Goal: Task Accomplishment & Management: Manage account settings

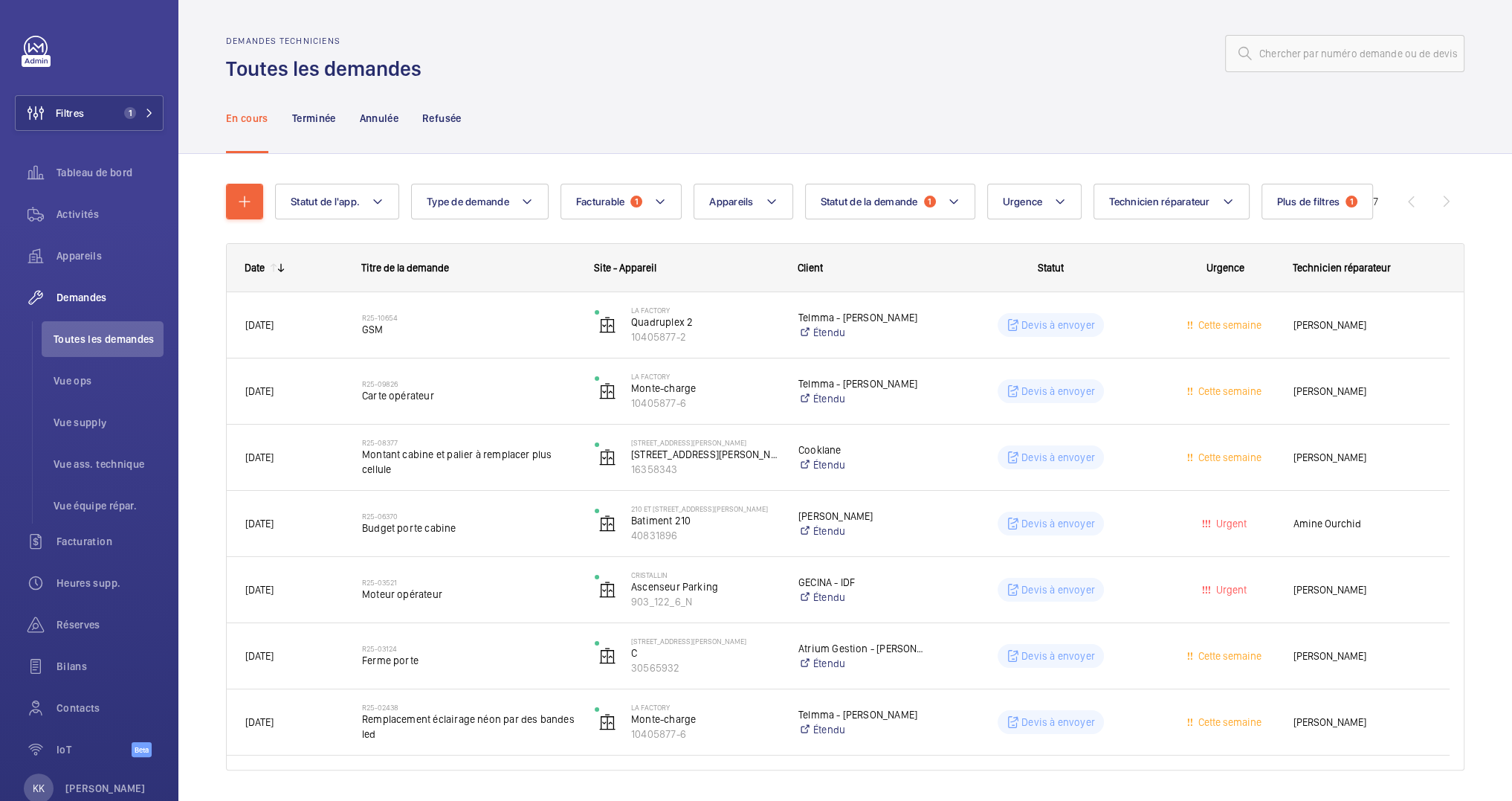
scroll to position [26, 0]
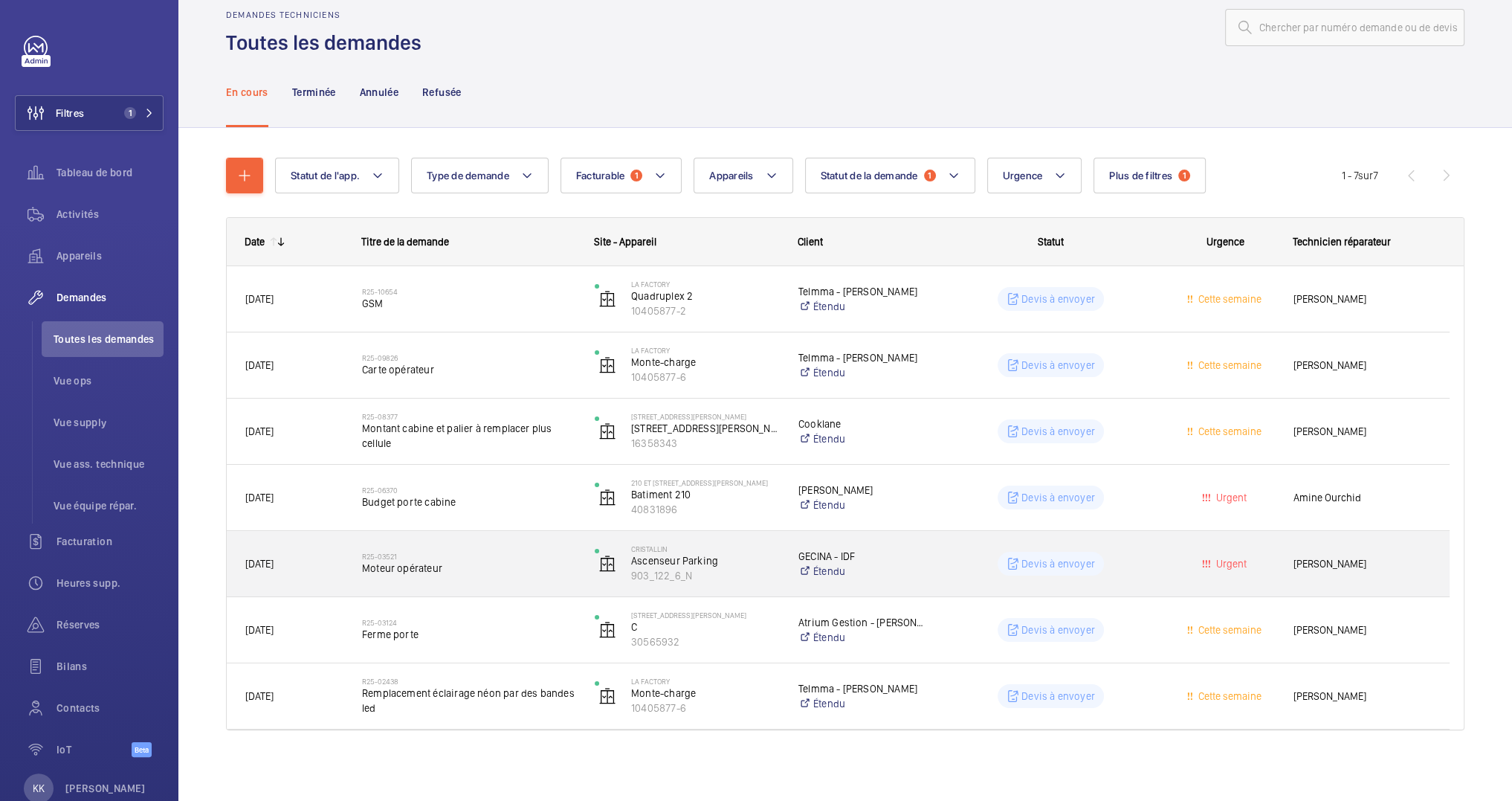
click at [469, 586] on div "R25-03521 Moteur opérateur" at bounding box center [460, 563] width 231 height 67
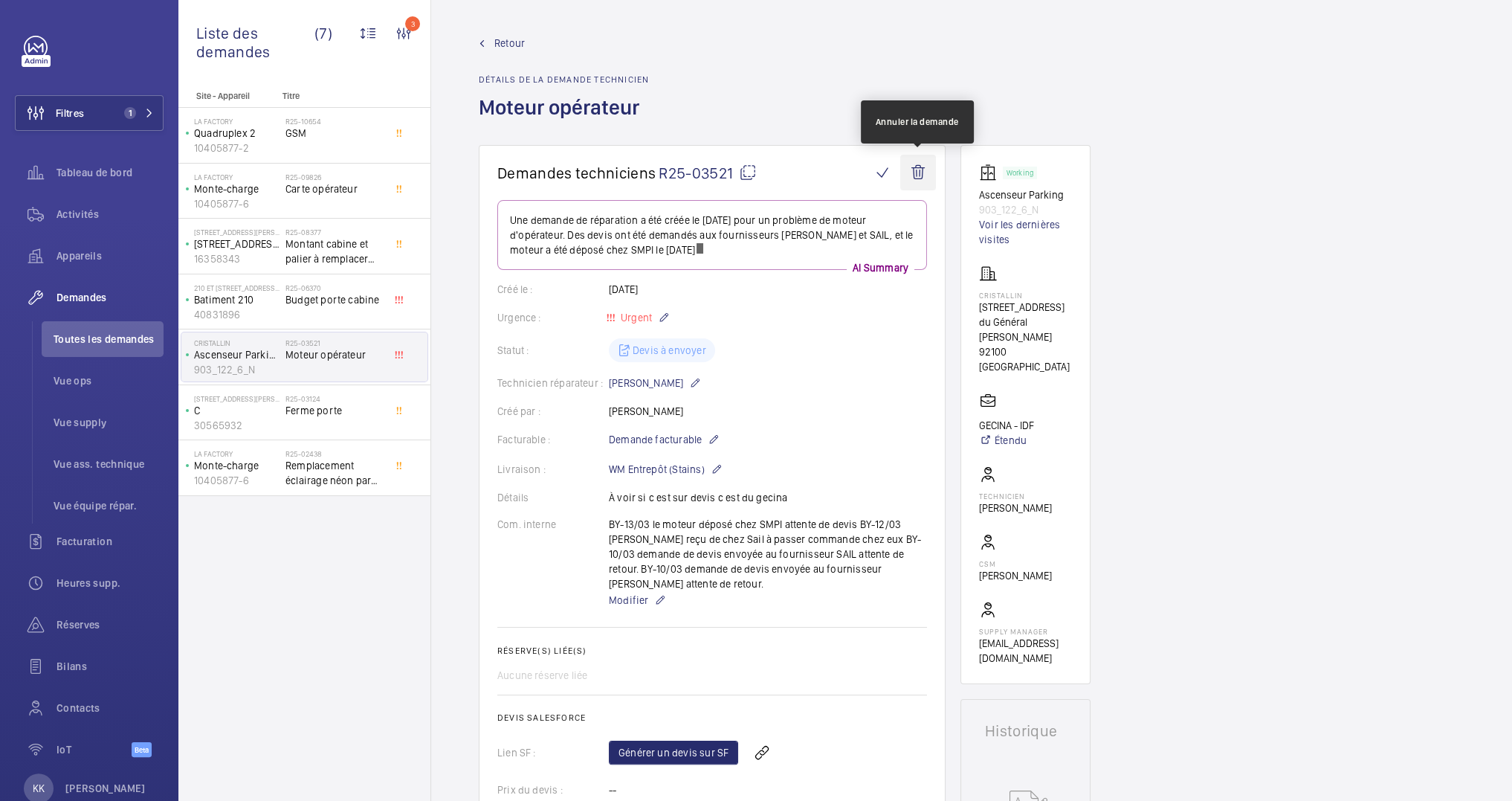
click at [918, 172] on wm-front-icon-button at bounding box center [918, 172] width 35 height 35
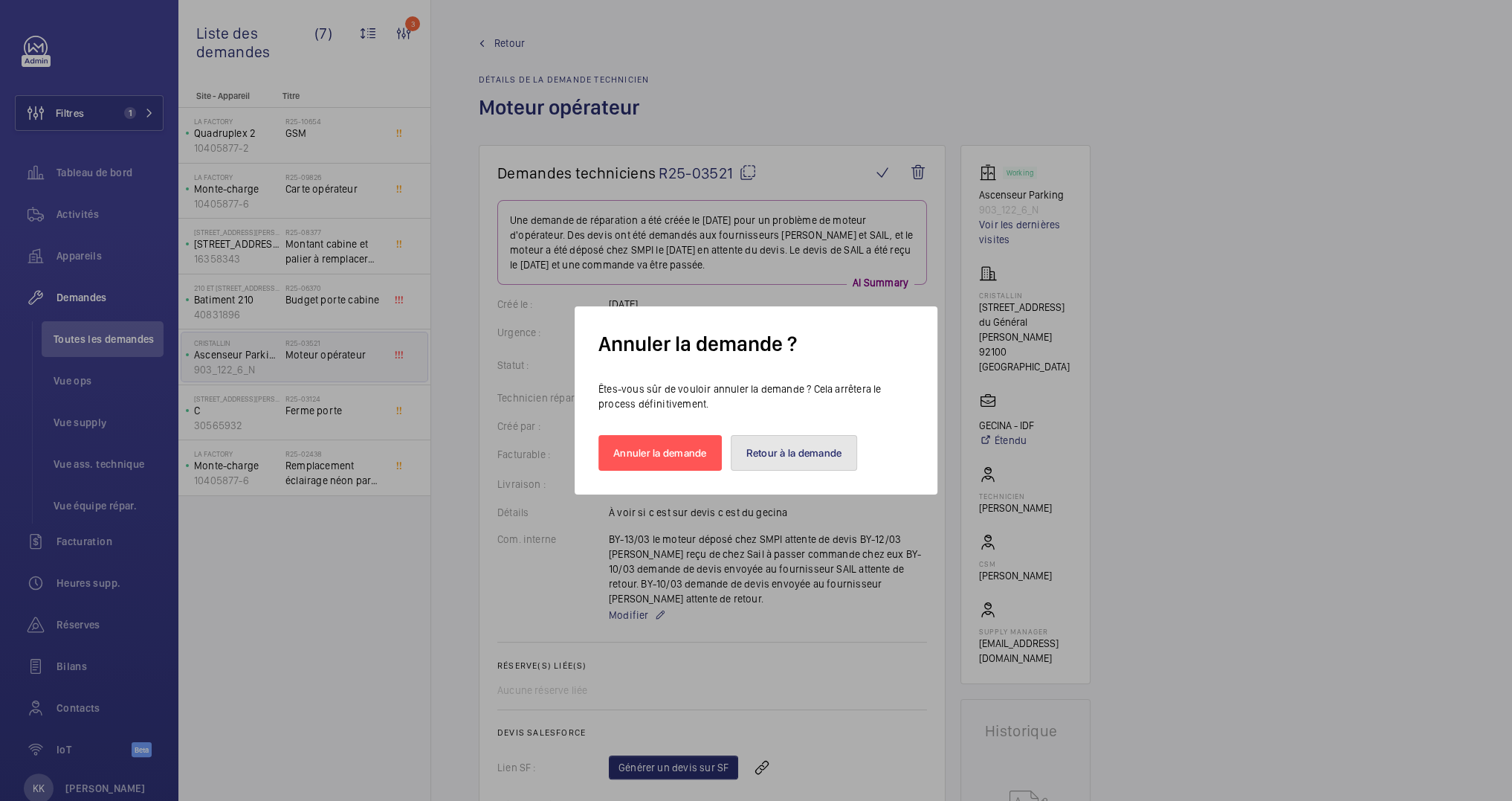
click at [764, 448] on button "Retour à la demande" at bounding box center [794, 452] width 127 height 35
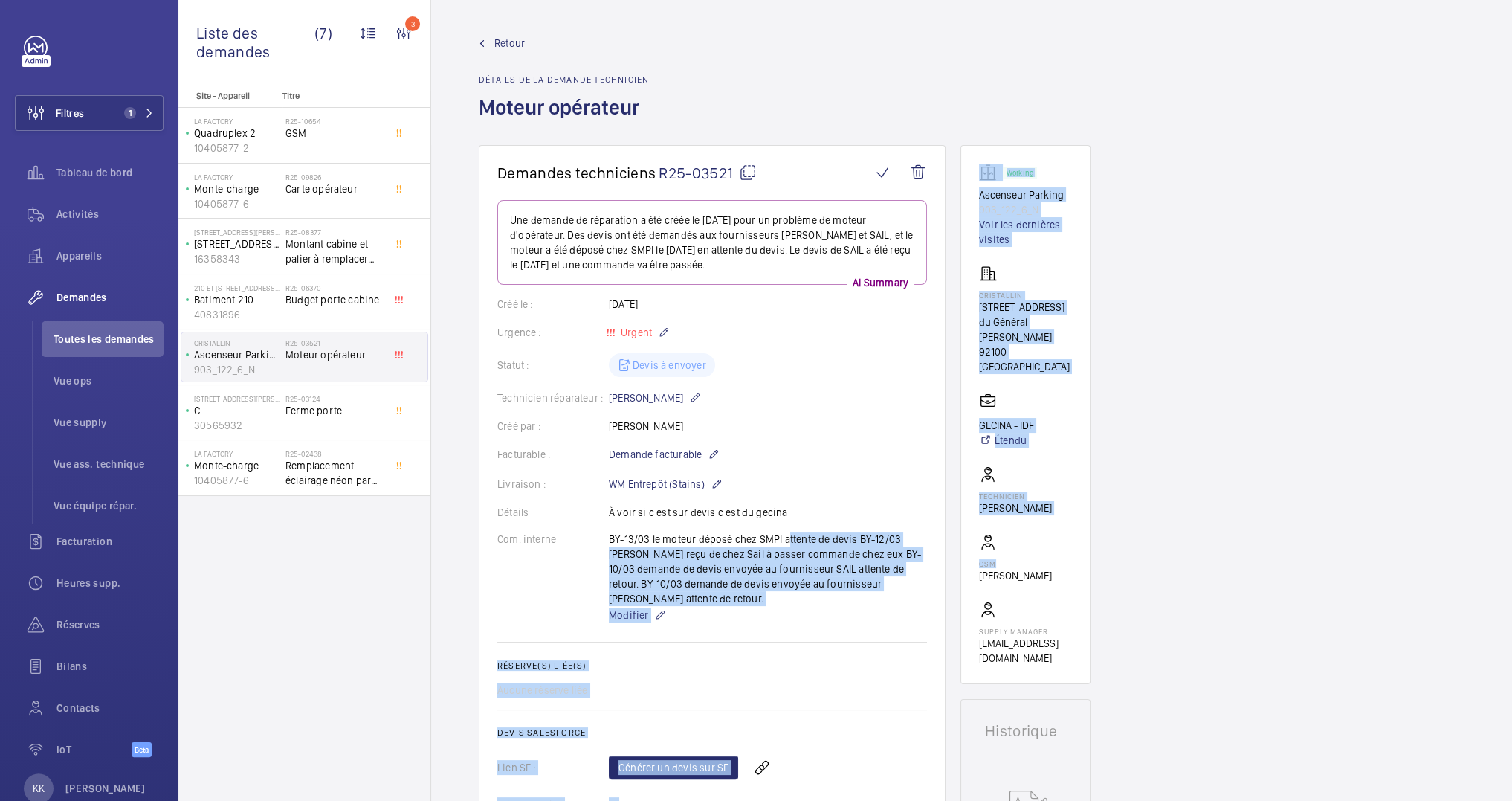
drag, startPoint x: 782, startPoint y: 540, endPoint x: 1024, endPoint y: 548, distance: 242.1
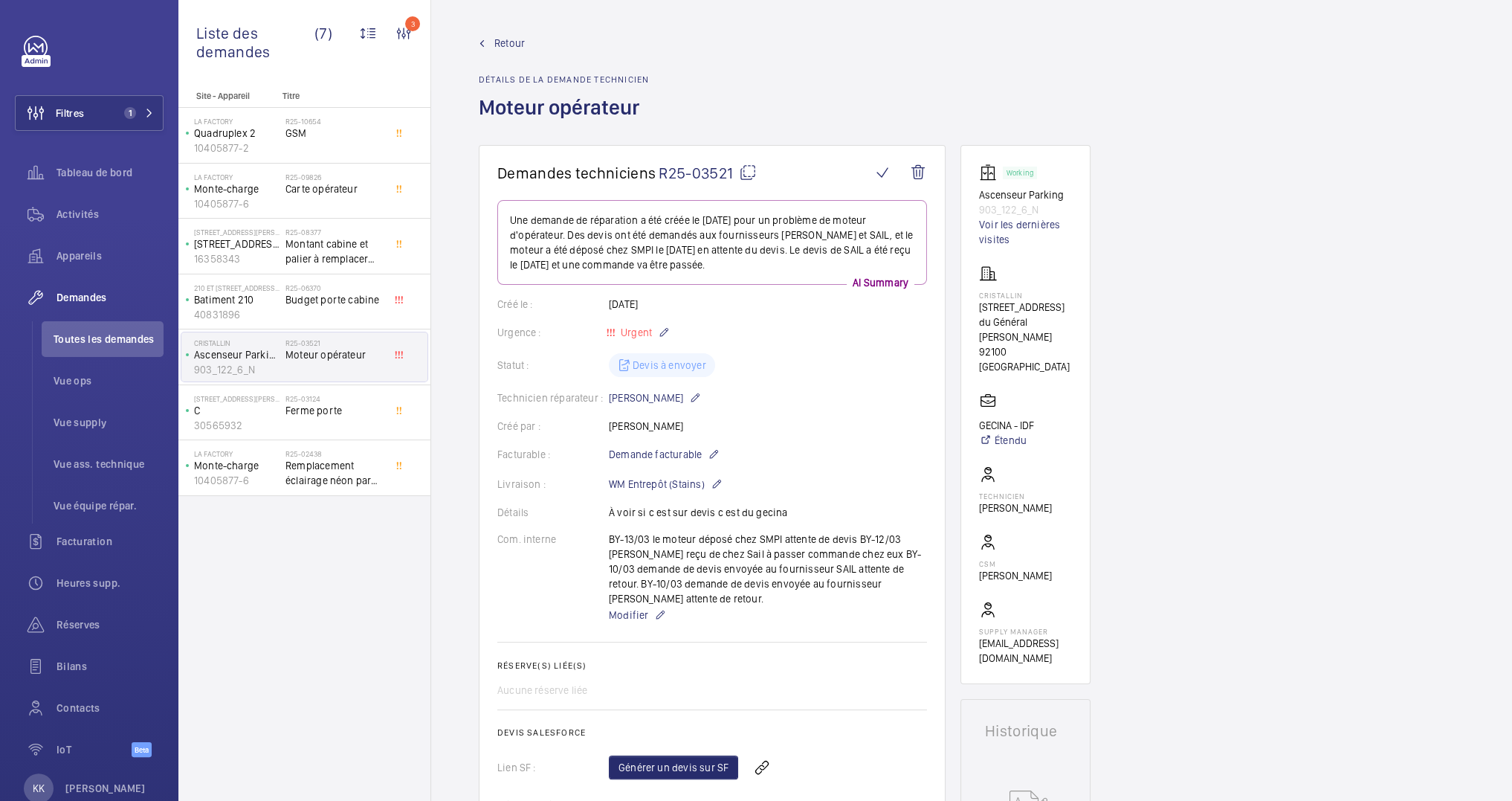
click at [666, 252] on p "Une demande de réparation a été créée le [DATE] pour un problème de moteur d'op…" at bounding box center [712, 242] width 404 height 59
click at [933, 401] on wm-front-card "Demandes techniciens R25-03521 Une demande de réparation a été créée le [DATE] …" at bounding box center [712, 544] width 467 height 799
click at [1021, 218] on link "Voir les dernières visites" at bounding box center [1025, 232] width 93 height 30
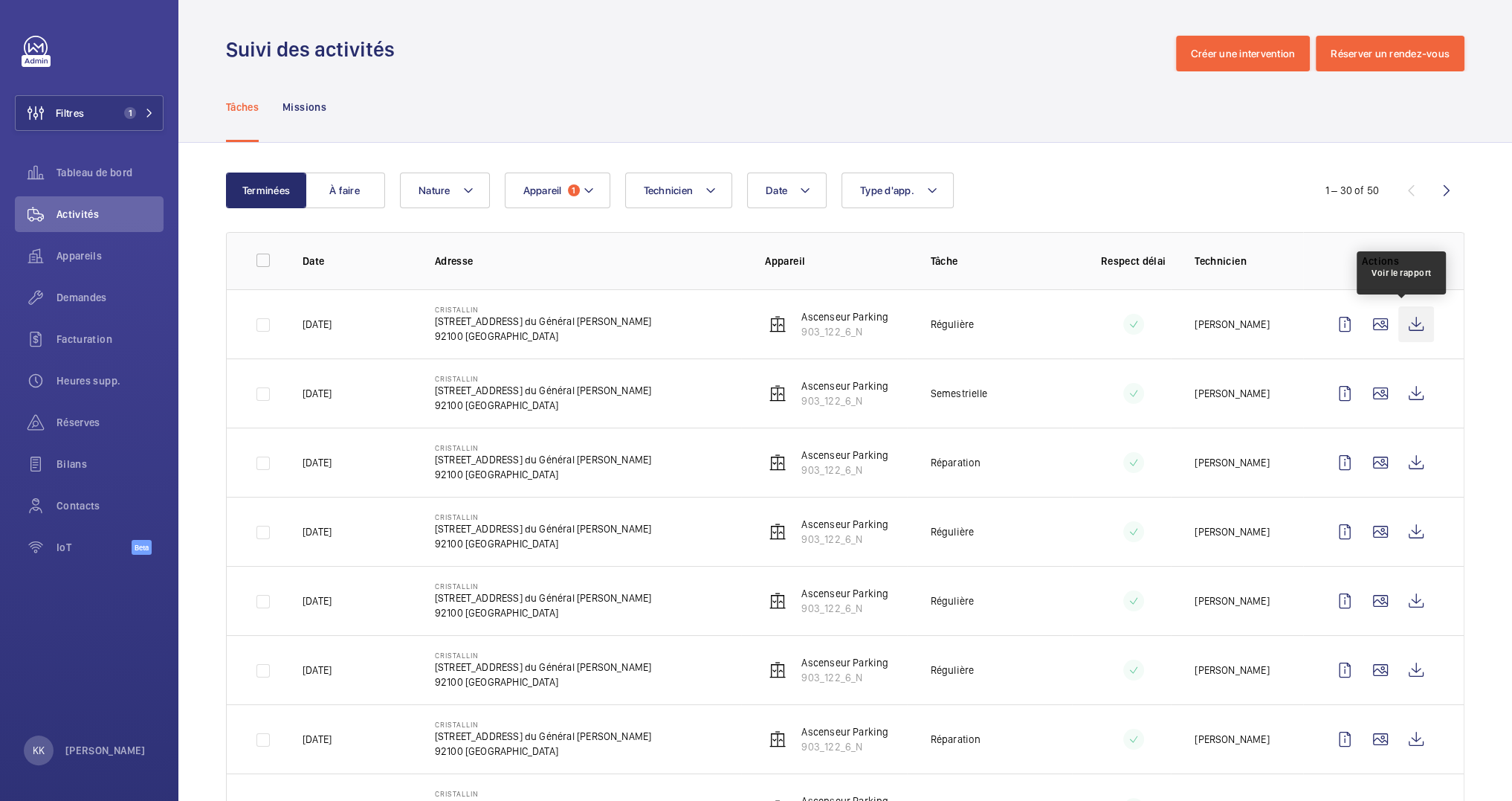
click at [1407, 325] on wm-front-icon-button at bounding box center [1416, 324] width 35 height 35
drag, startPoint x: 617, startPoint y: 162, endPoint x: 707, endPoint y: 158, distance: 90.1
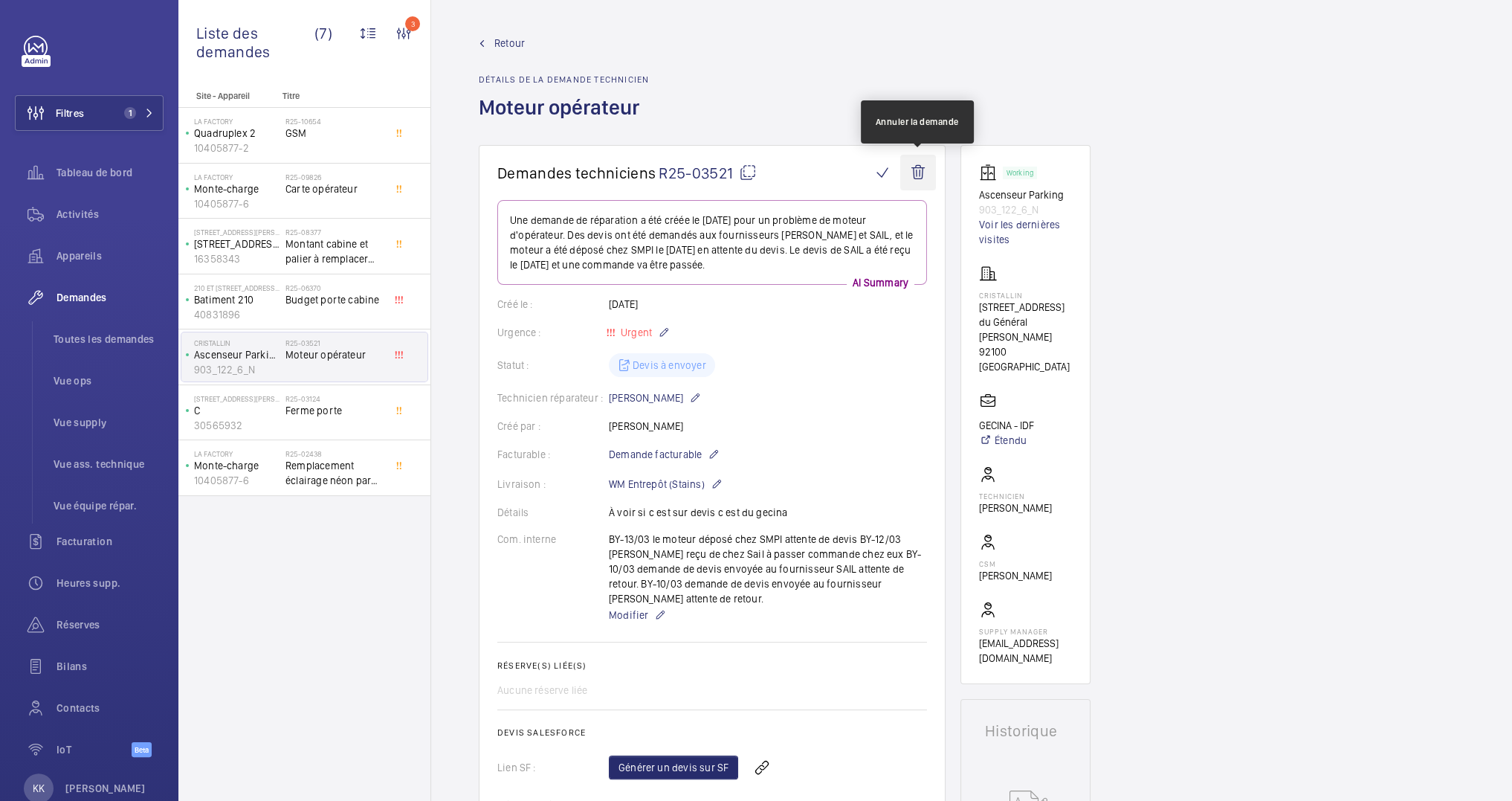
click at [916, 163] on wm-front-icon-button at bounding box center [918, 172] width 35 height 35
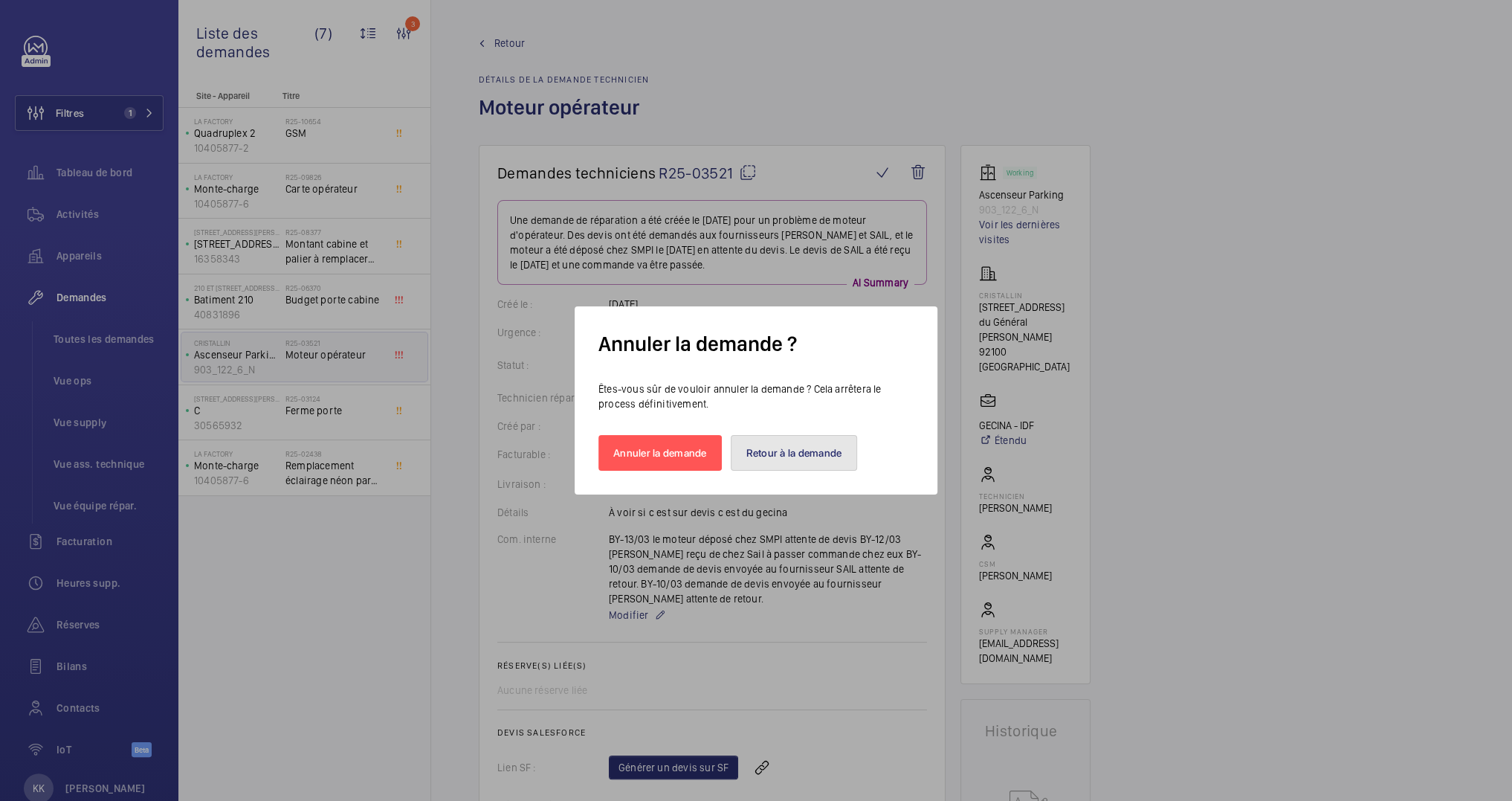
click at [810, 449] on button "Retour à la demande" at bounding box center [794, 452] width 127 height 35
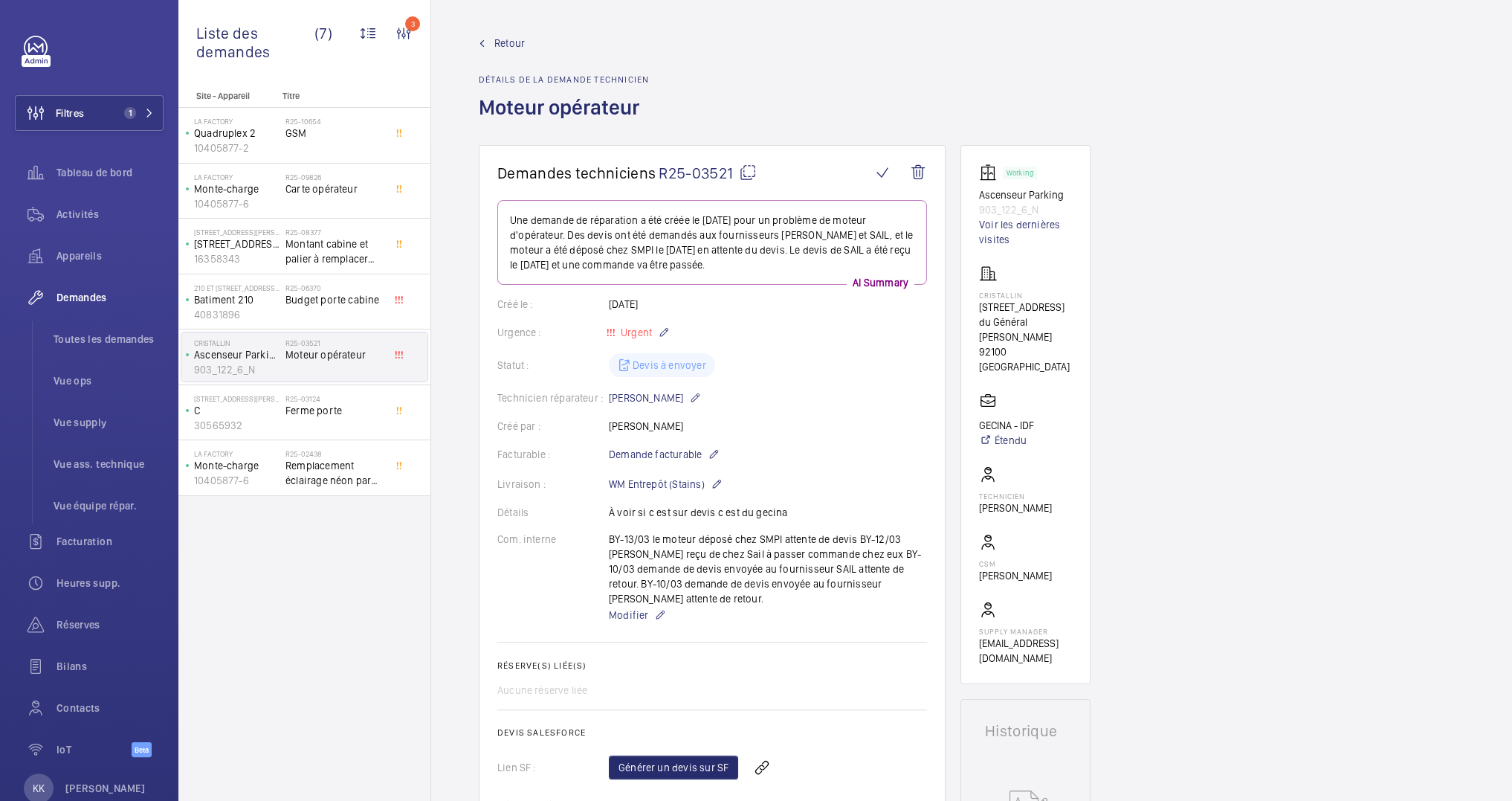
click at [926, 149] on wm-front-card "Demandes techniciens R25-03521 Une demande de réparation a été créée le [DATE] …" at bounding box center [712, 544] width 467 height 799
click at [923, 155] on wm-front-icon-button at bounding box center [918, 172] width 35 height 35
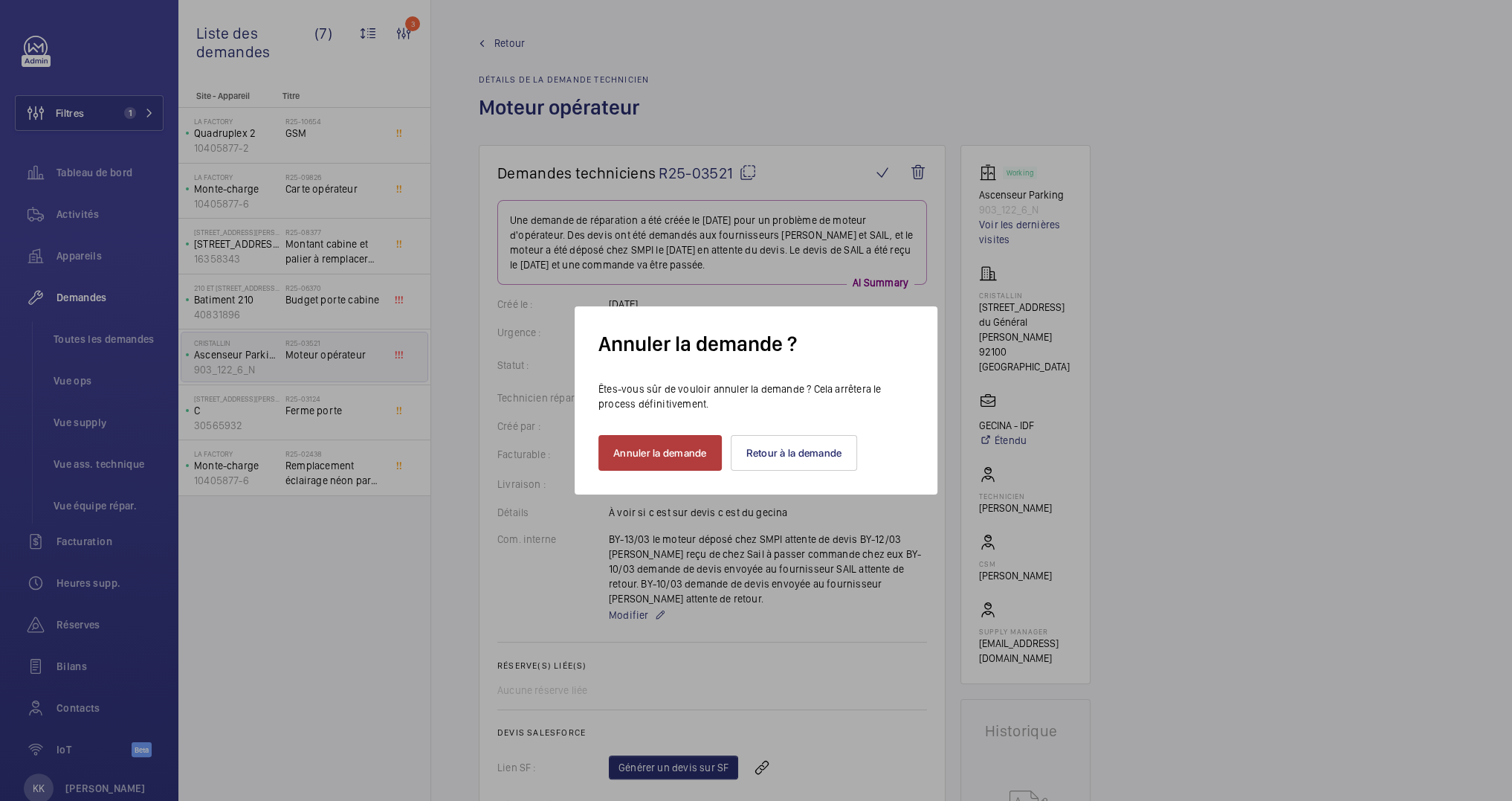
click at [651, 452] on button "Annuler la demande" at bounding box center [661, 452] width 124 height 35
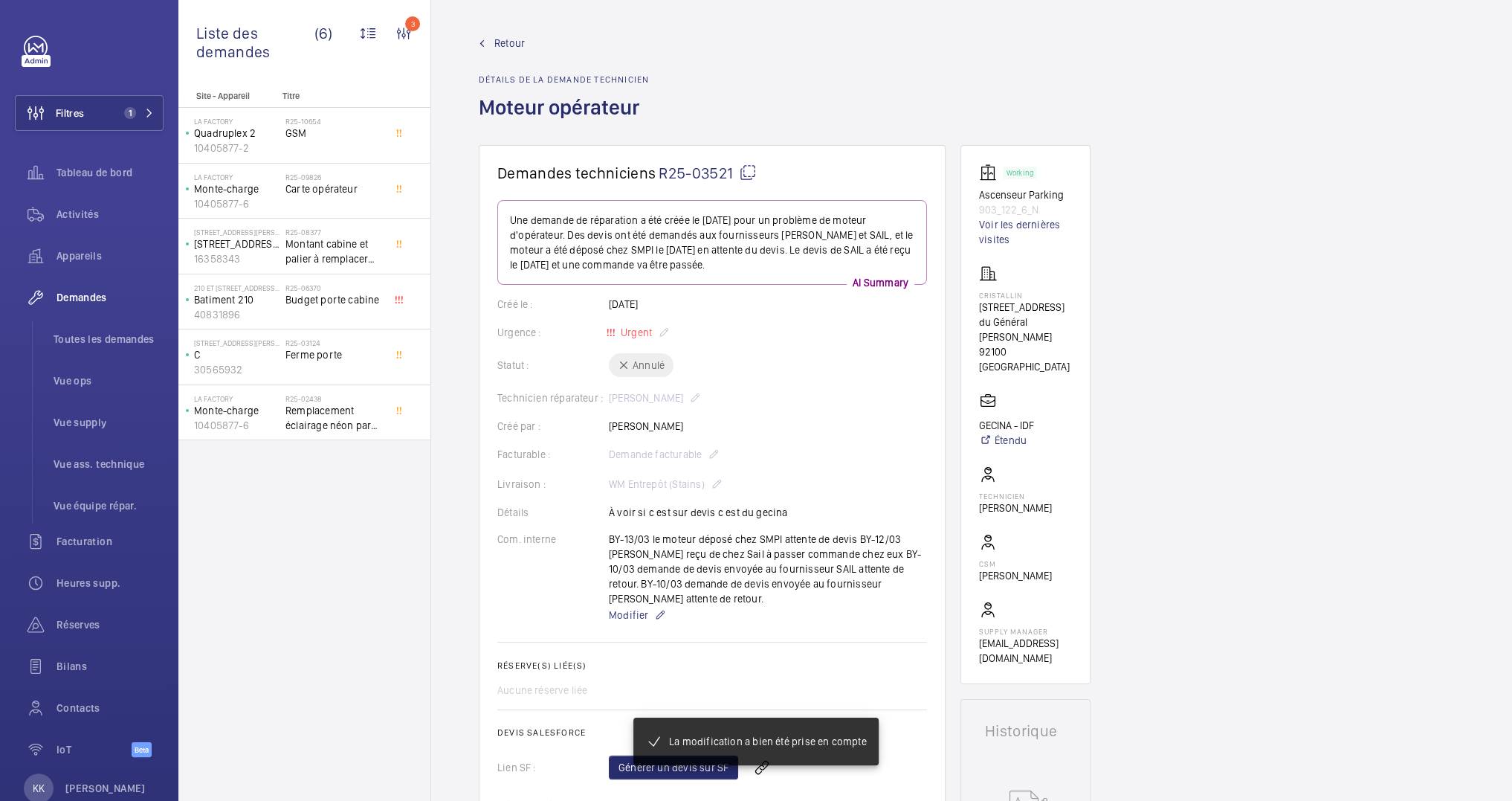
click at [510, 45] on span "Retour" at bounding box center [510, 42] width 31 height 15
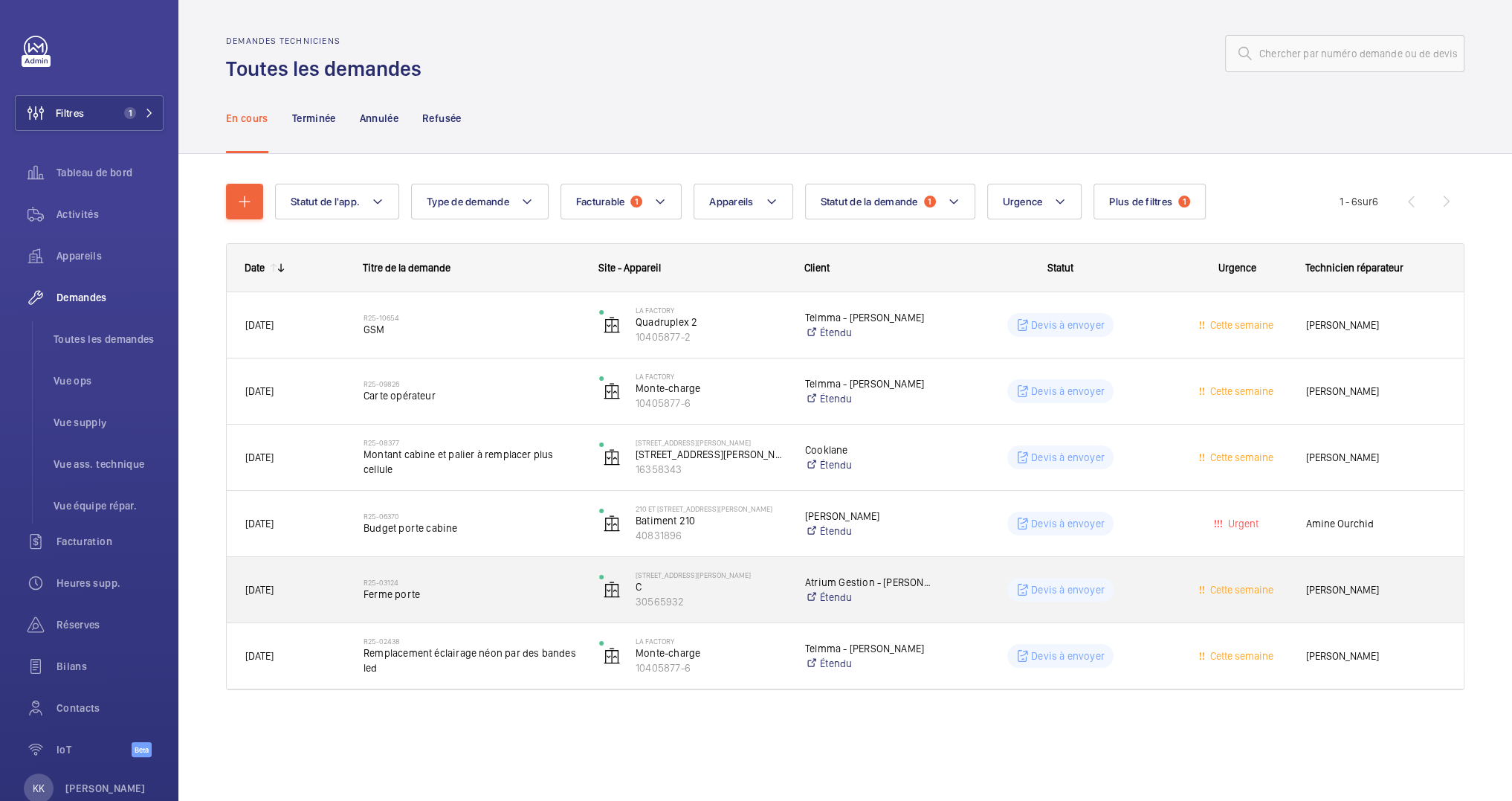
click at [559, 594] on span "Ferme porte" at bounding box center [472, 593] width 216 height 15
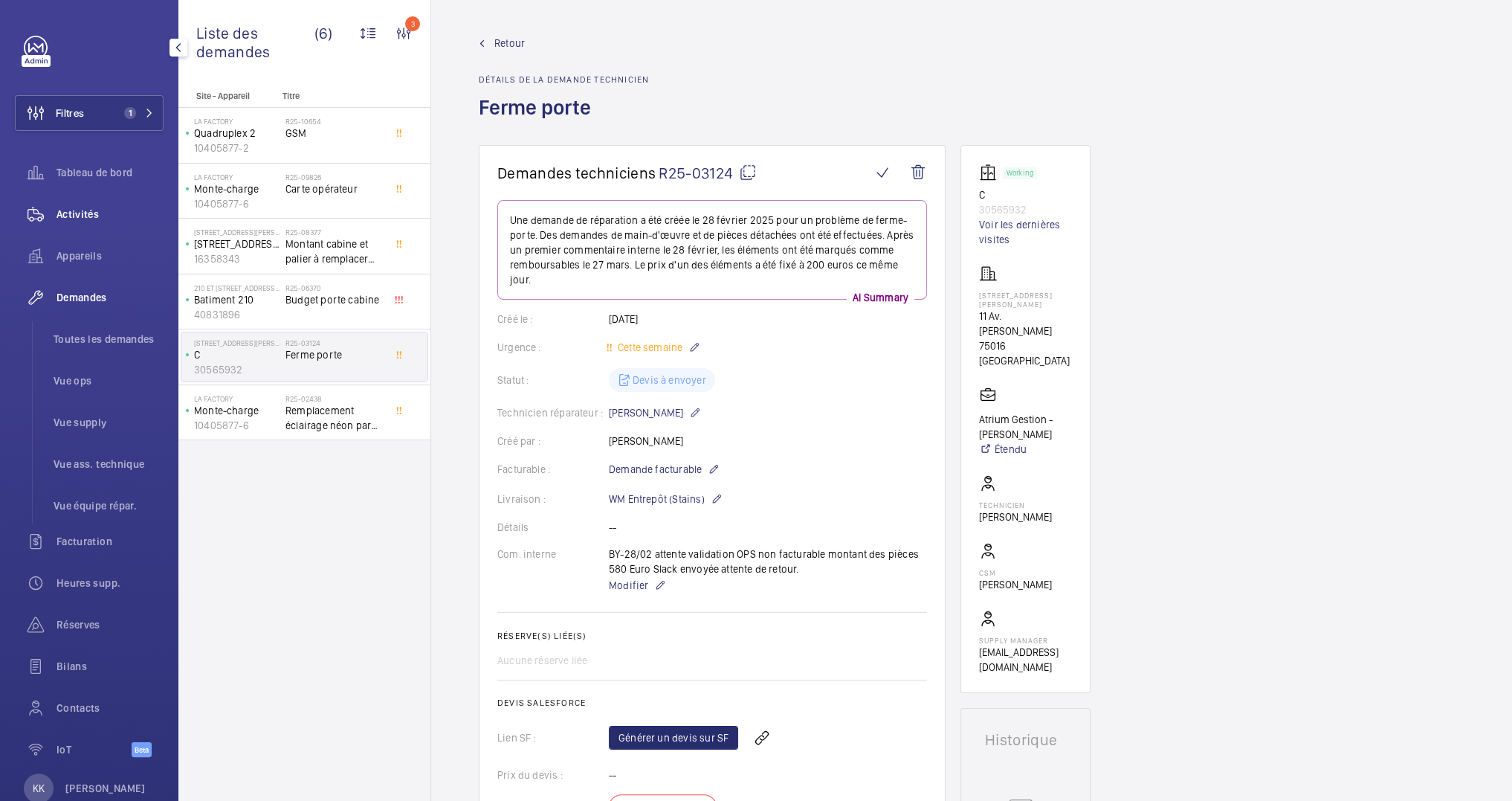
click at [72, 218] on span "Activités" at bounding box center [110, 214] width 107 height 15
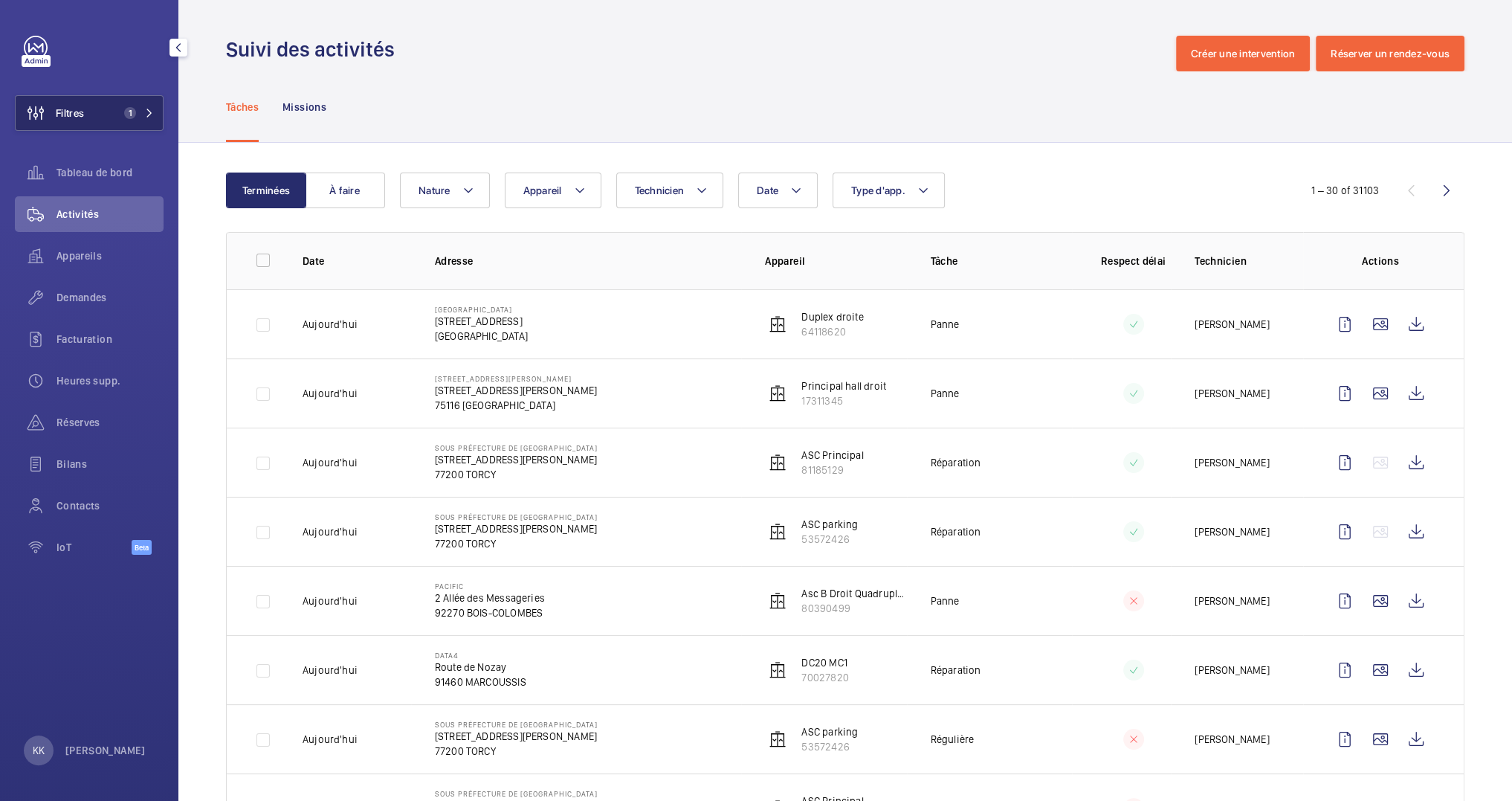
click at [90, 95] on button "Filtres 1" at bounding box center [89, 113] width 148 height 35
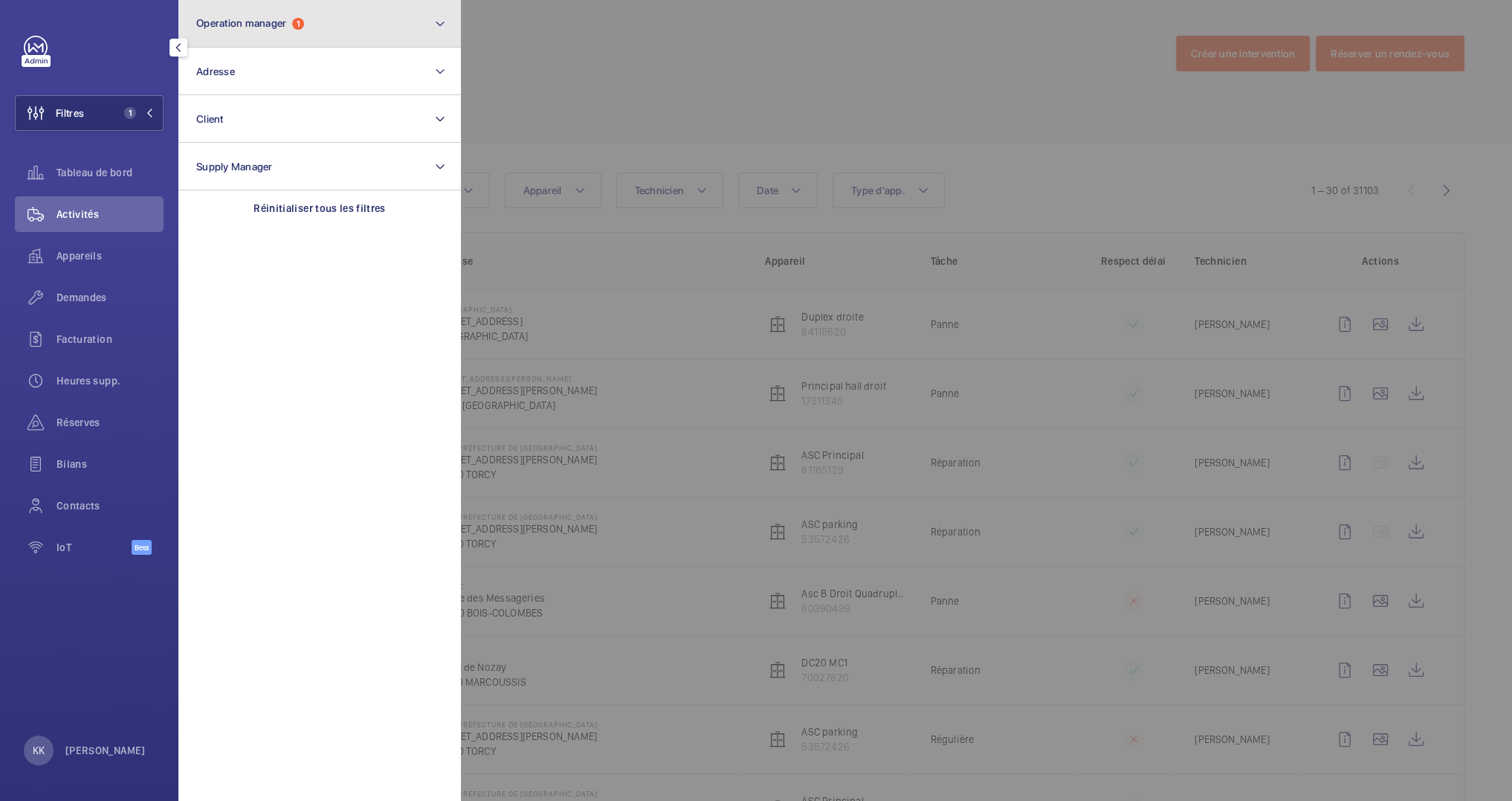
click at [259, 35] on button "Operation manager 1" at bounding box center [320, 24] width 283 height 48
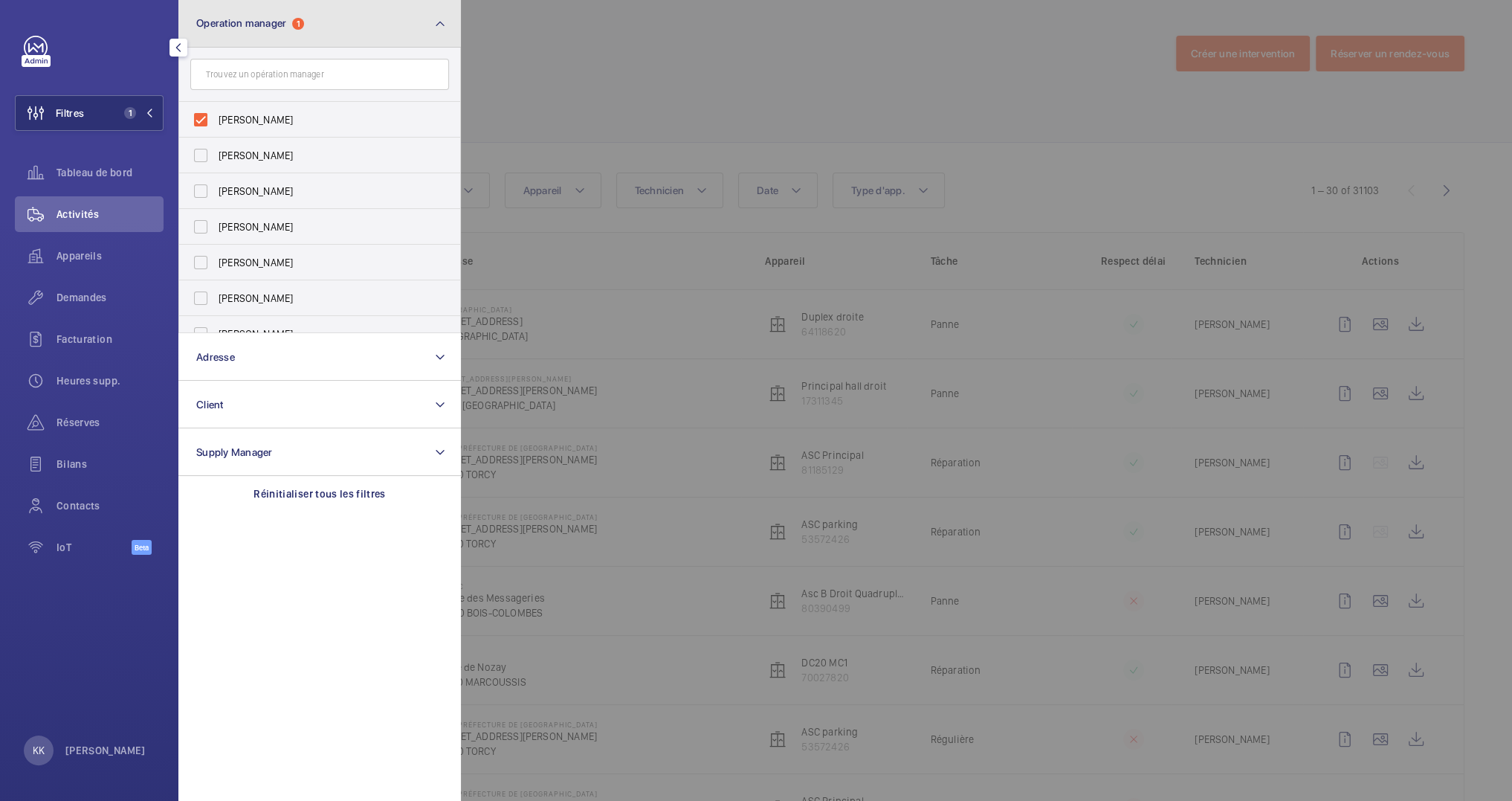
click at [238, 40] on button "Operation manager 1" at bounding box center [320, 24] width 283 height 48
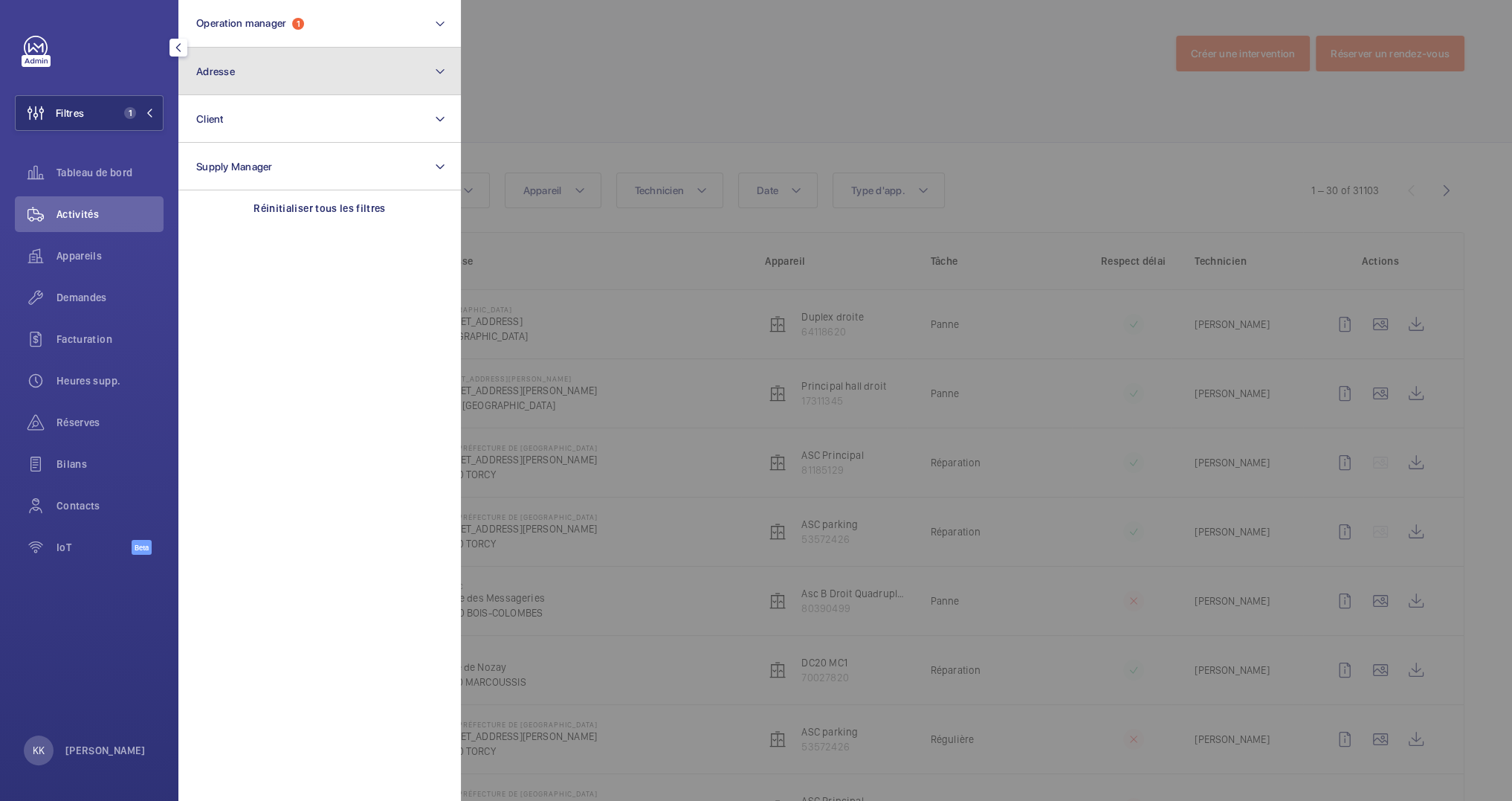
click at [254, 54] on button "Adresse" at bounding box center [320, 72] width 283 height 48
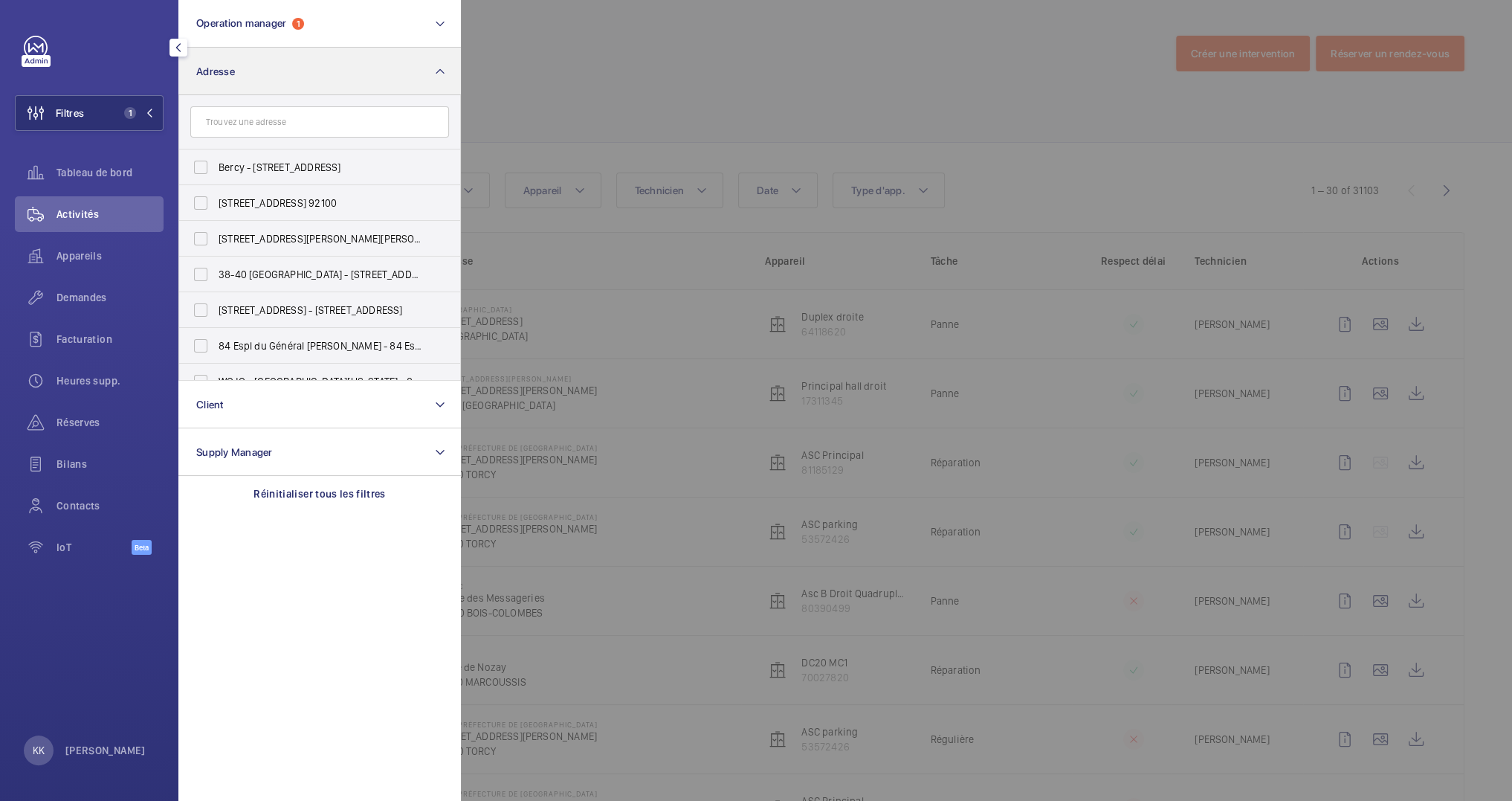
click at [251, 125] on input "text" at bounding box center [319, 121] width 259 height 31
type input "75611803"
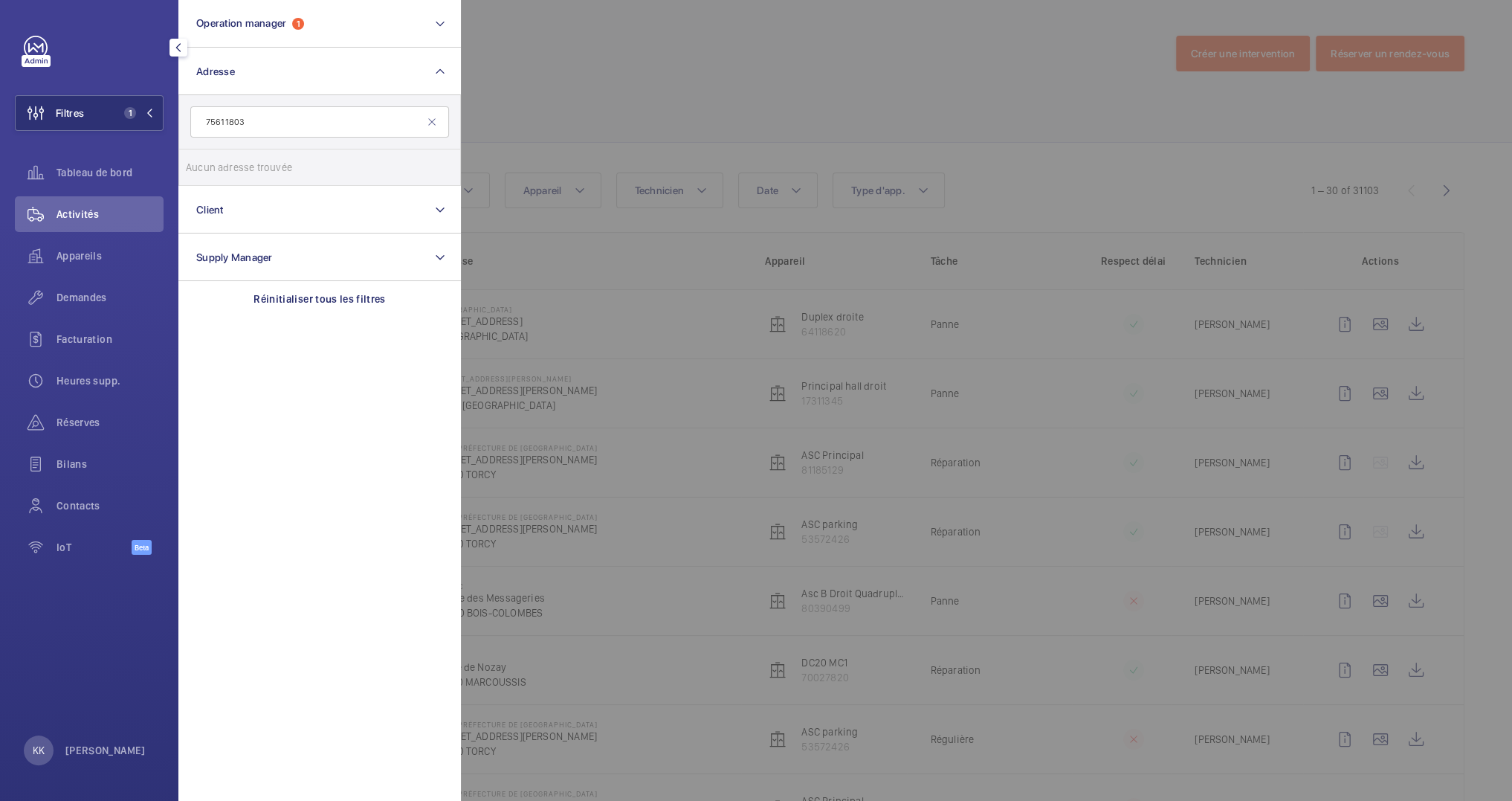
click at [593, 64] on div at bounding box center [1217, 400] width 1512 height 801
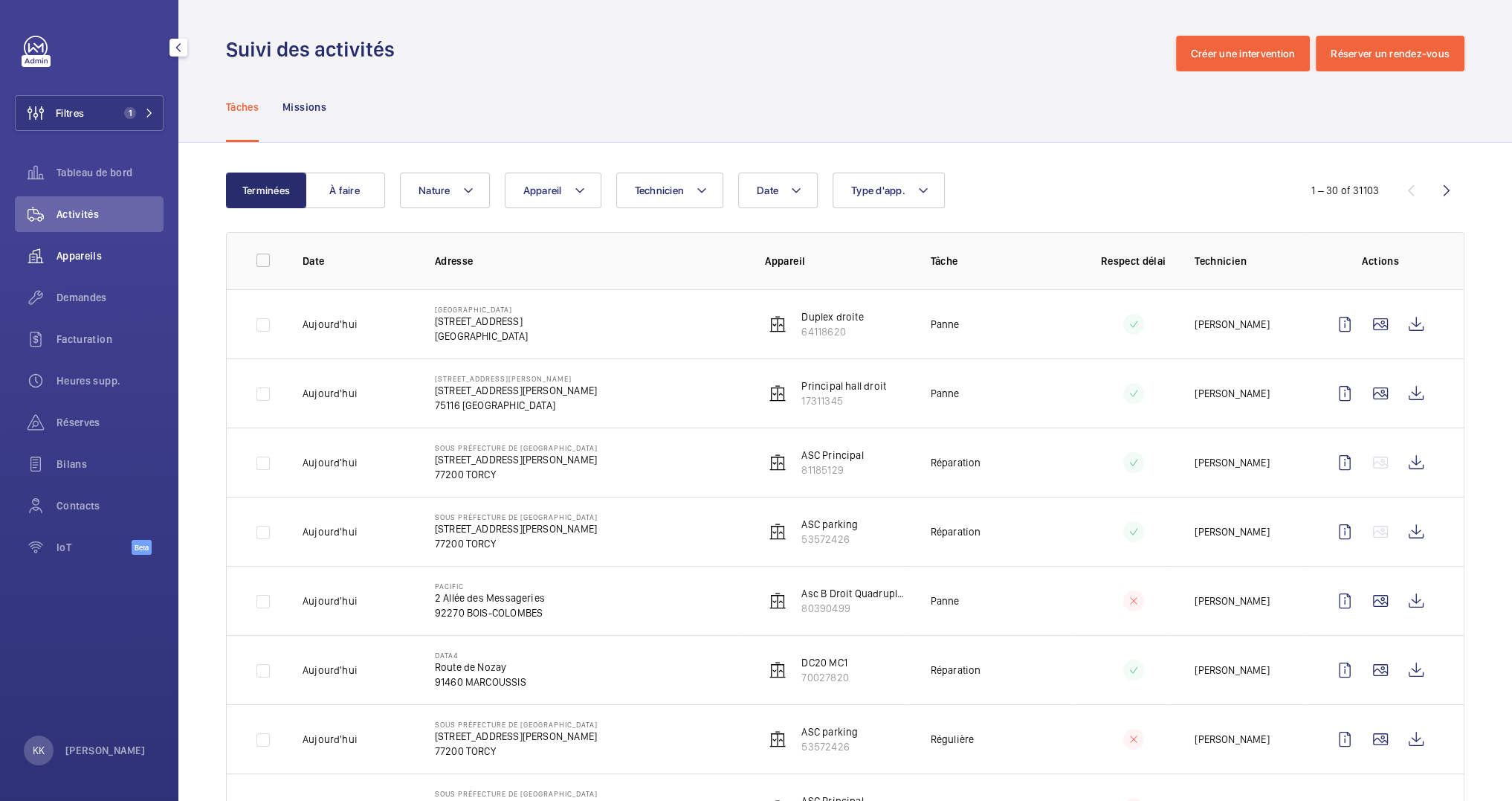
click at [109, 256] on span "Appareils" at bounding box center [110, 255] width 107 height 15
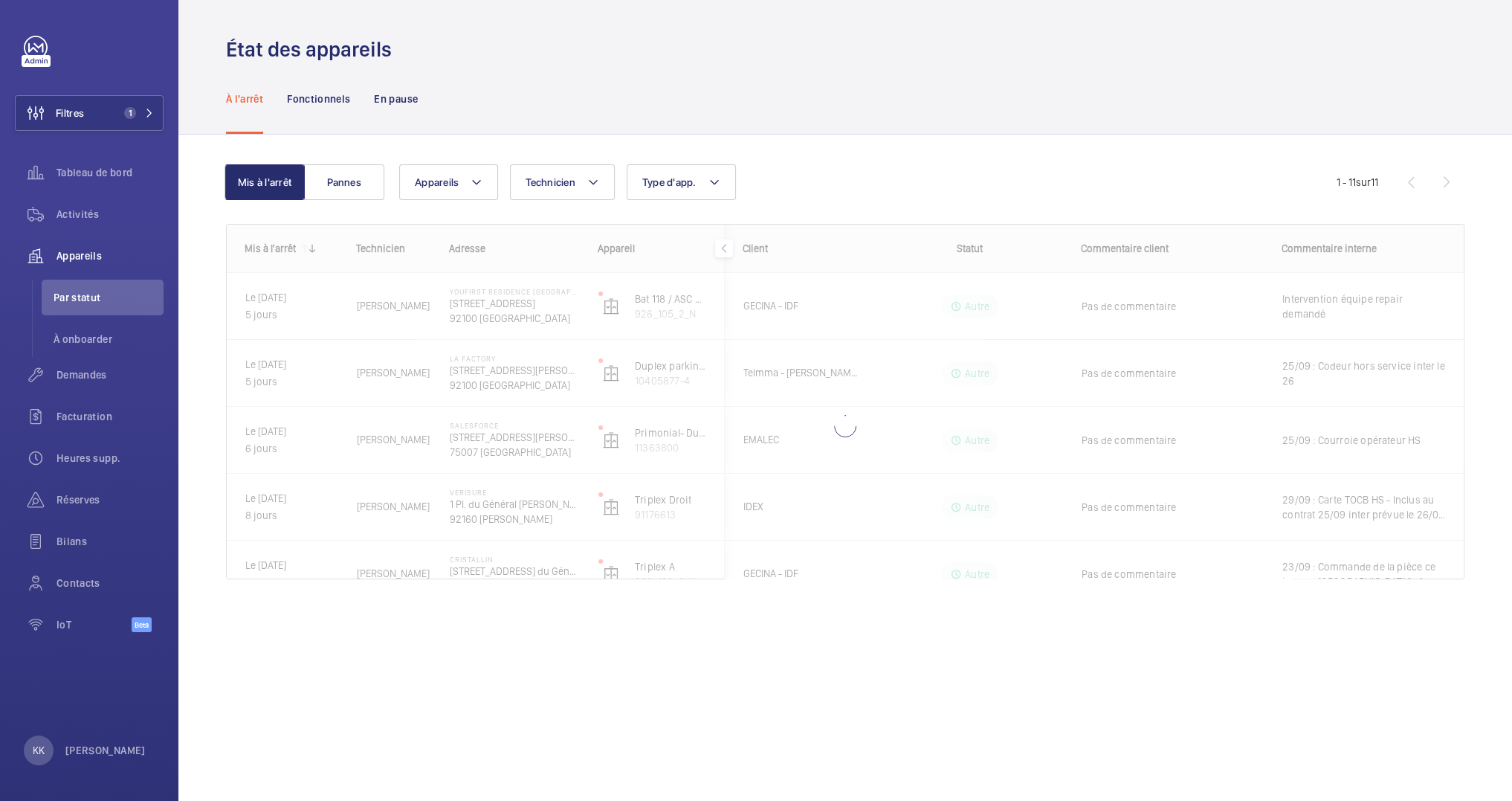
click at [472, 200] on wm-front-shared-table-view-engine "Mis à l'arrêt Pannes Appareils Technicien Type d'app. Plus de filtres Réinitial…" at bounding box center [845, 389] width 1238 height 450
click at [475, 188] on mat-icon at bounding box center [476, 182] width 11 height 18
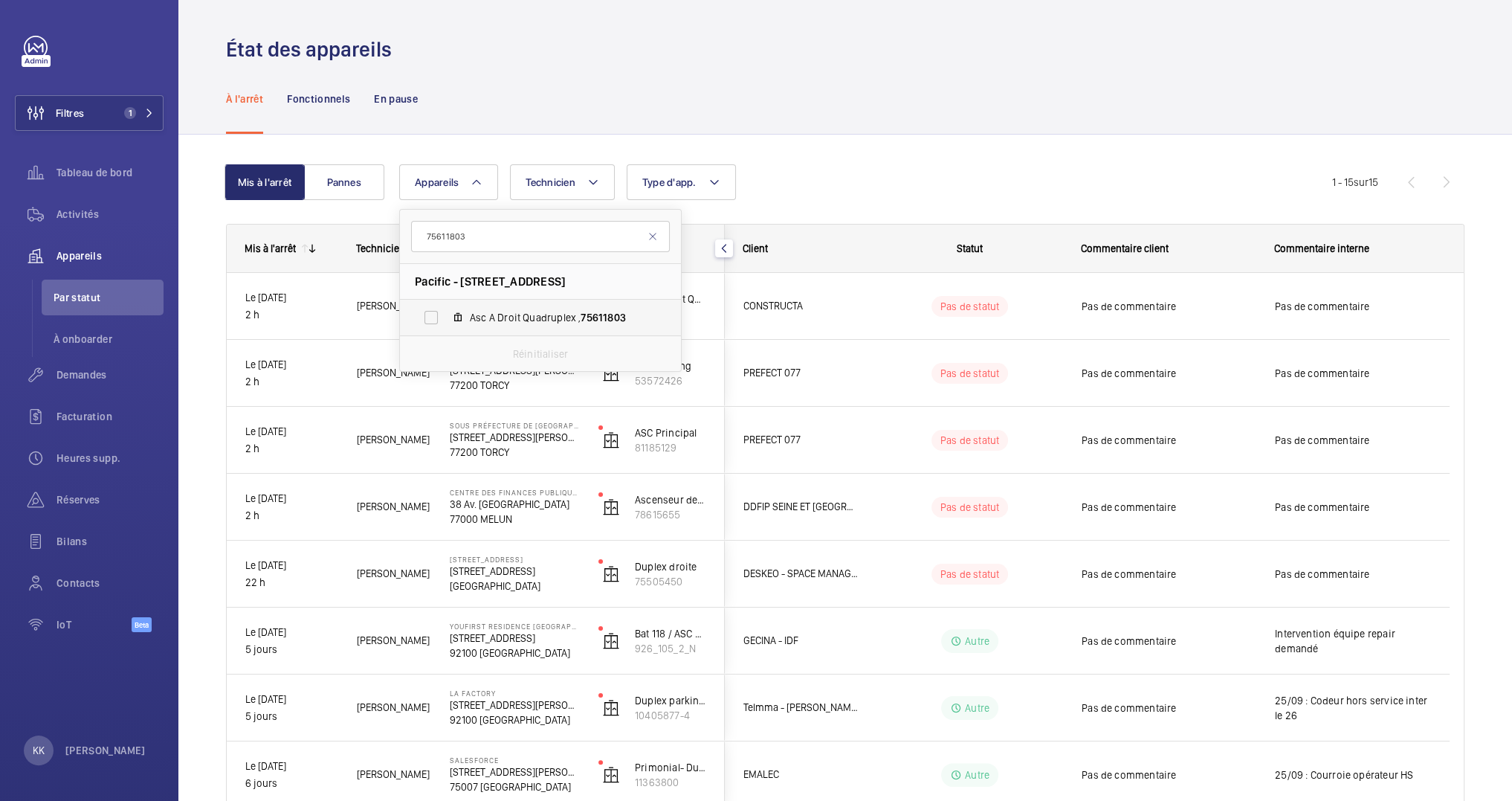
type input "75611803"
click at [508, 307] on label "Asc A Droit Quadruplex , 75611803" at bounding box center [528, 317] width 257 height 35
click at [446, 307] on input "Asc A Droit Quadruplex , 75611803" at bounding box center [431, 318] width 30 height 30
checkbox input "true"
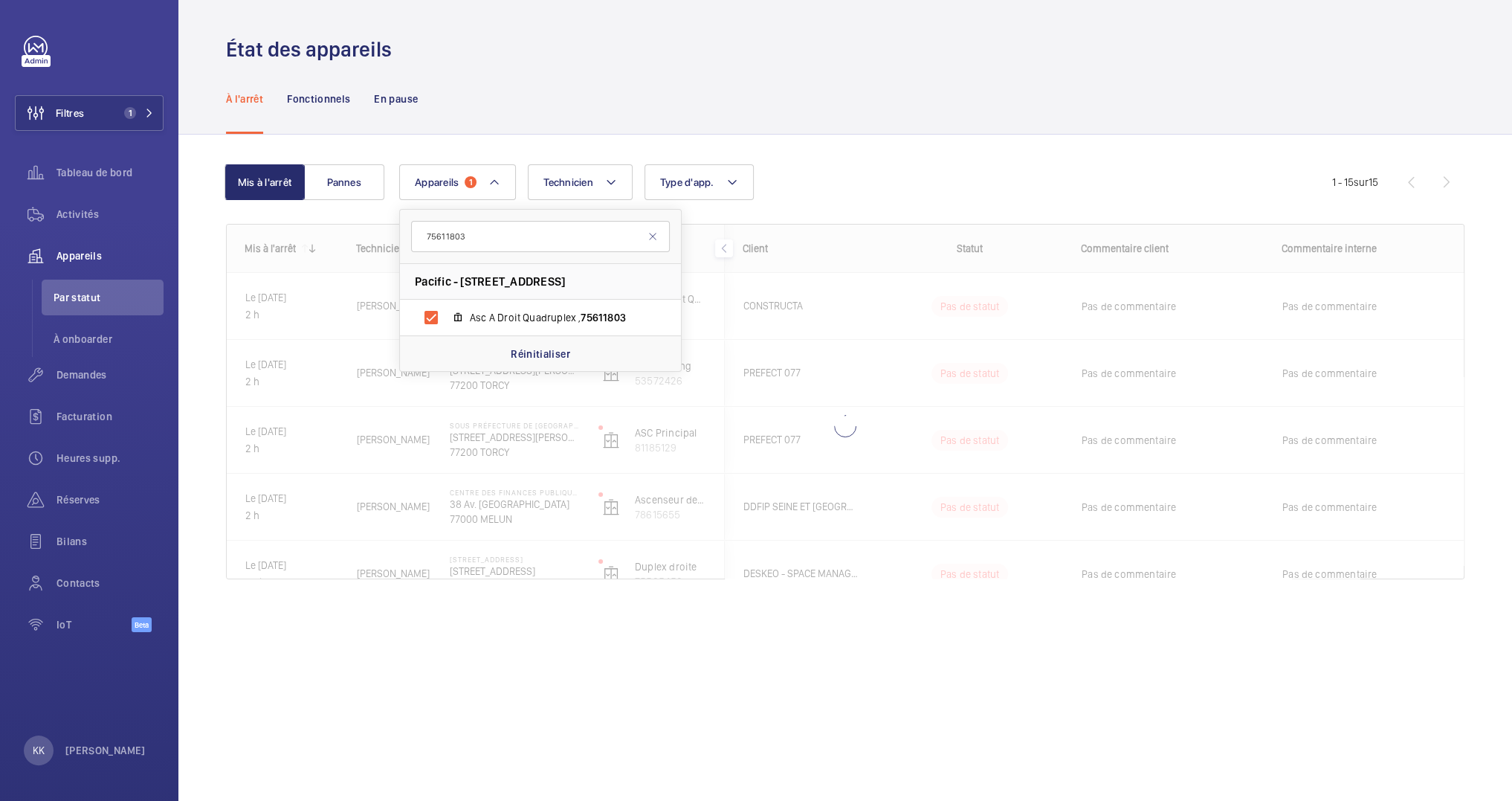
click at [572, 64] on div "À l'arrêt Fonctionnels En pause" at bounding box center [845, 99] width 1238 height 71
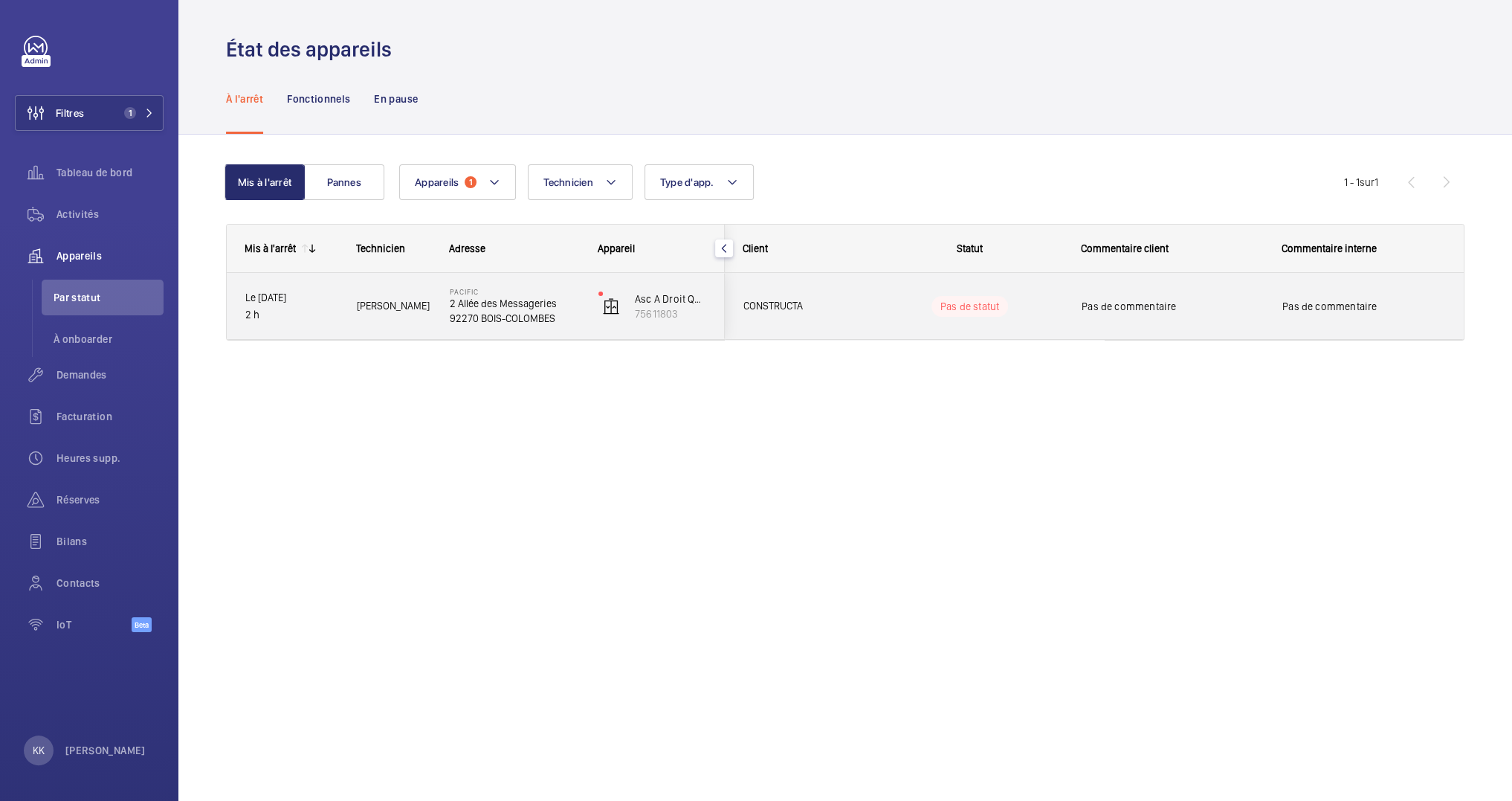
click at [318, 327] on div "Le [DATE] 2 h" at bounding box center [283, 306] width 110 height 64
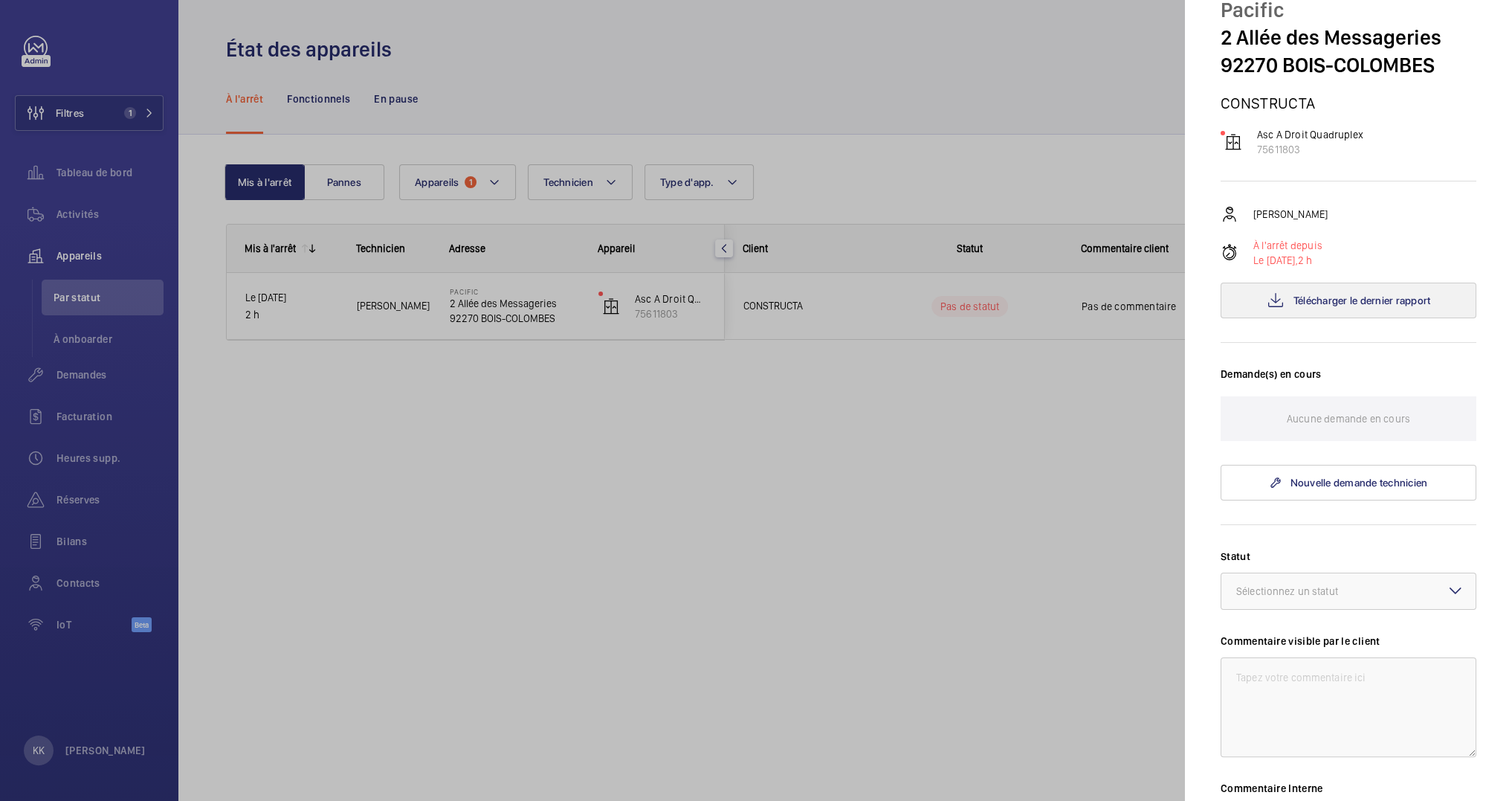
scroll to position [27, 0]
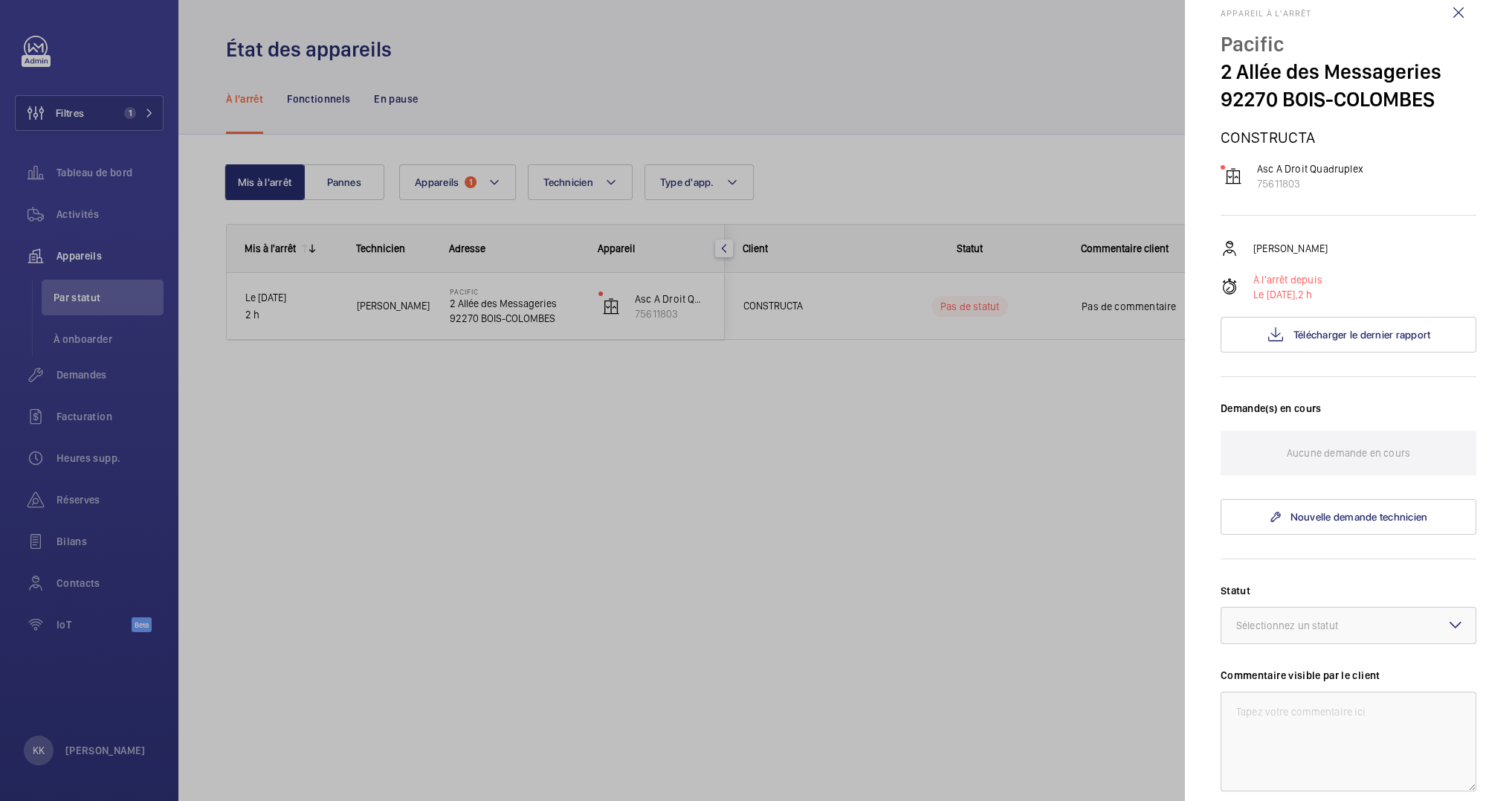
click at [1115, 175] on div at bounding box center [756, 400] width 1512 height 801
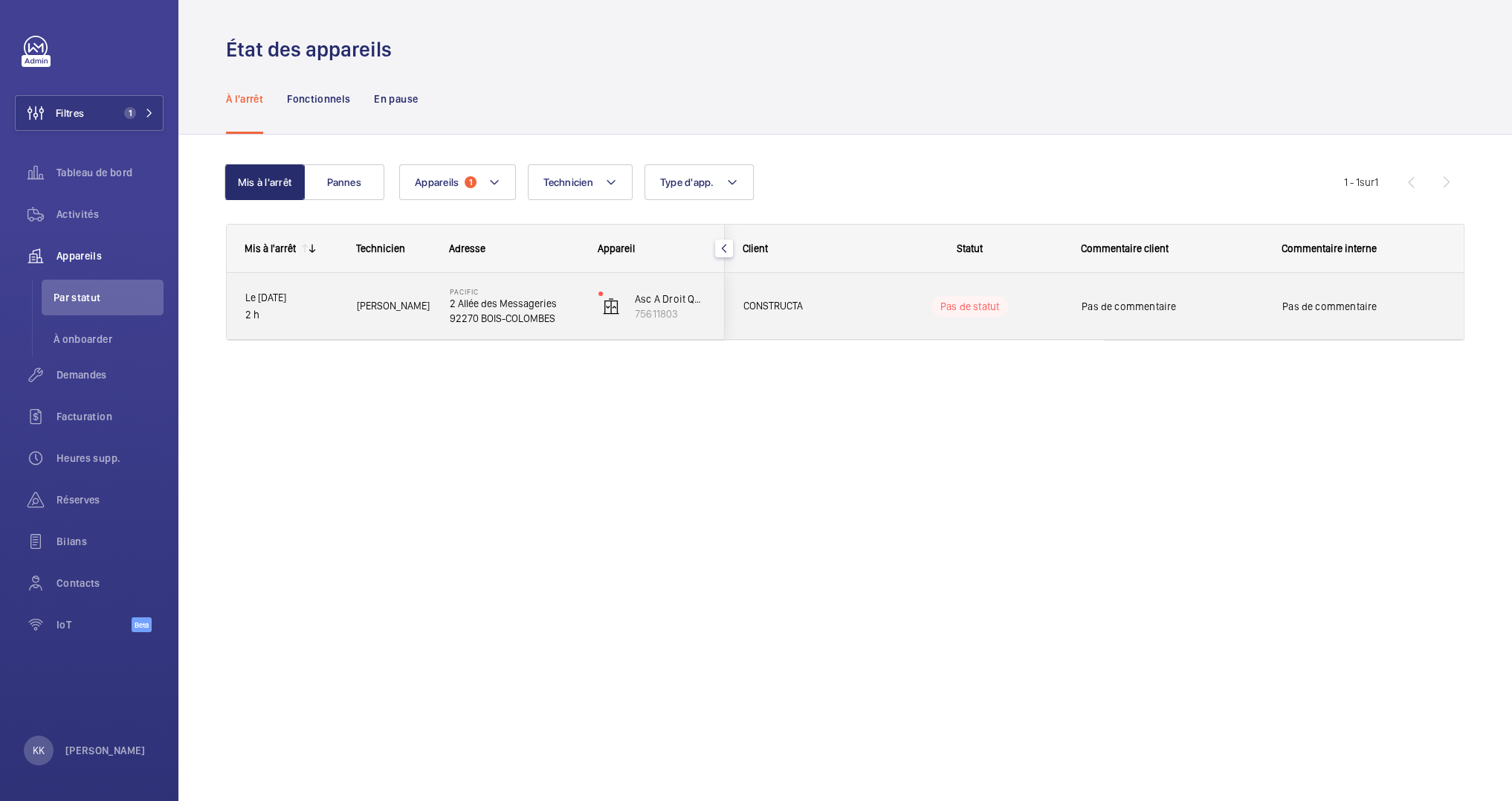
click at [454, 316] on p "92270 BOIS-COLOMBES" at bounding box center [514, 318] width 129 height 15
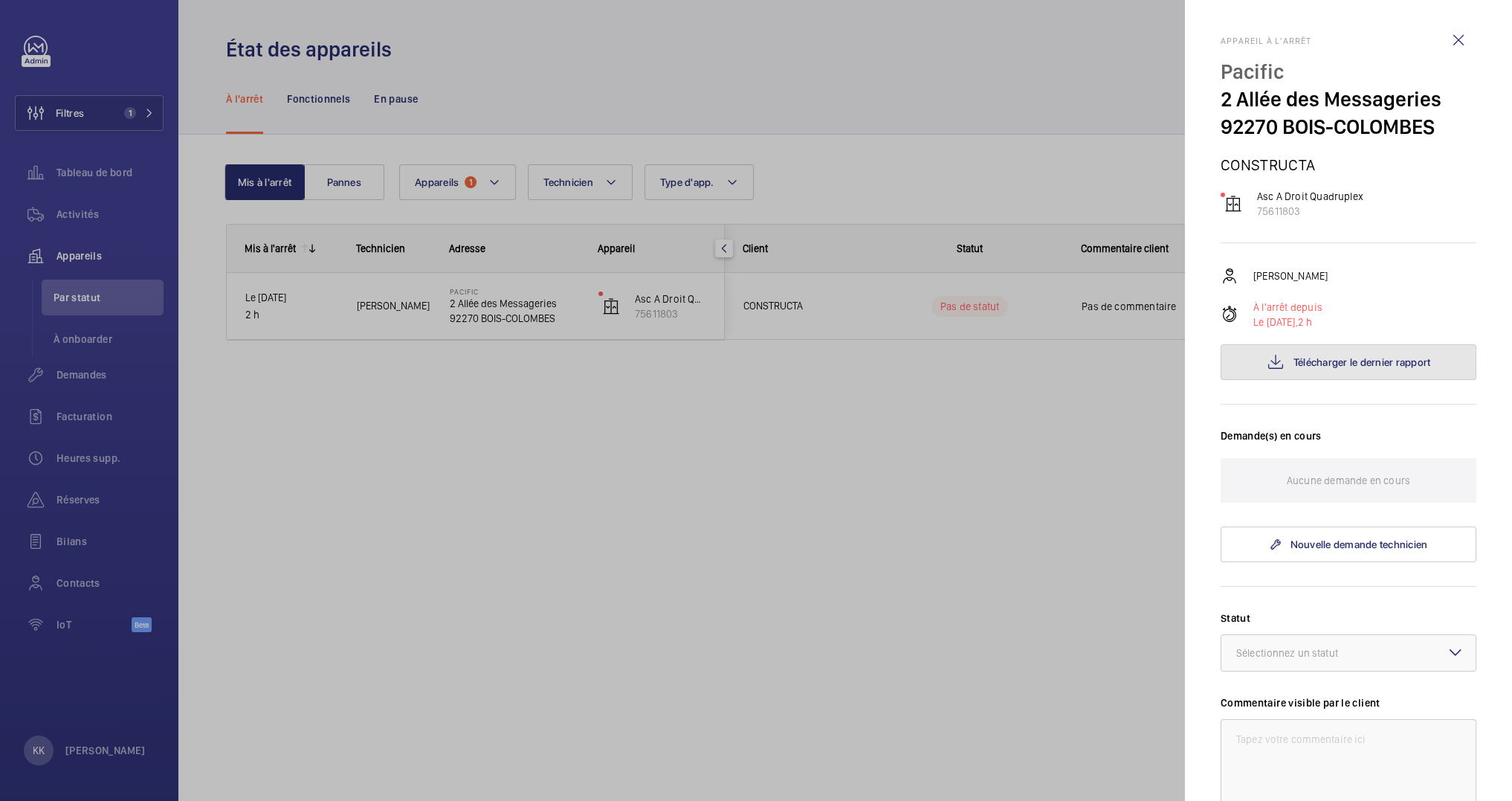
click at [1342, 375] on button "Télécharger le dernier rapport" at bounding box center [1349, 362] width 256 height 35
click at [1006, 28] on div at bounding box center [756, 400] width 1512 height 801
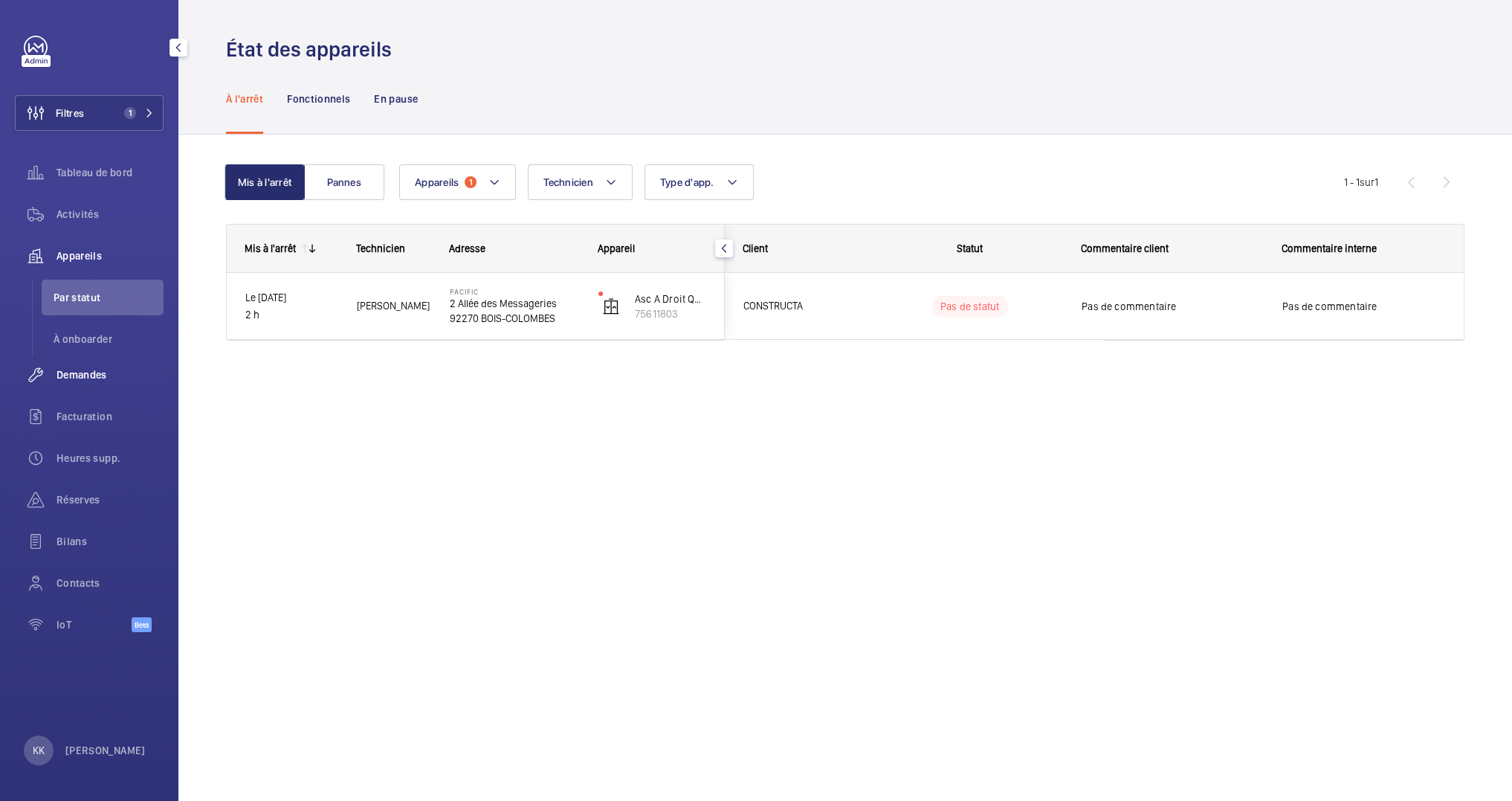
click at [65, 373] on span "Demandes" at bounding box center [110, 374] width 107 height 15
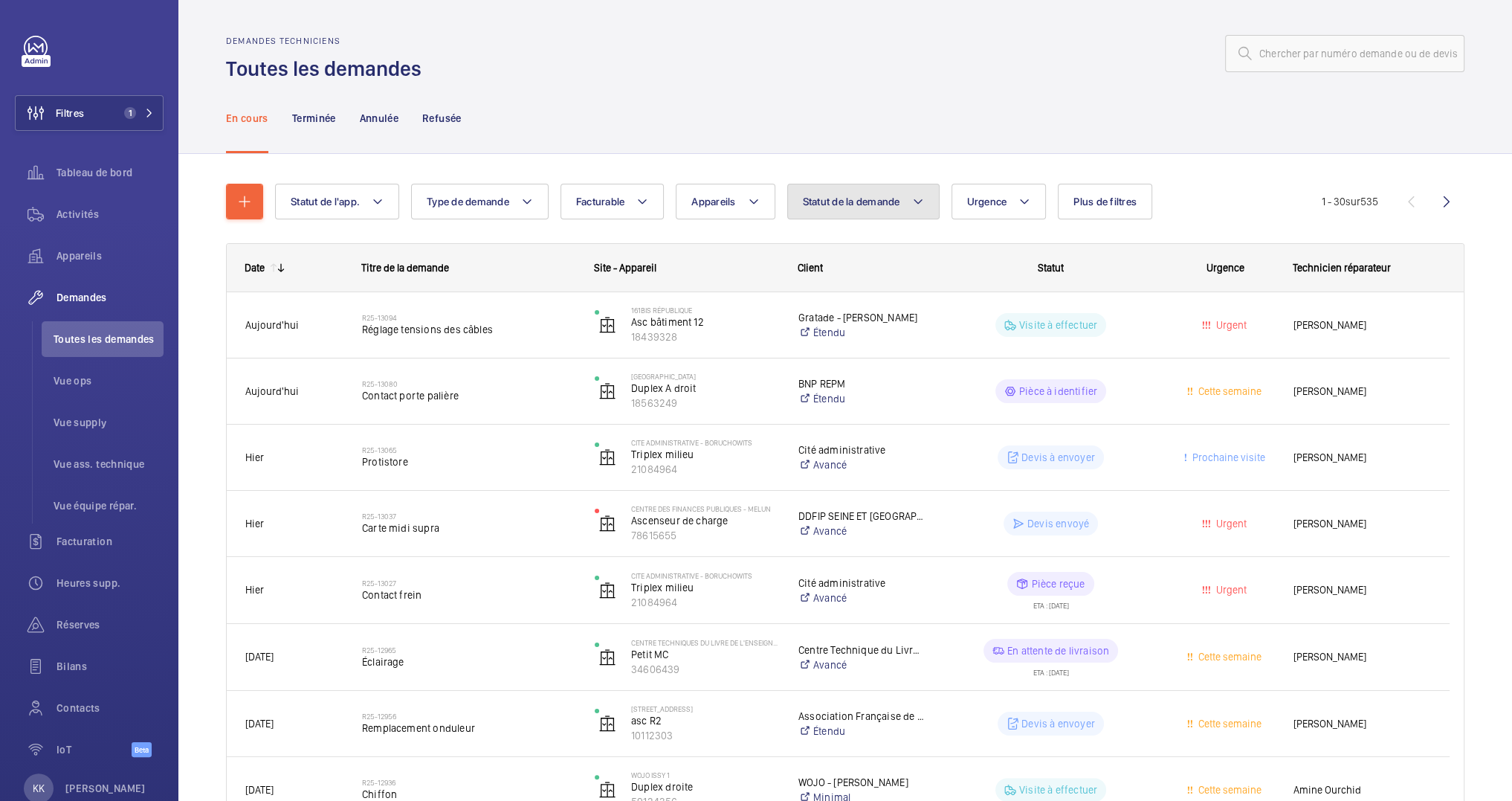
click at [885, 189] on button "Statut de la demande" at bounding box center [863, 201] width 153 height 35
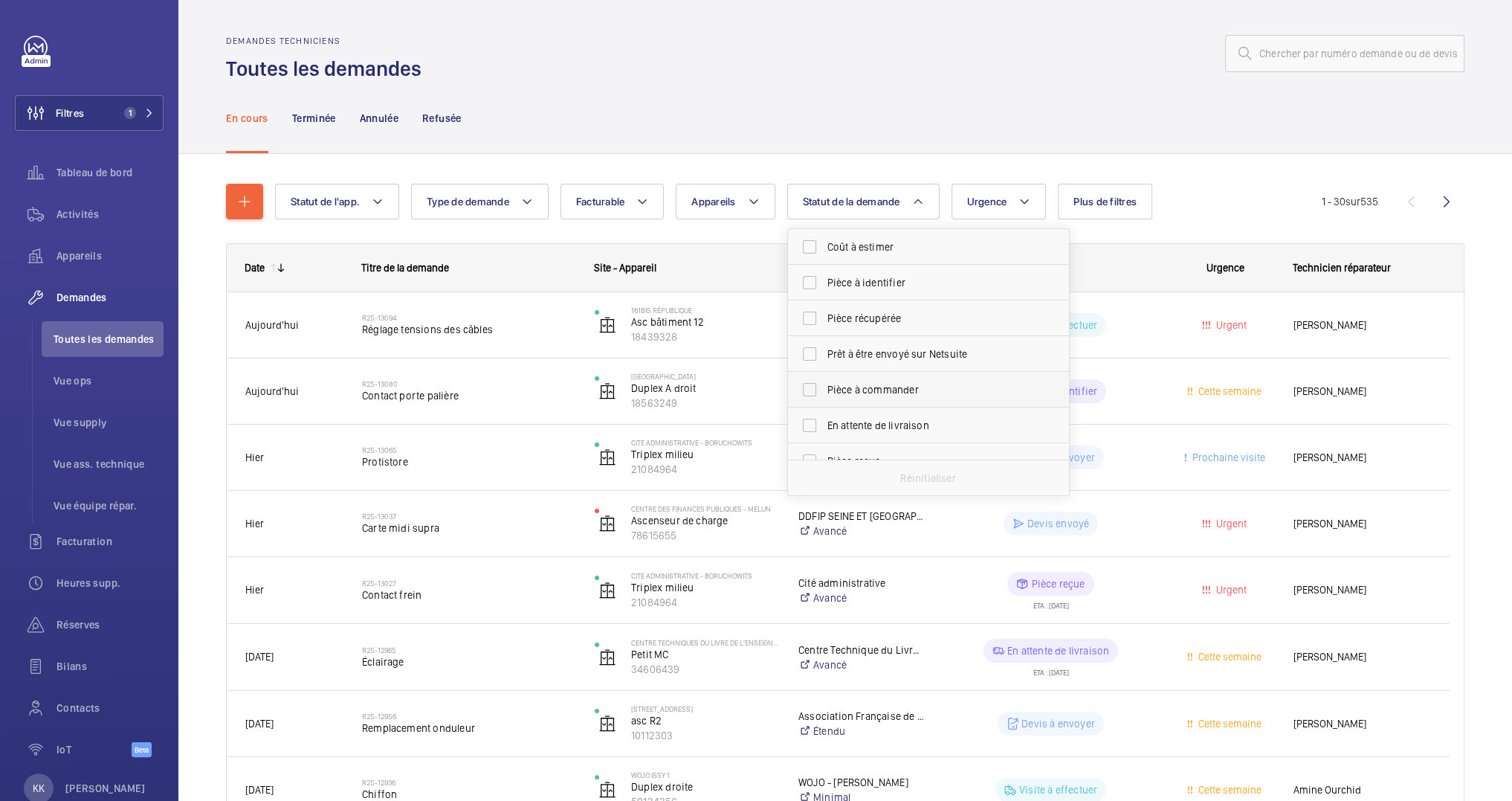
scroll to position [197, 0]
click at [921, 302] on span "Devis à envoyer" at bounding box center [929, 299] width 204 height 15
click at [824, 302] on input "Devis à envoyer" at bounding box center [810, 299] width 30 height 30
checkbox input "true"
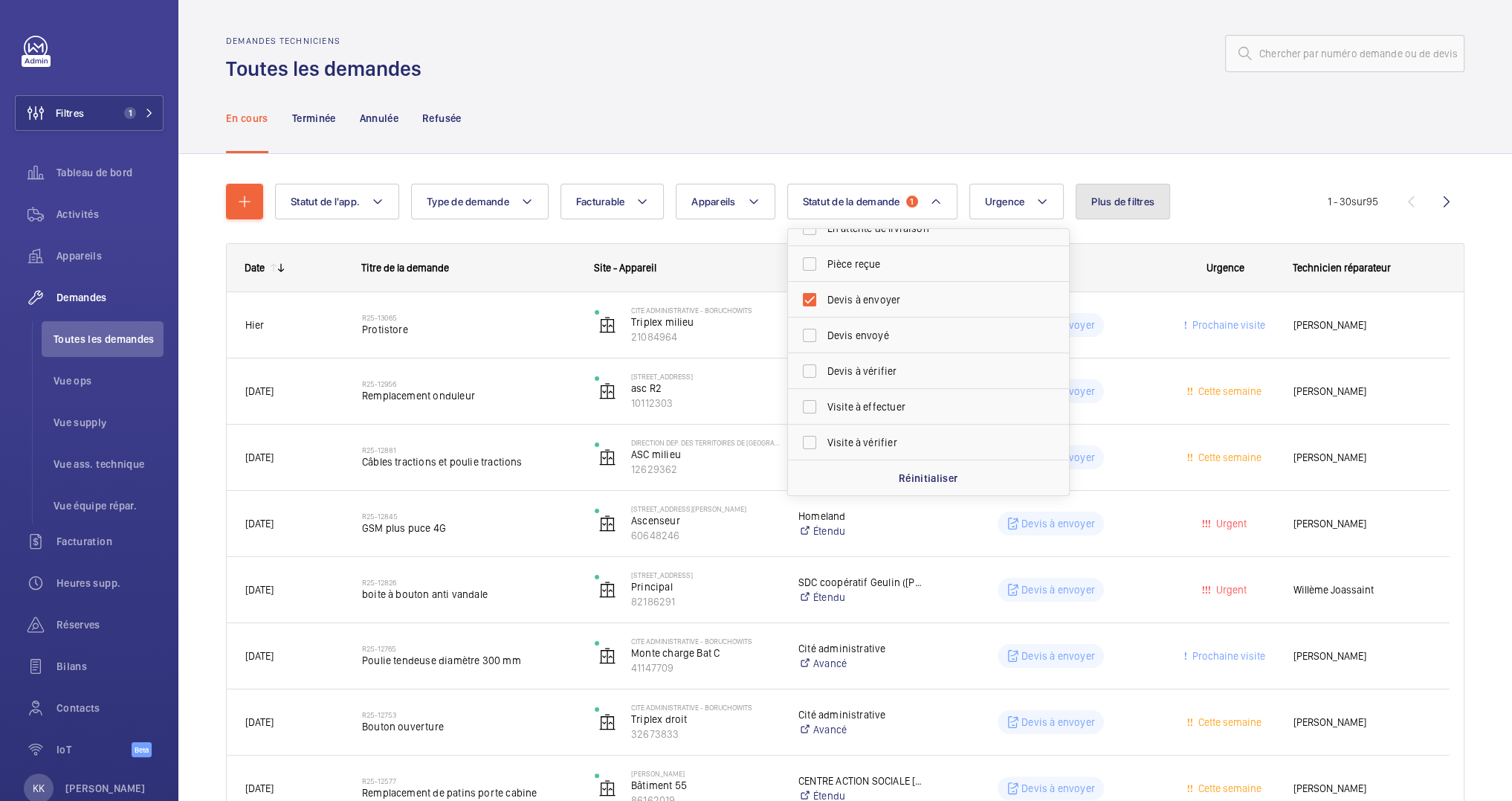
click at [1150, 207] on span "Plus de filtres" at bounding box center [1123, 200] width 64 height 11
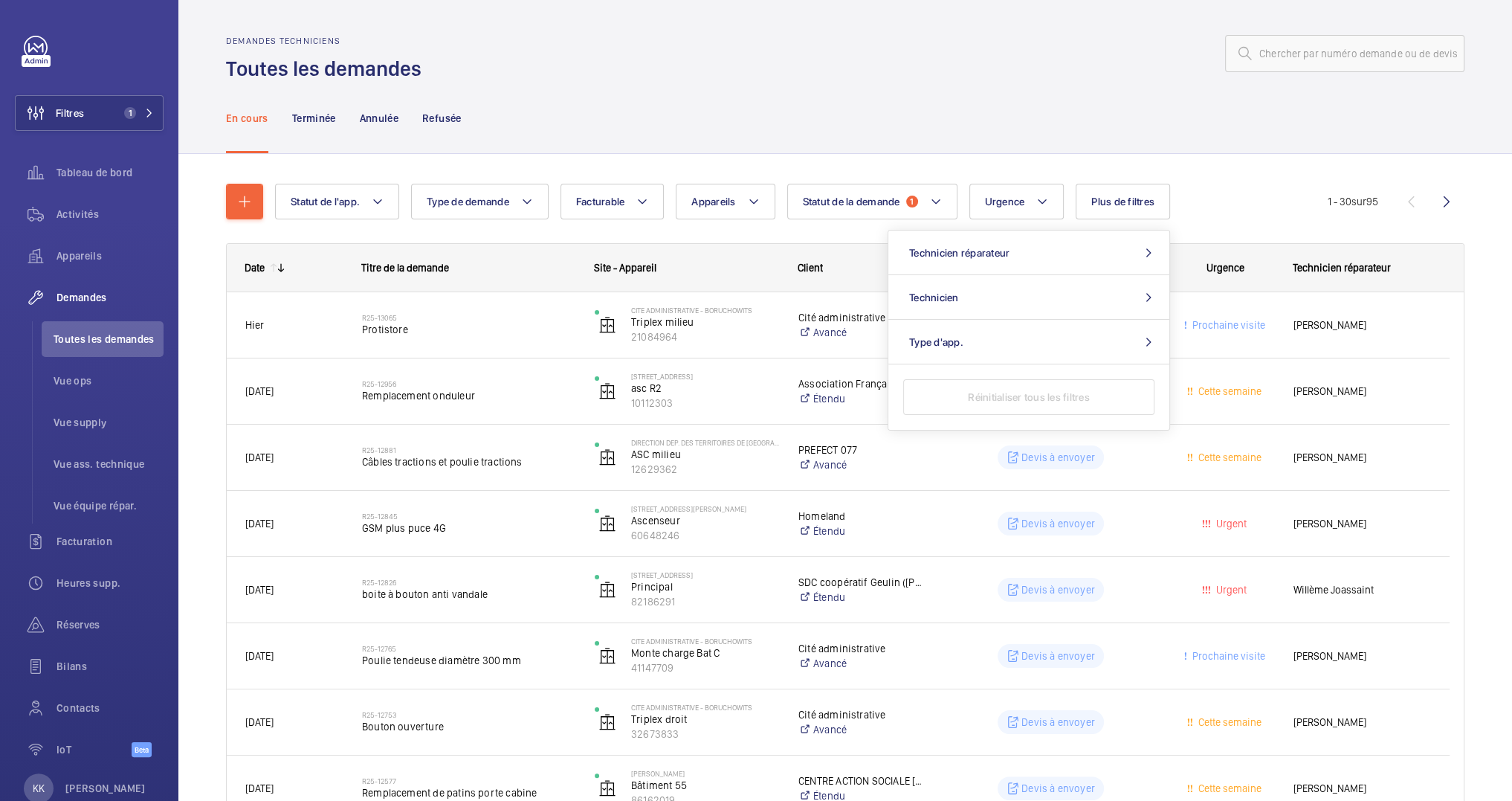
click at [1153, 200] on span "Plus de filtres" at bounding box center [1123, 200] width 64 height 11
click at [1025, 306] on button "Technicien" at bounding box center [1029, 297] width 281 height 45
type input "gre"
click at [1049, 351] on span "[PERSON_NAME]" at bounding box center [1029, 347] width 204 height 15
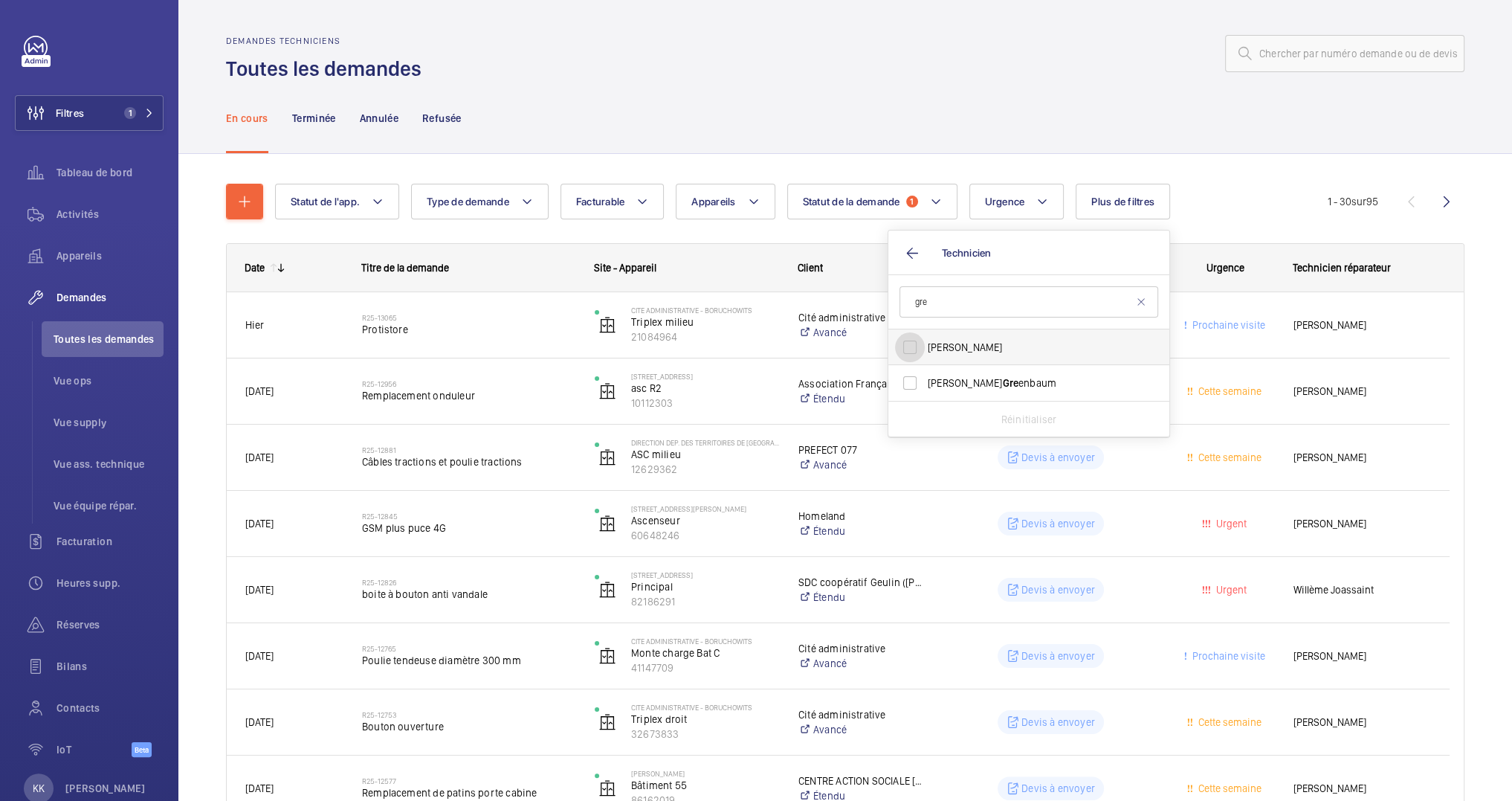
click at [925, 351] on input "[PERSON_NAME]" at bounding box center [910, 347] width 30 height 30
checkbox input "true"
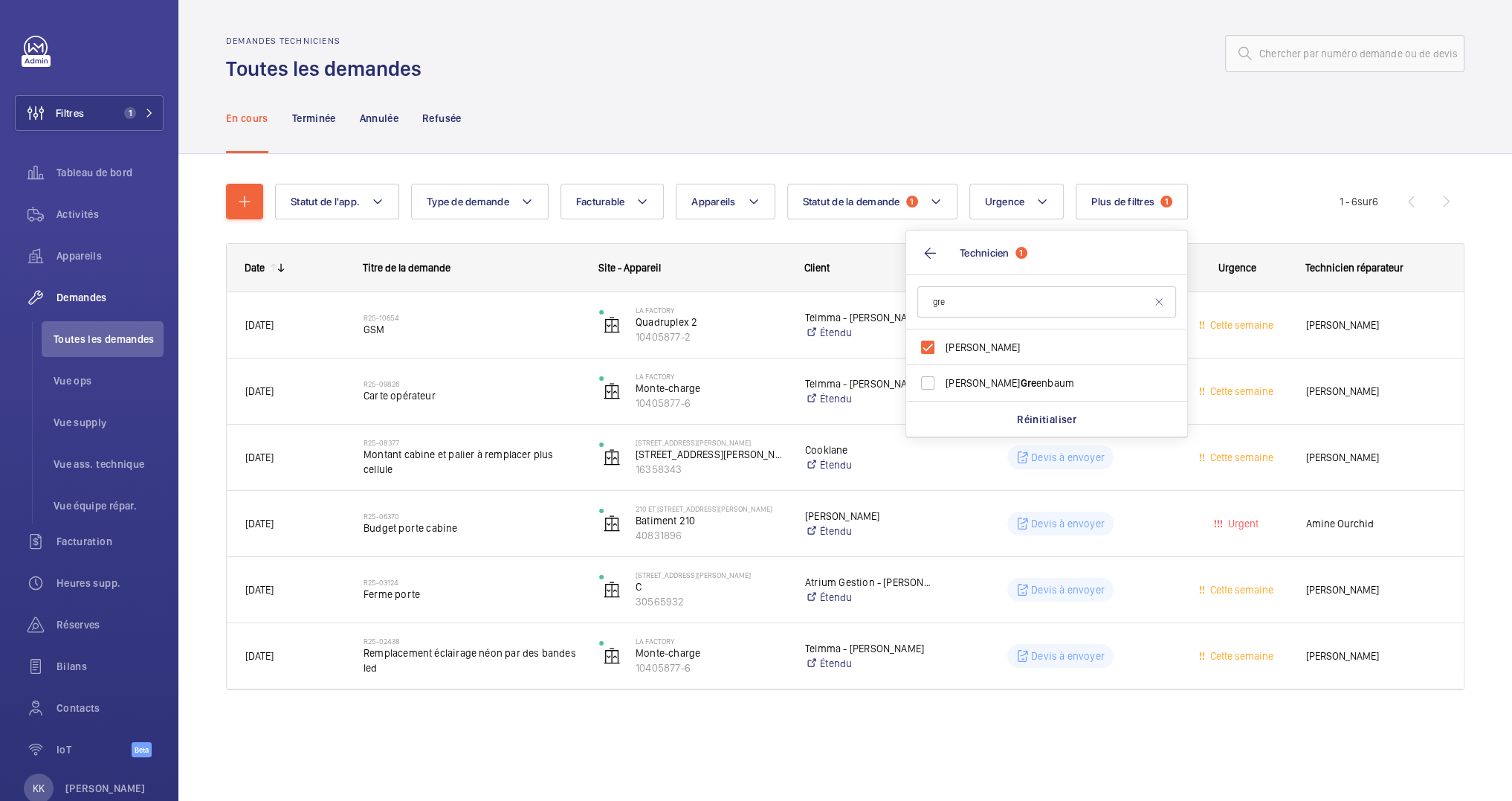
click at [935, 64] on div at bounding box center [947, 53] width 1034 height 35
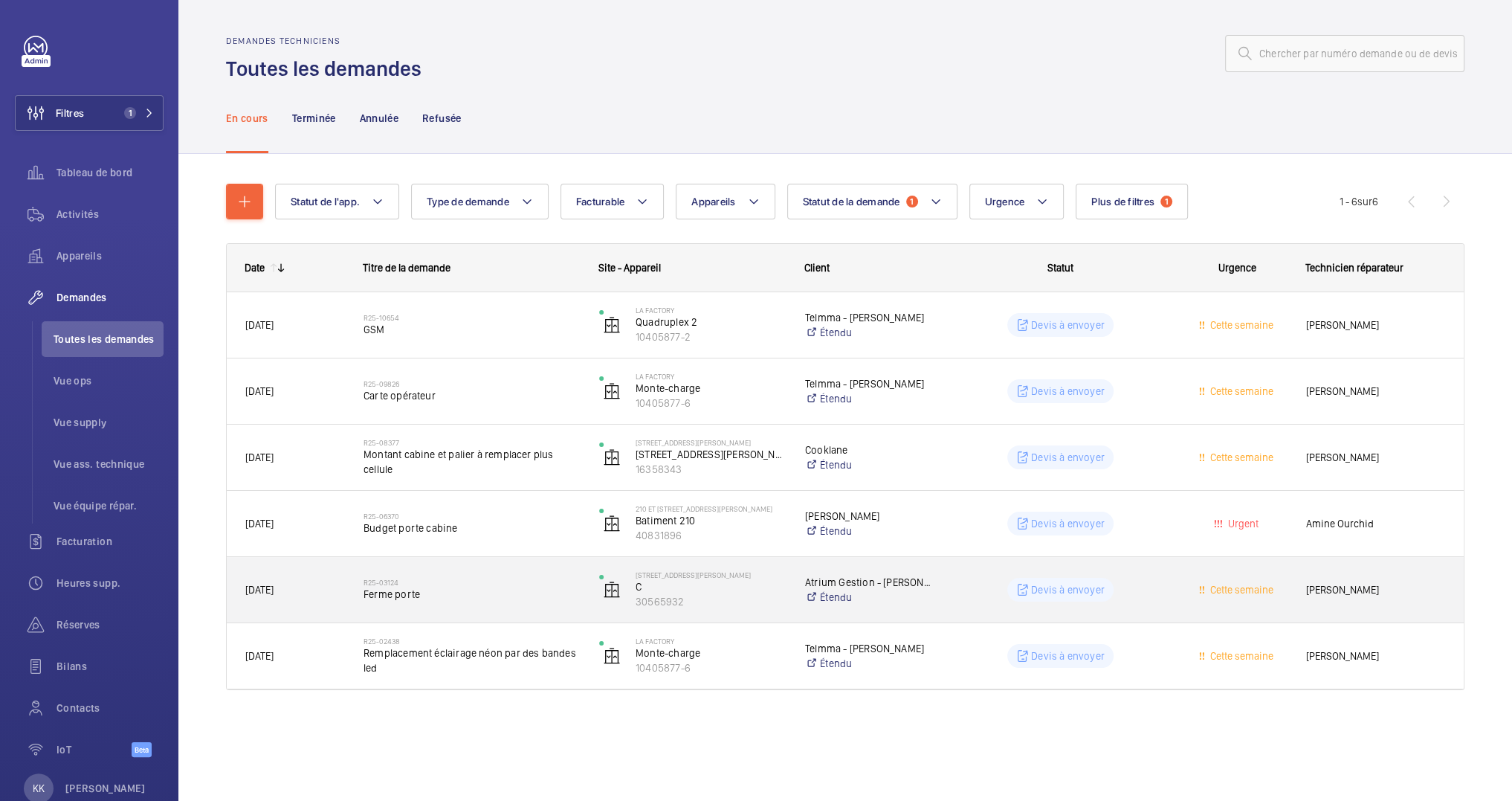
click at [434, 597] on span "Ferme porte" at bounding box center [472, 593] width 216 height 15
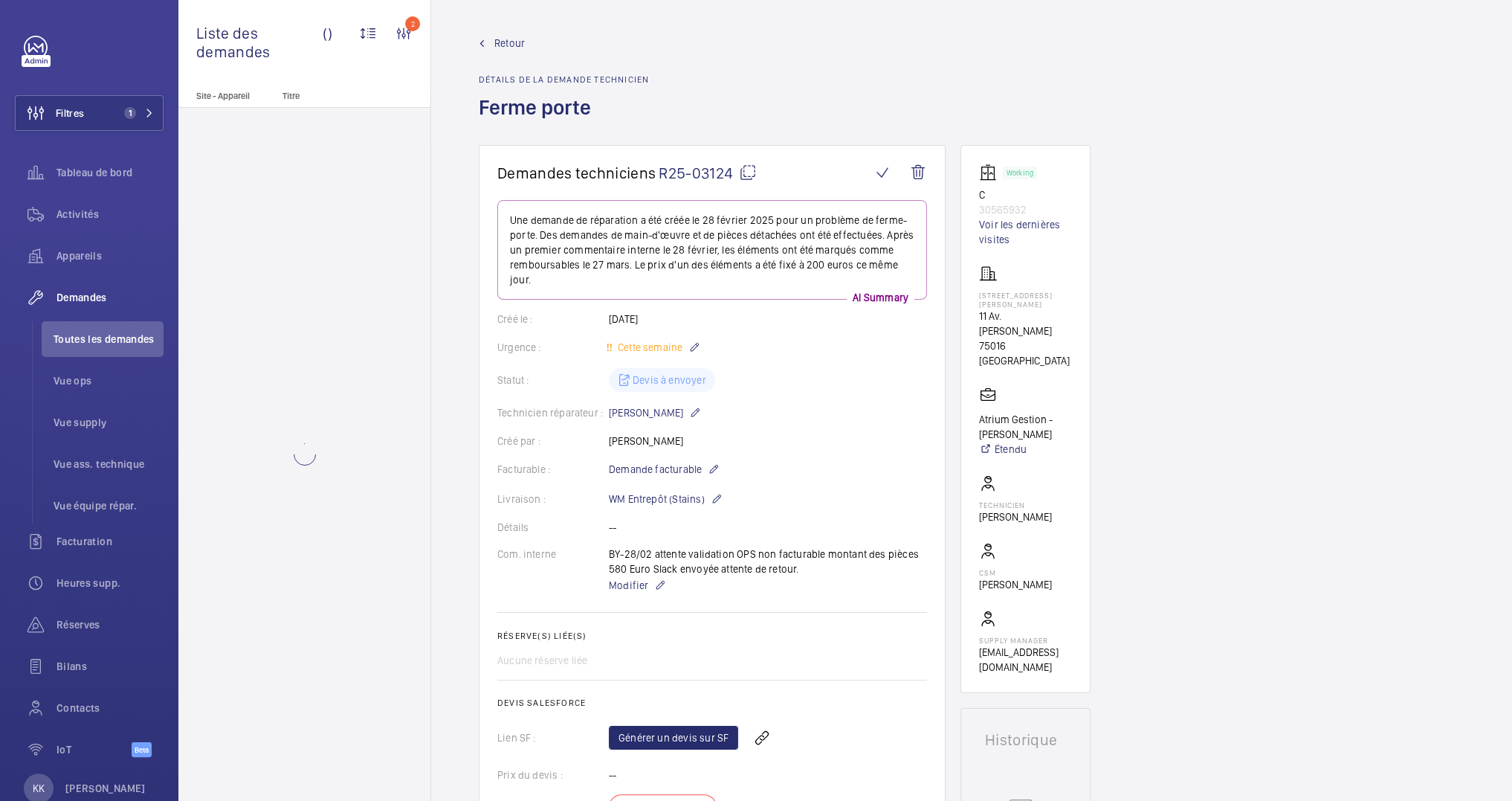
scroll to position [428, 0]
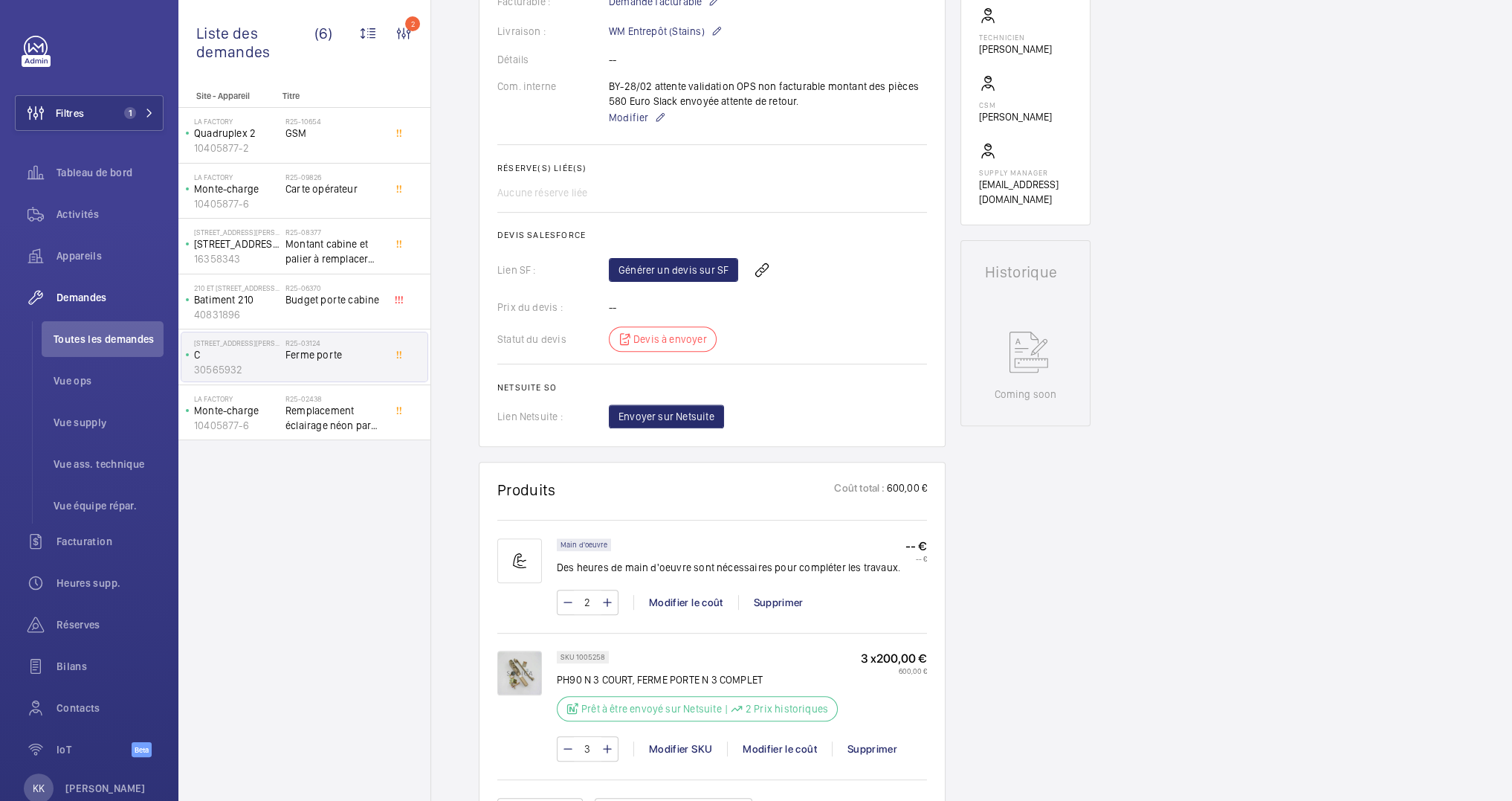
scroll to position [474, 0]
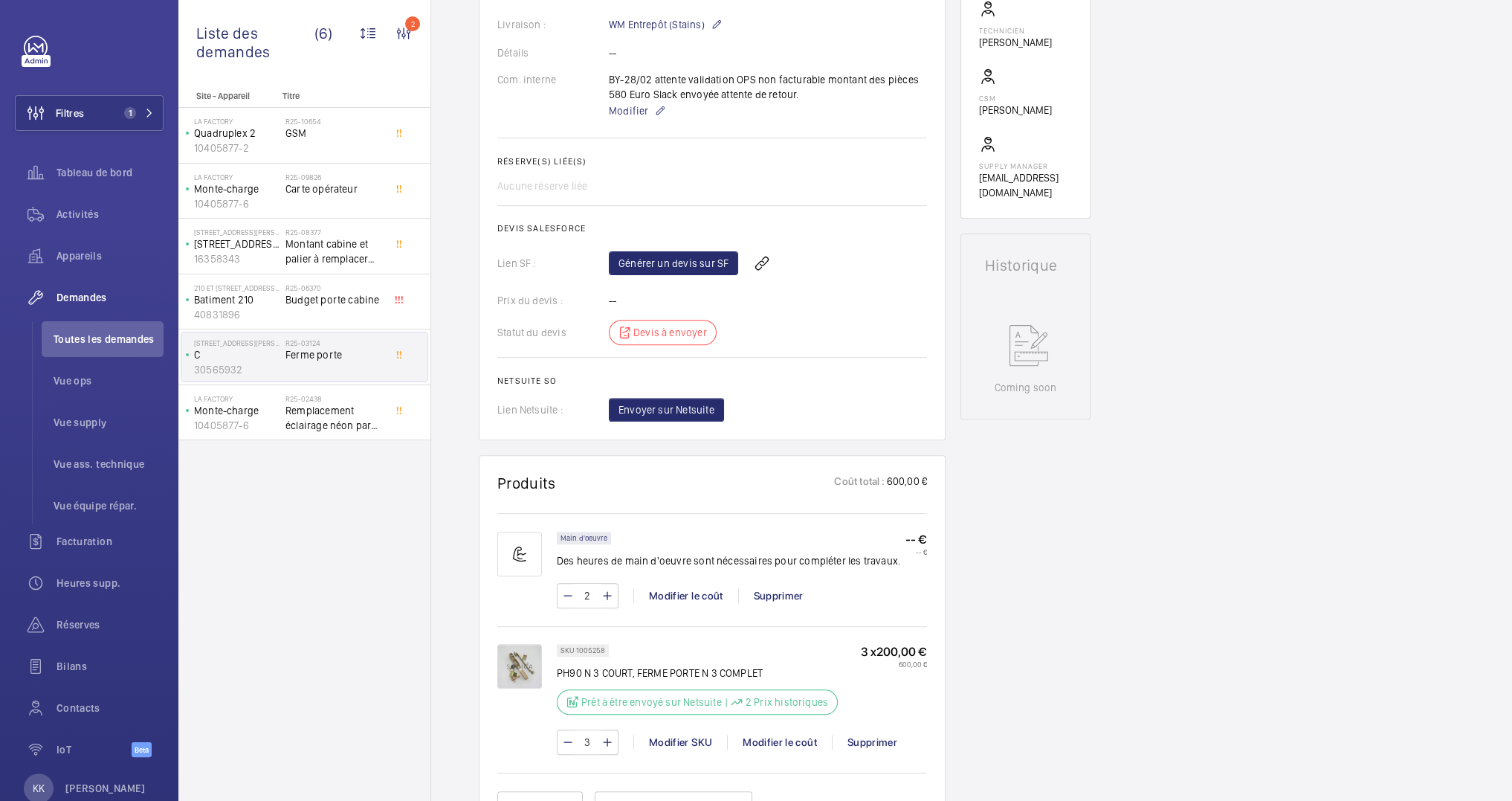
click at [533, 654] on img at bounding box center [519, 666] width 45 height 45
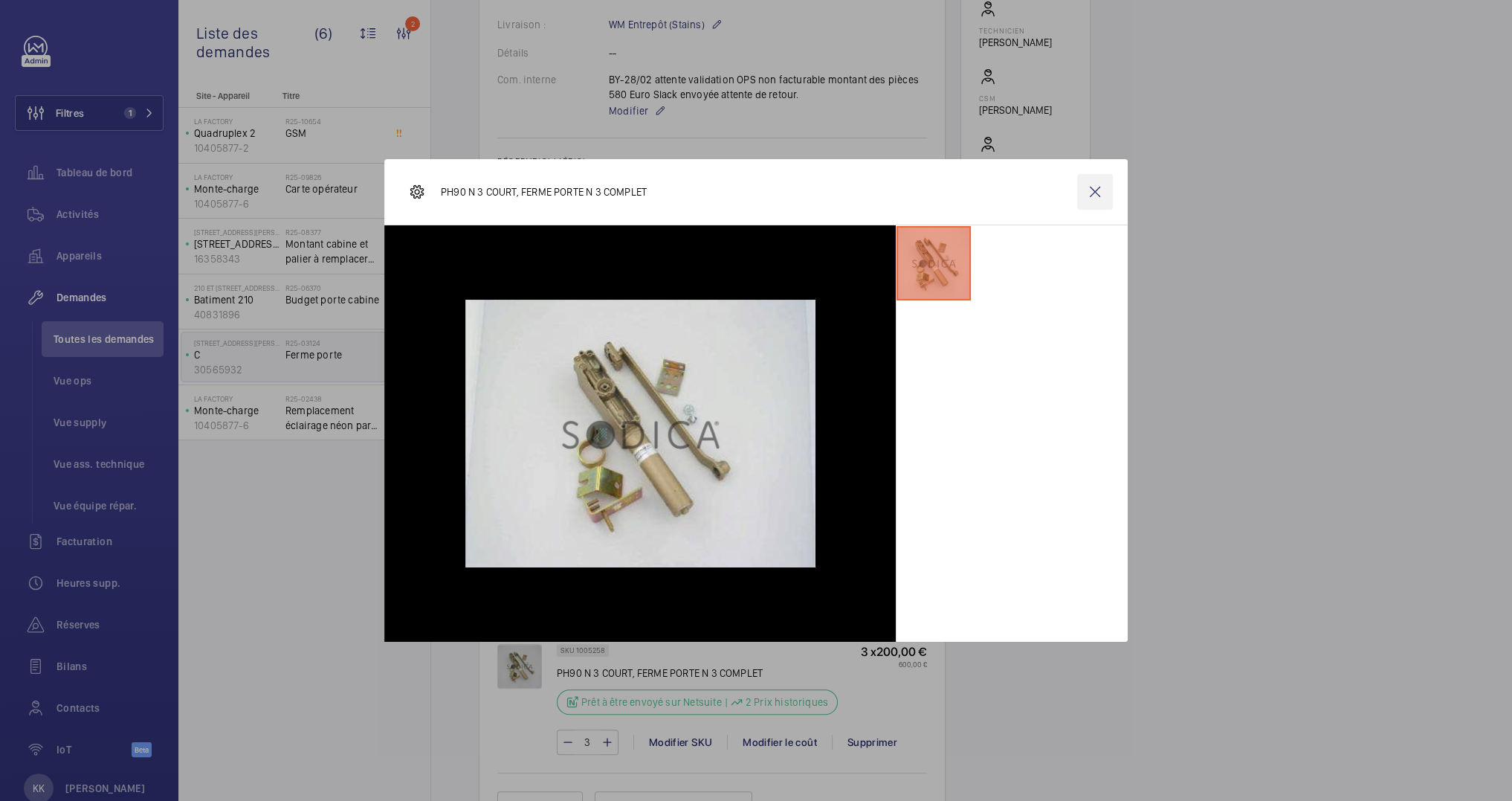
click at [1097, 182] on wm-front-icon-button at bounding box center [1095, 192] width 35 height 35
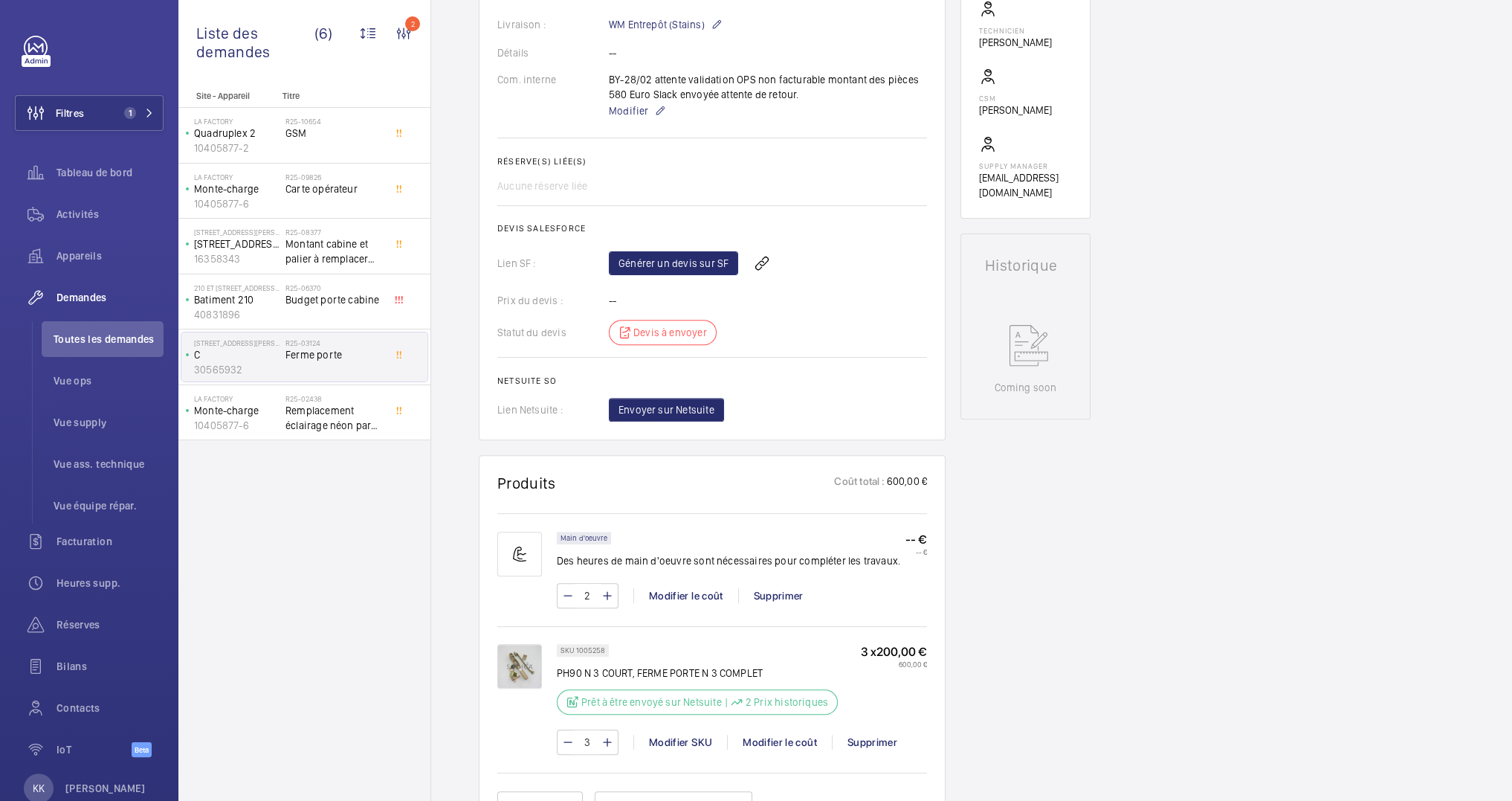
scroll to position [0, 0]
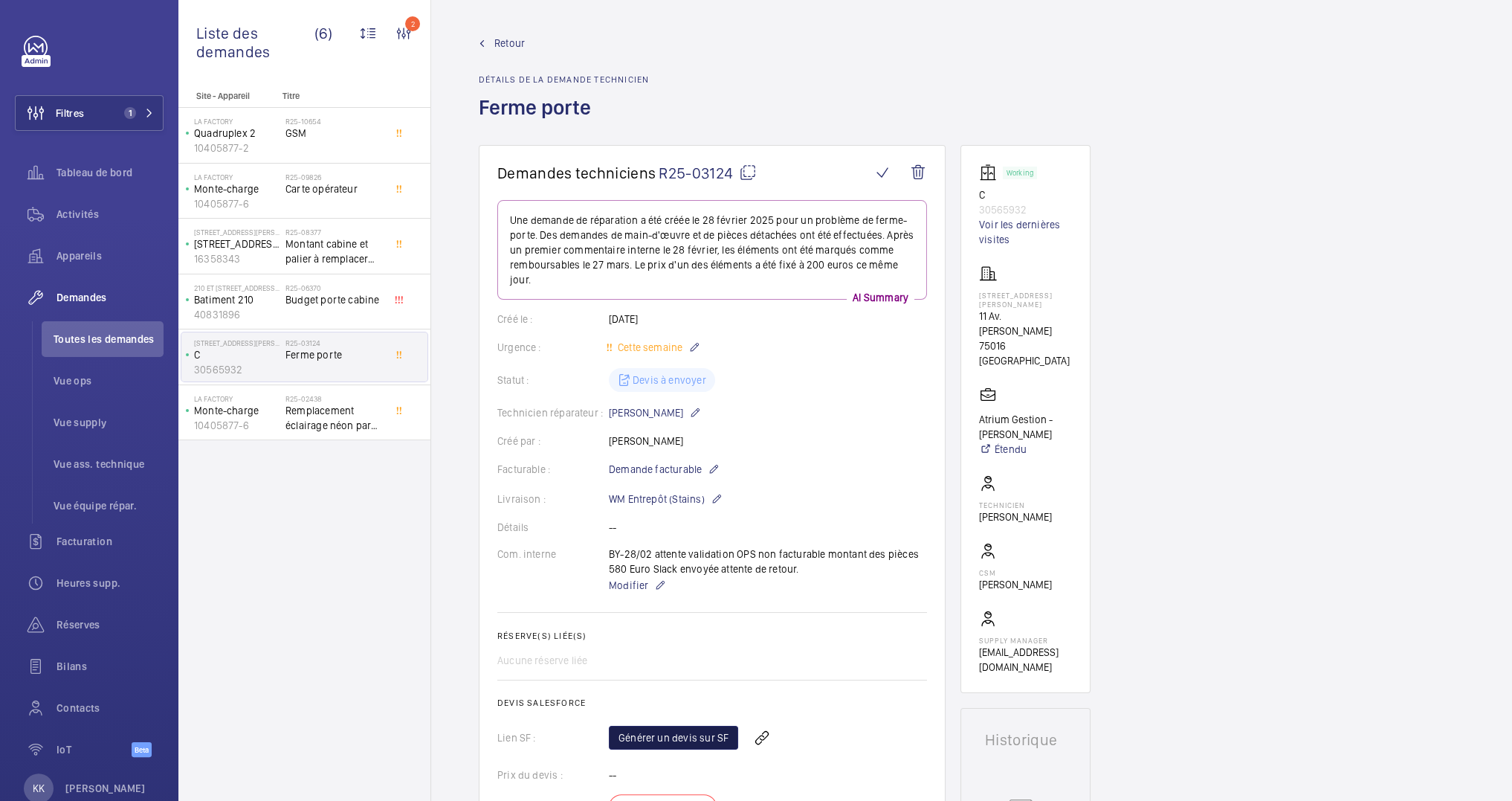
click at [679, 726] on link "Générer un devis sur SF" at bounding box center [673, 737] width 129 height 24
click at [499, 45] on span "Retour" at bounding box center [510, 42] width 31 height 15
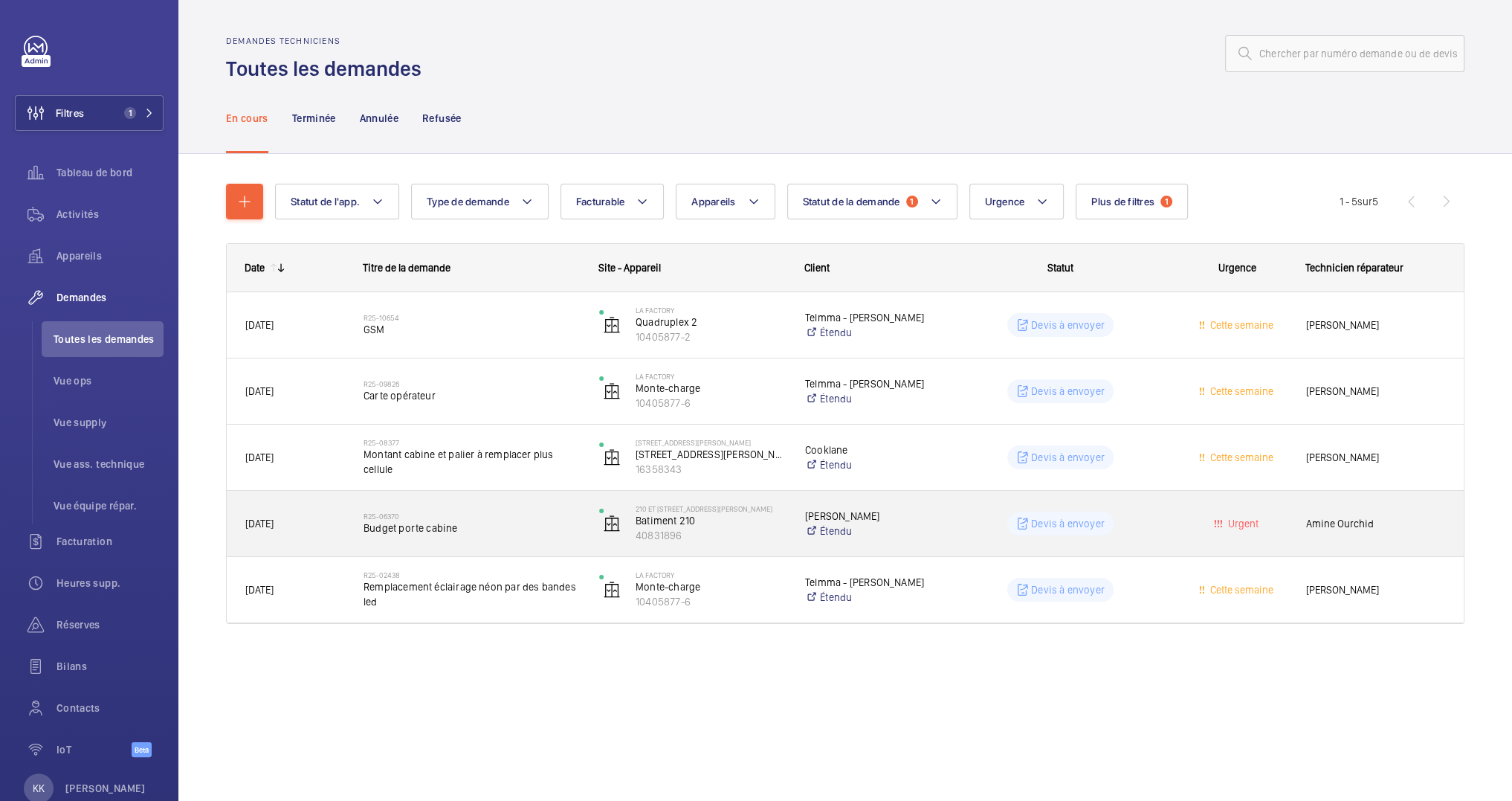
click at [429, 514] on h2 "R25-06370" at bounding box center [472, 516] width 216 height 9
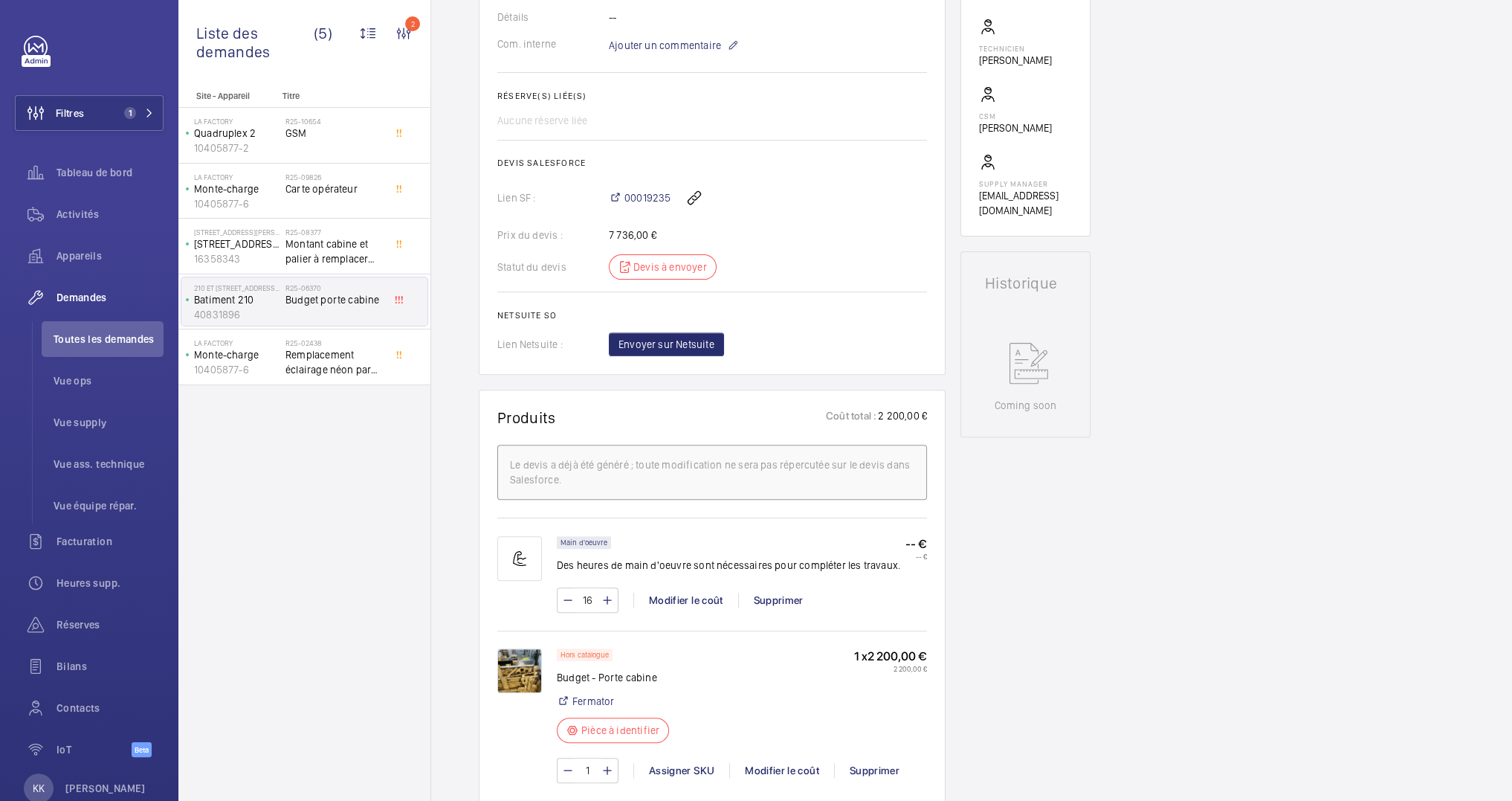
scroll to position [459, 0]
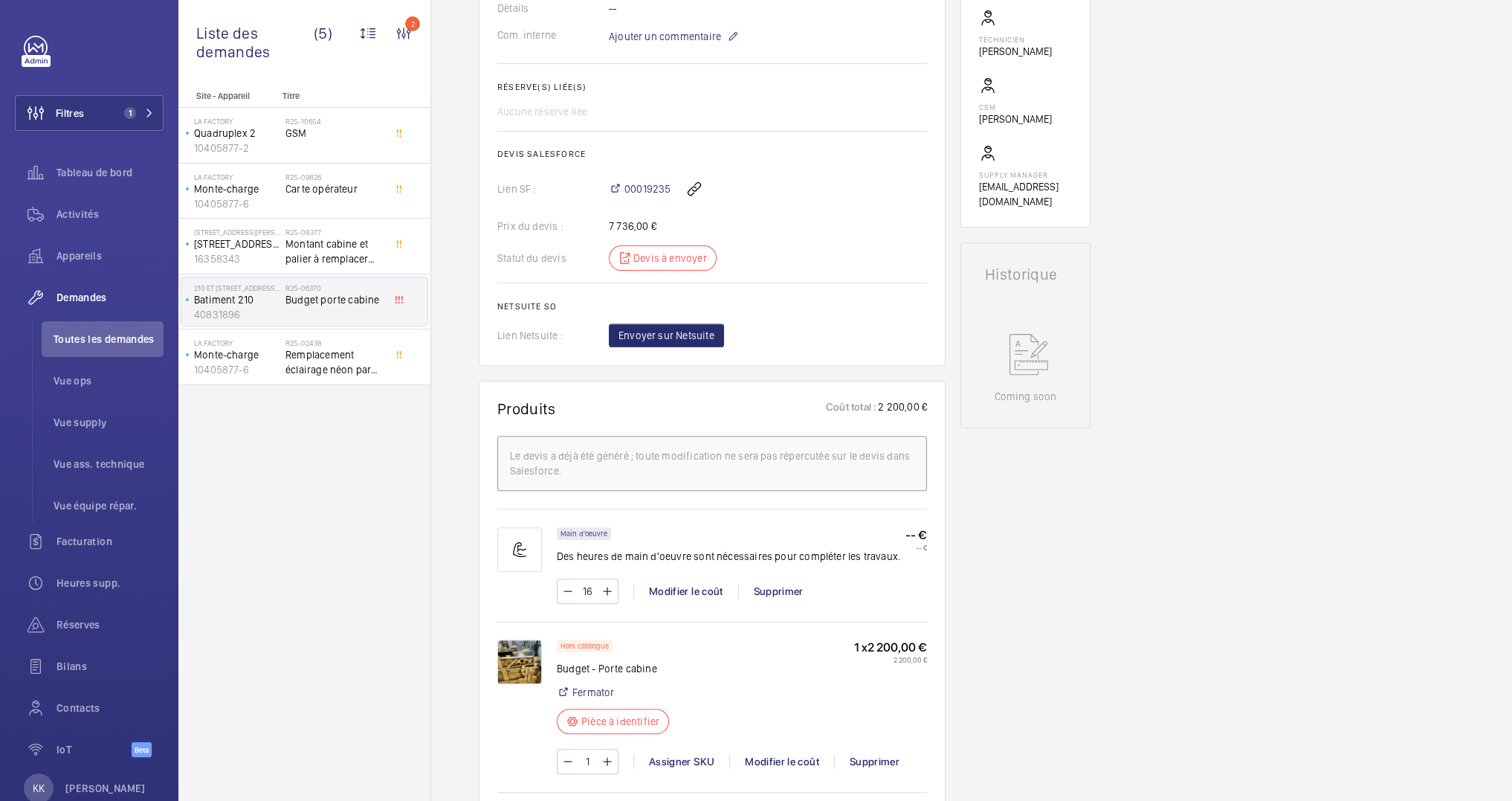
click at [514, 641] on img at bounding box center [519, 661] width 45 height 45
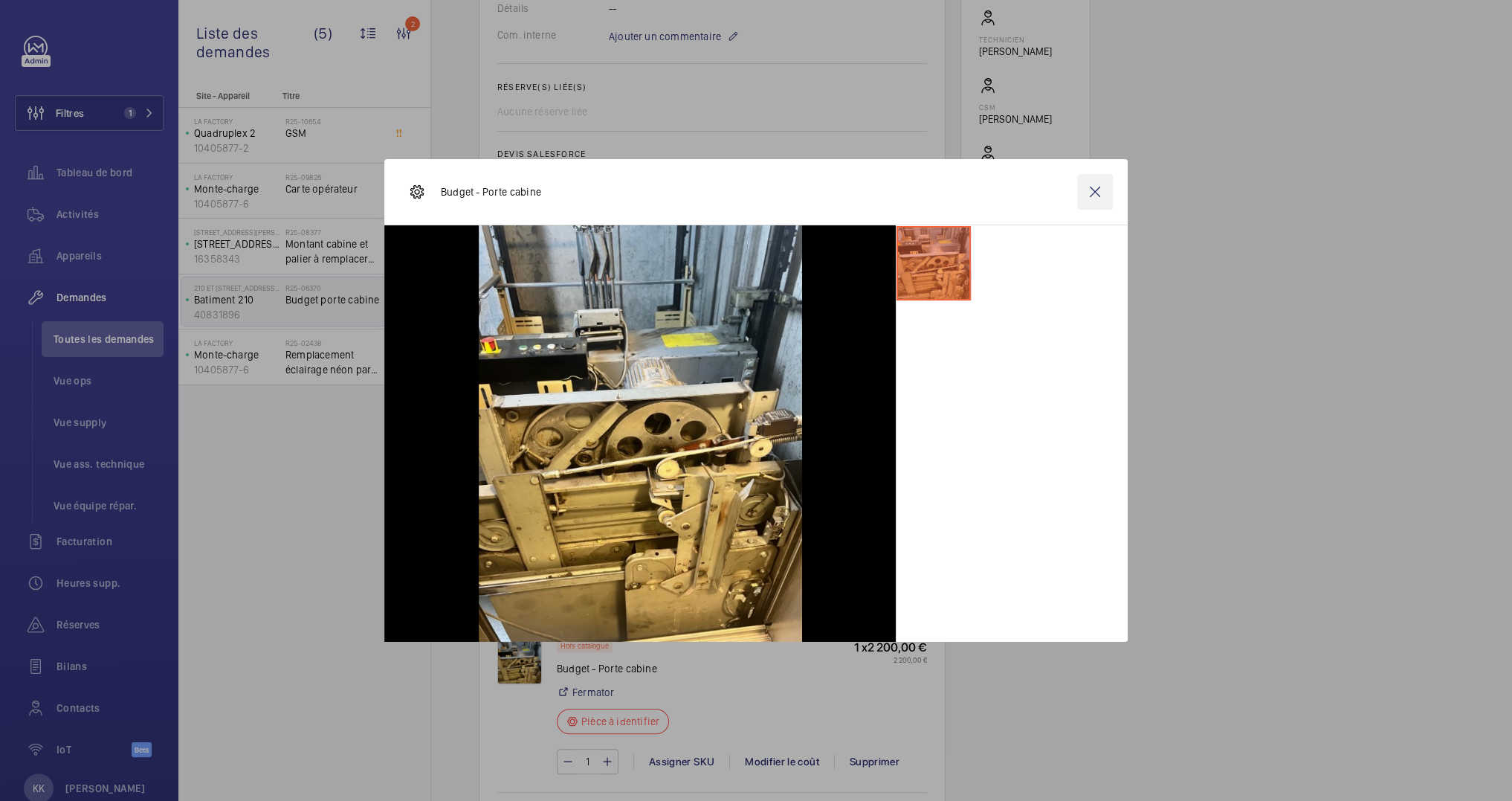
click at [1094, 192] on wm-front-icon-button at bounding box center [1095, 192] width 35 height 35
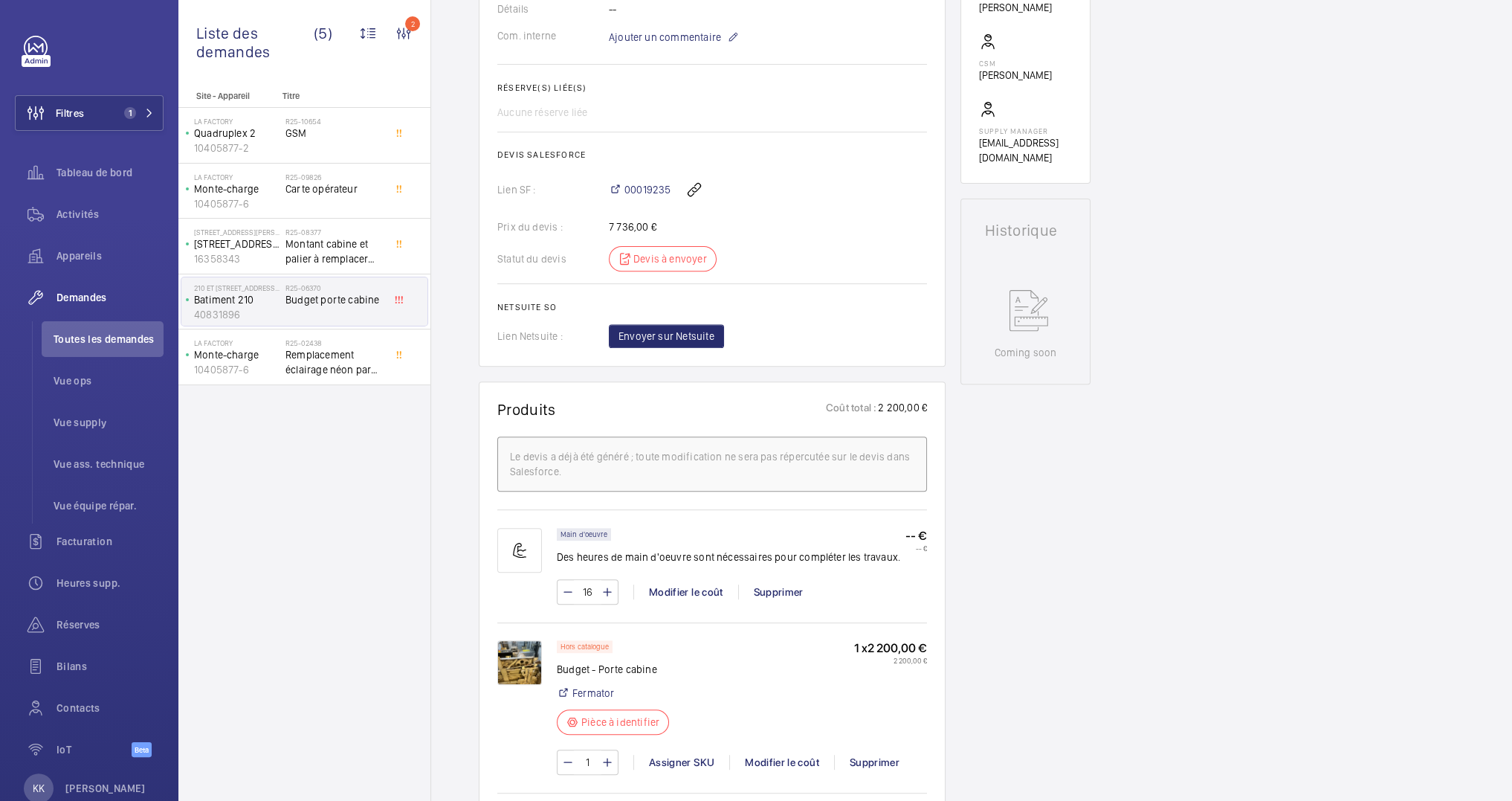
scroll to position [500, 0]
drag, startPoint x: 669, startPoint y: 192, endPoint x: 623, endPoint y: 190, distance: 46.0
click at [623, 190] on div "00019235" at bounding box center [767, 193] width 318 height 35
copy div "00019235"
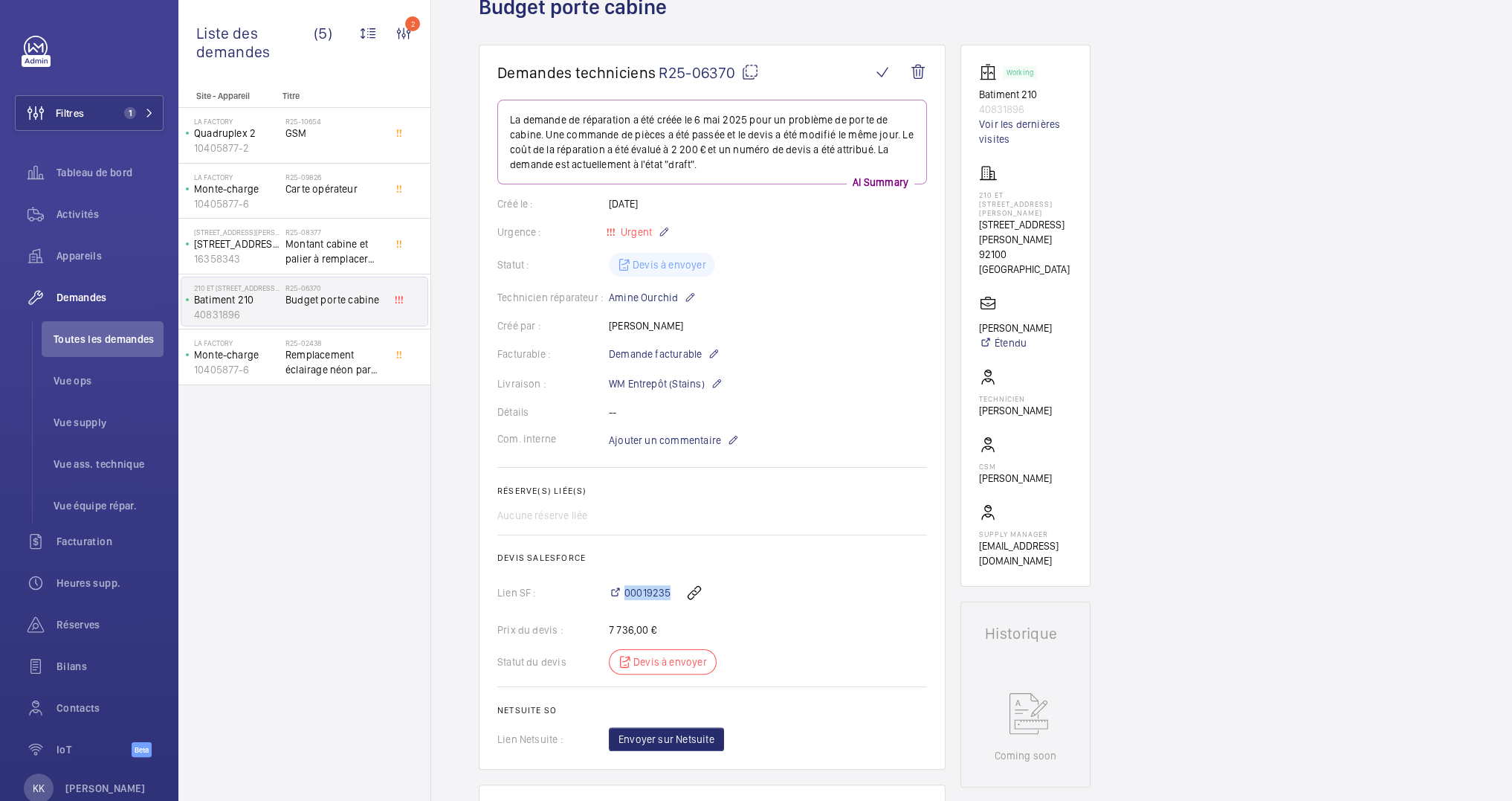
scroll to position [0, 0]
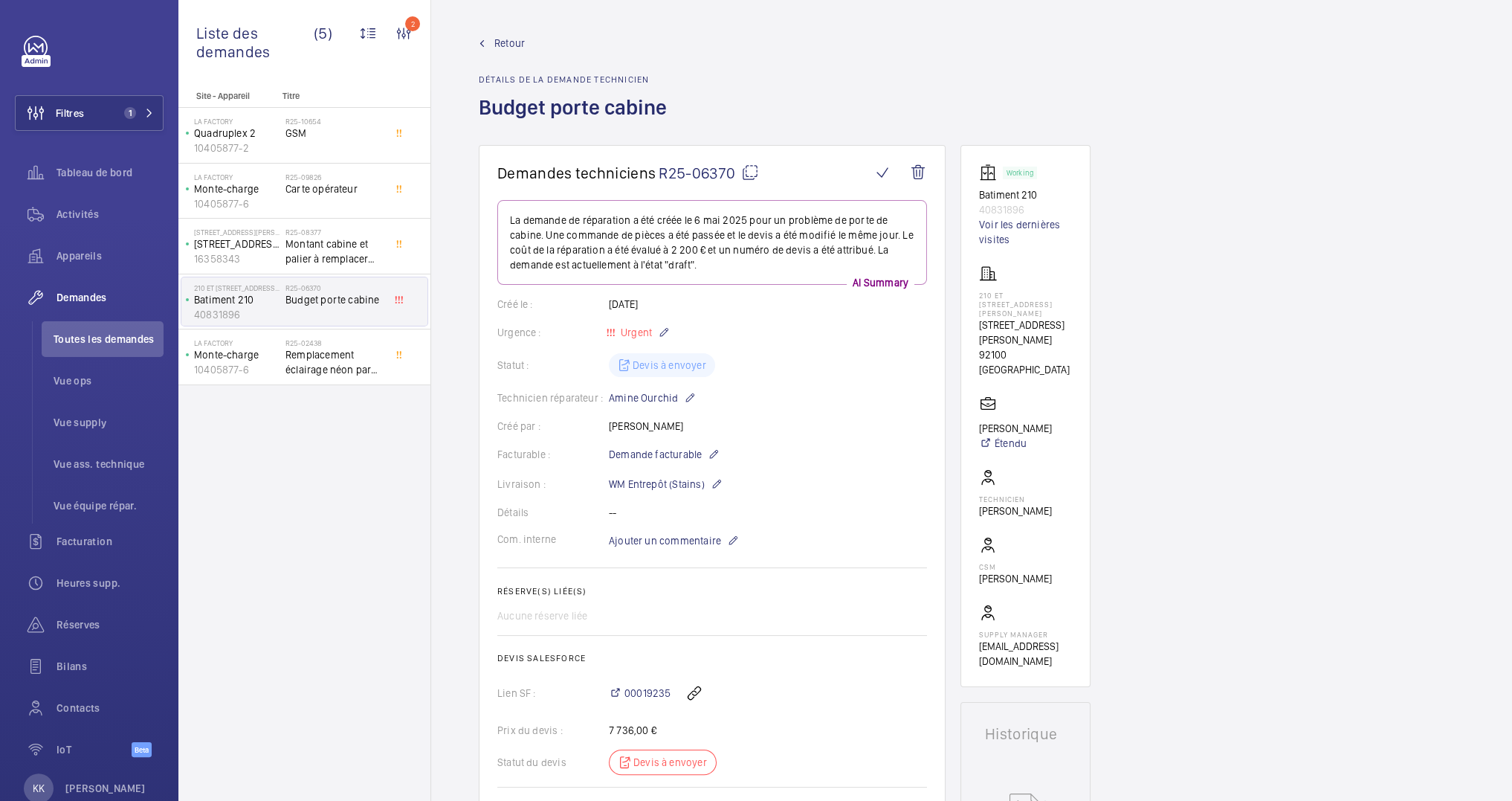
click at [877, 66] on div "Retour Détails de la demande technicien Budget porte cabine" at bounding box center [971, 90] width 986 height 110
click at [649, 686] on span "00019235" at bounding box center [647, 692] width 46 height 15
click at [506, 49] on span "Retour" at bounding box center [510, 42] width 31 height 15
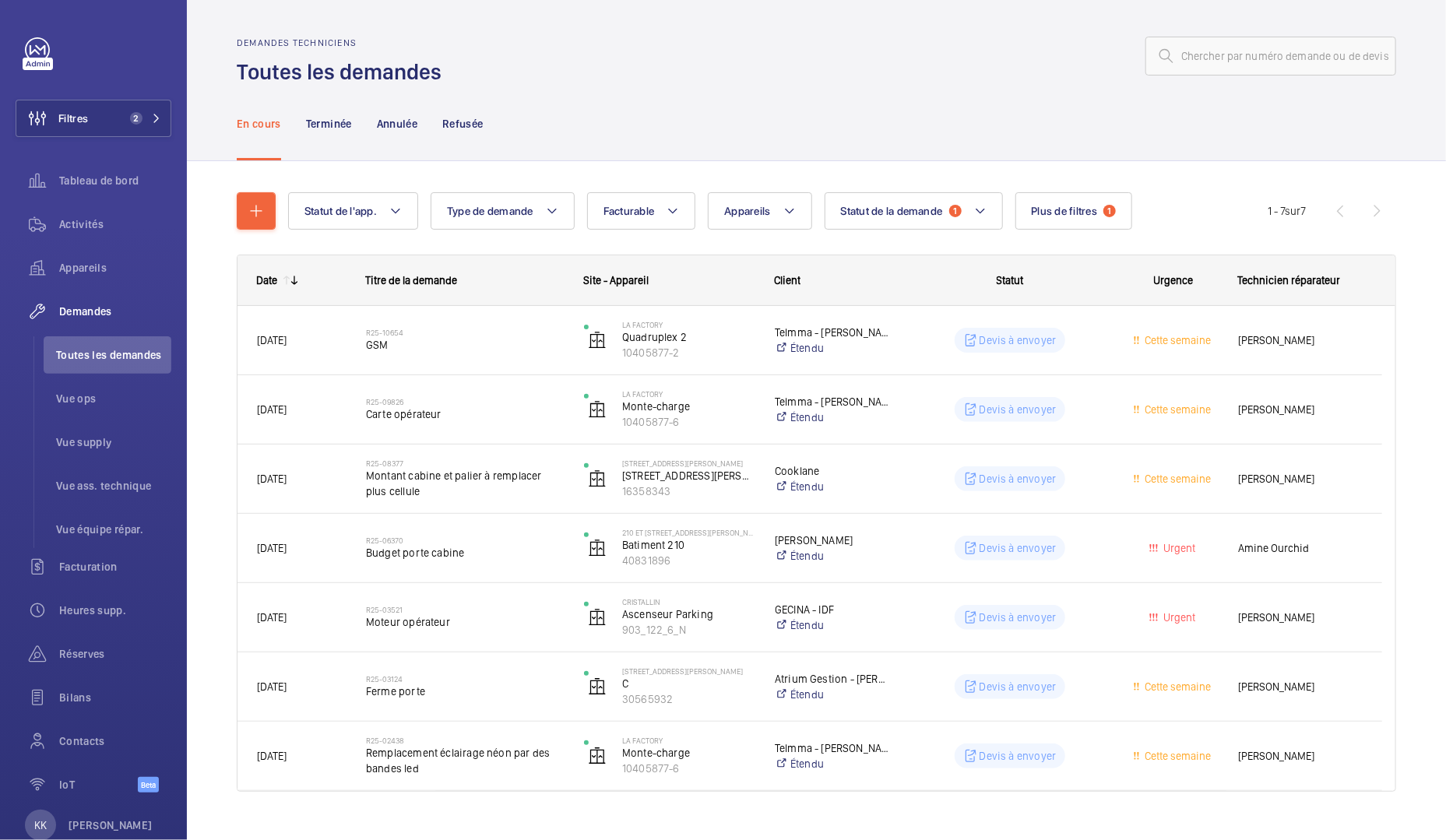
scroll to position [26, 0]
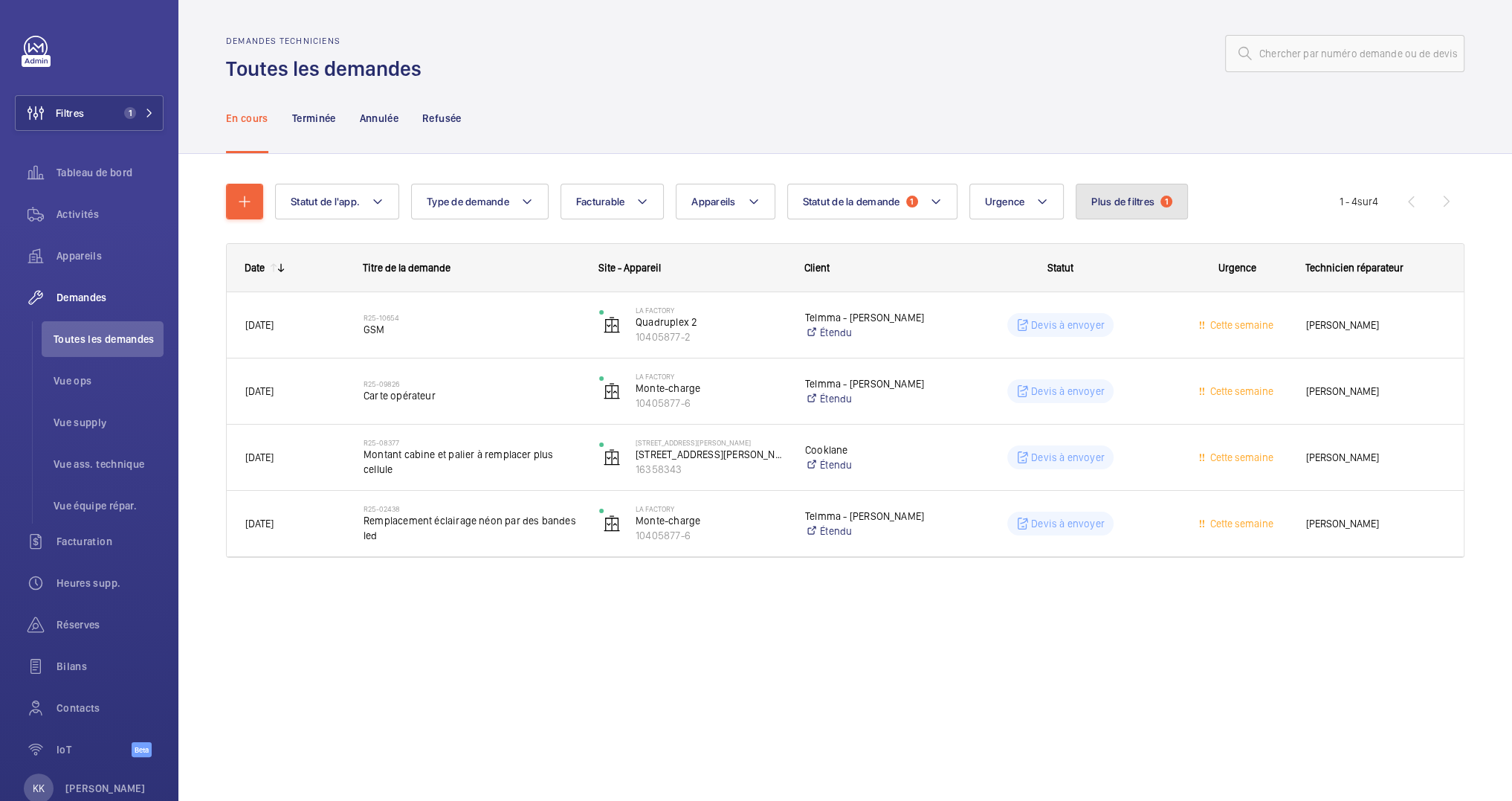
click at [1080, 217] on button "Plus de filtres 1" at bounding box center [1131, 201] width 112 height 35
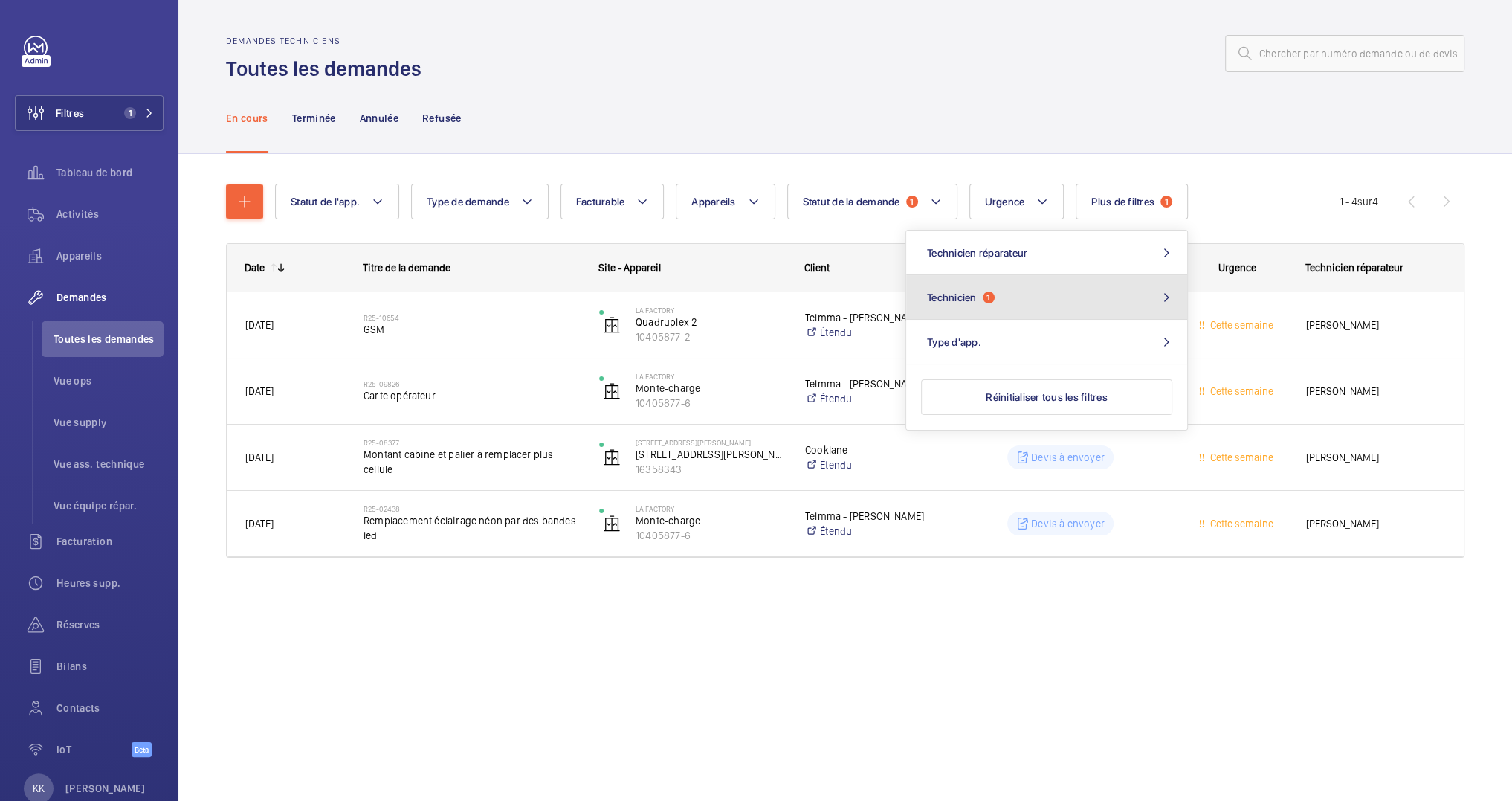
click at [1056, 279] on button "Technicien 1" at bounding box center [1047, 297] width 281 height 45
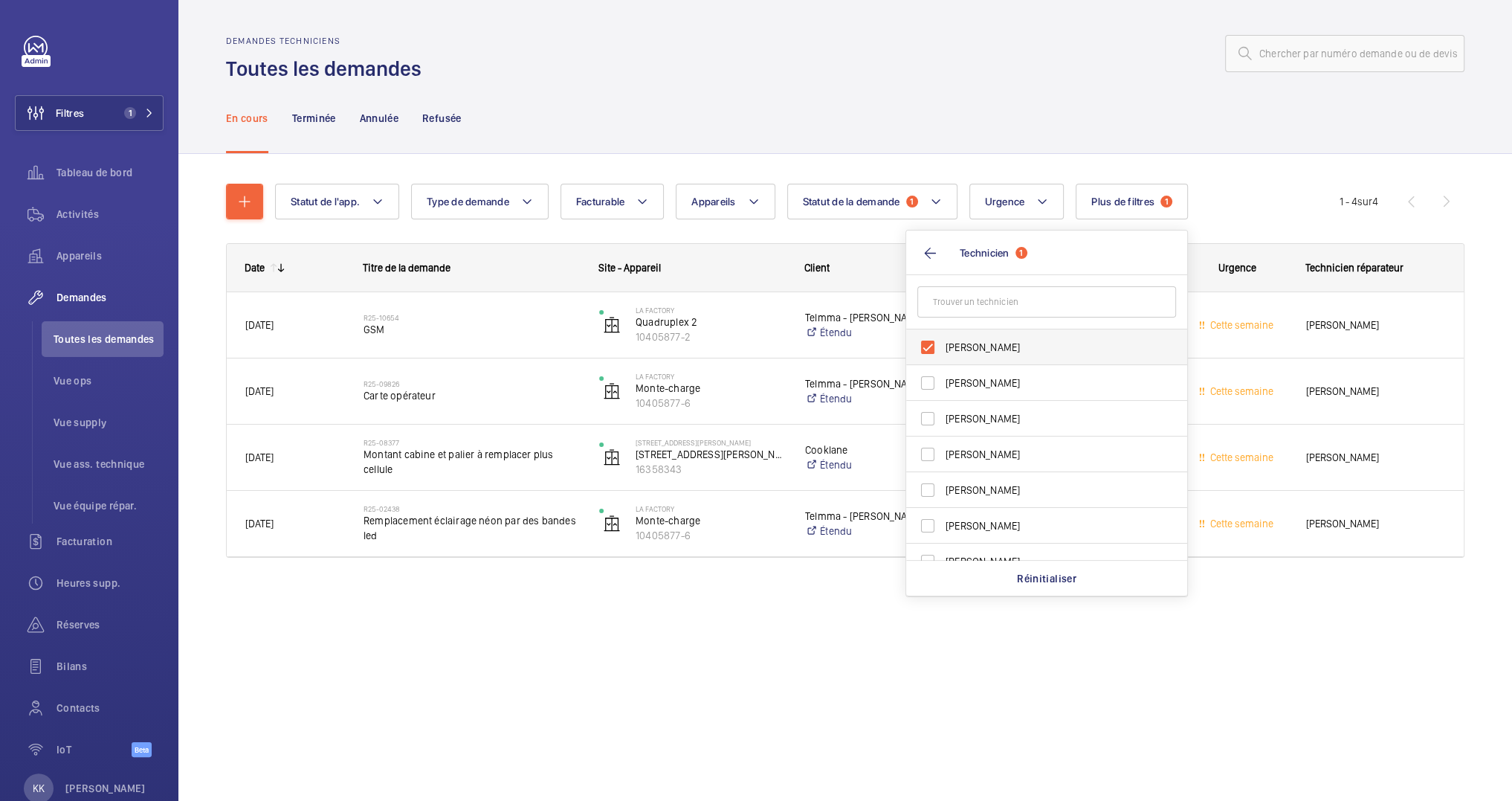
click at [964, 336] on label "[PERSON_NAME]" at bounding box center [1035, 347] width 259 height 35
click at [942, 336] on input "[PERSON_NAME]" at bounding box center [928, 347] width 30 height 30
checkbox input "false"
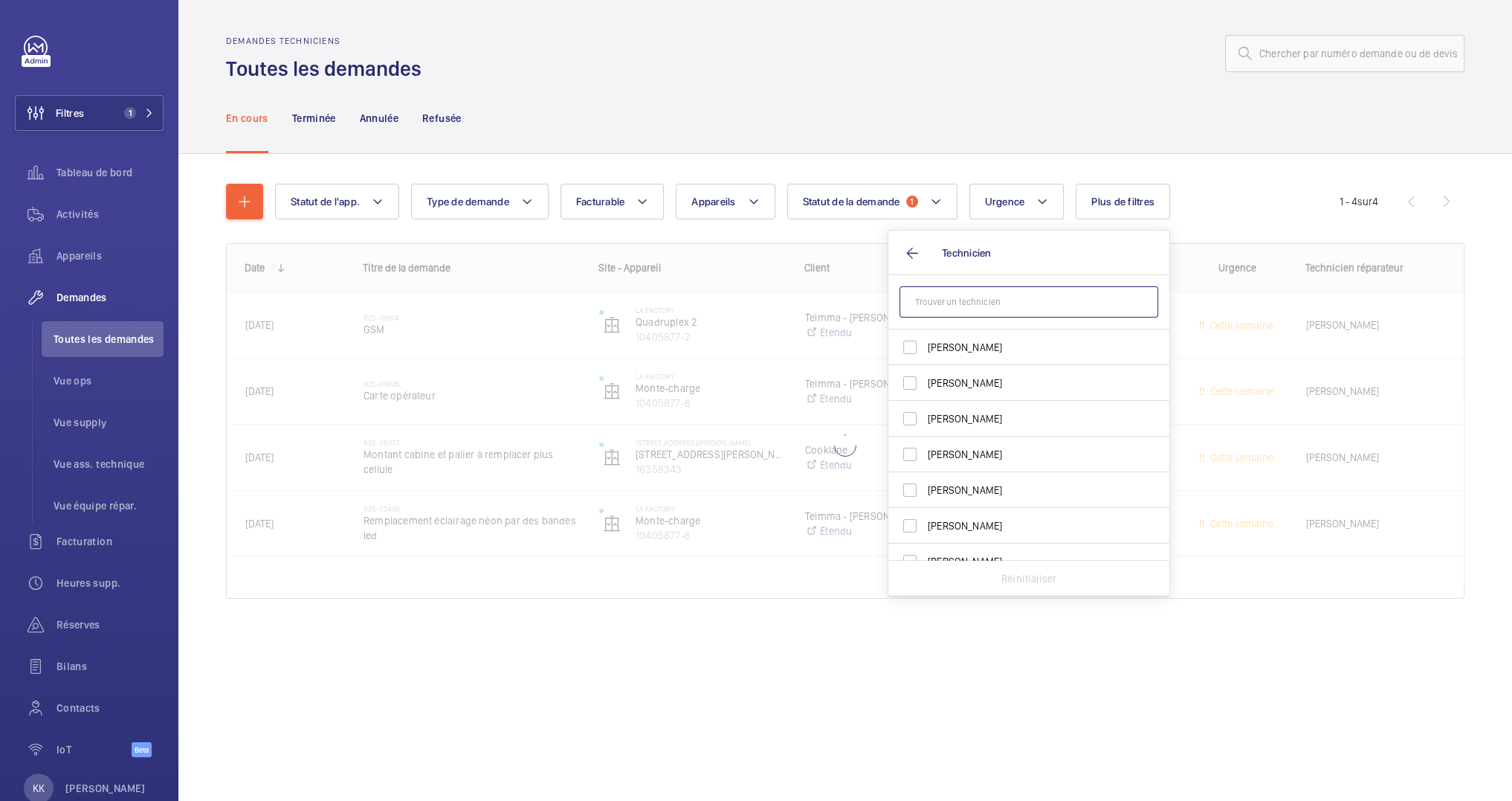
click at [961, 305] on input "text" at bounding box center [1029, 301] width 259 height 31
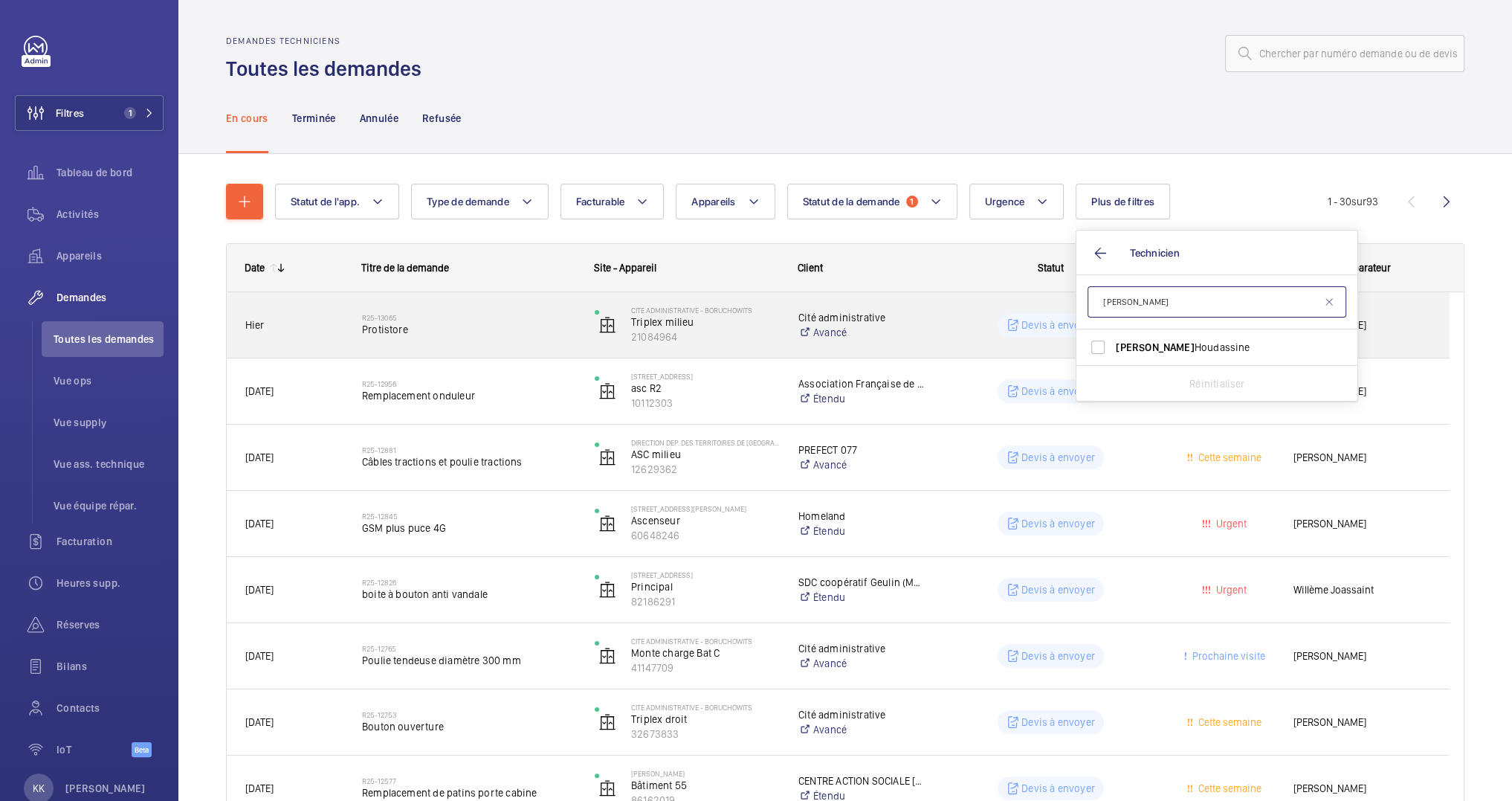
type input "jamal"
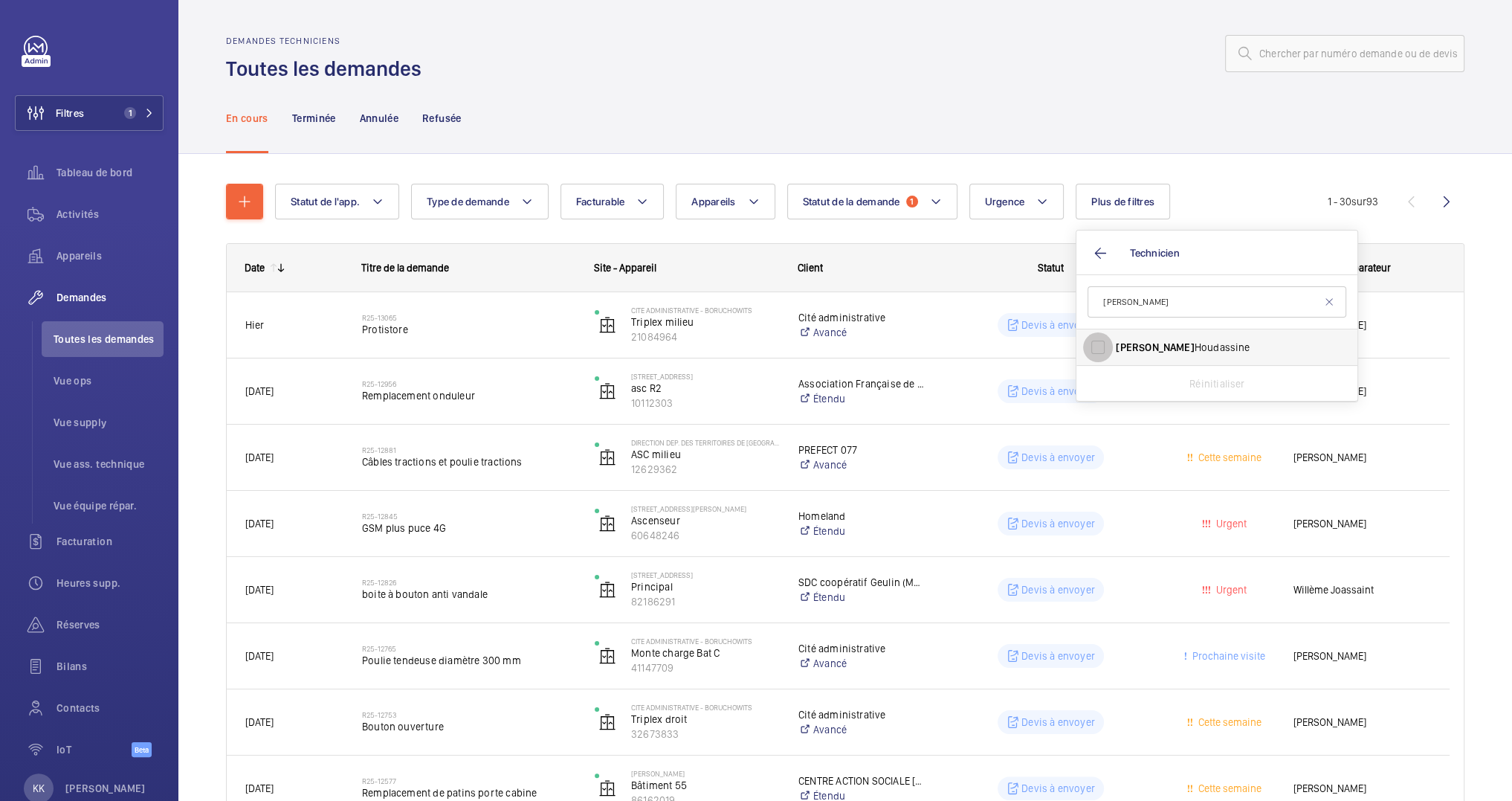
click at [1106, 343] on input "Jamal Houdassine" at bounding box center [1098, 347] width 30 height 30
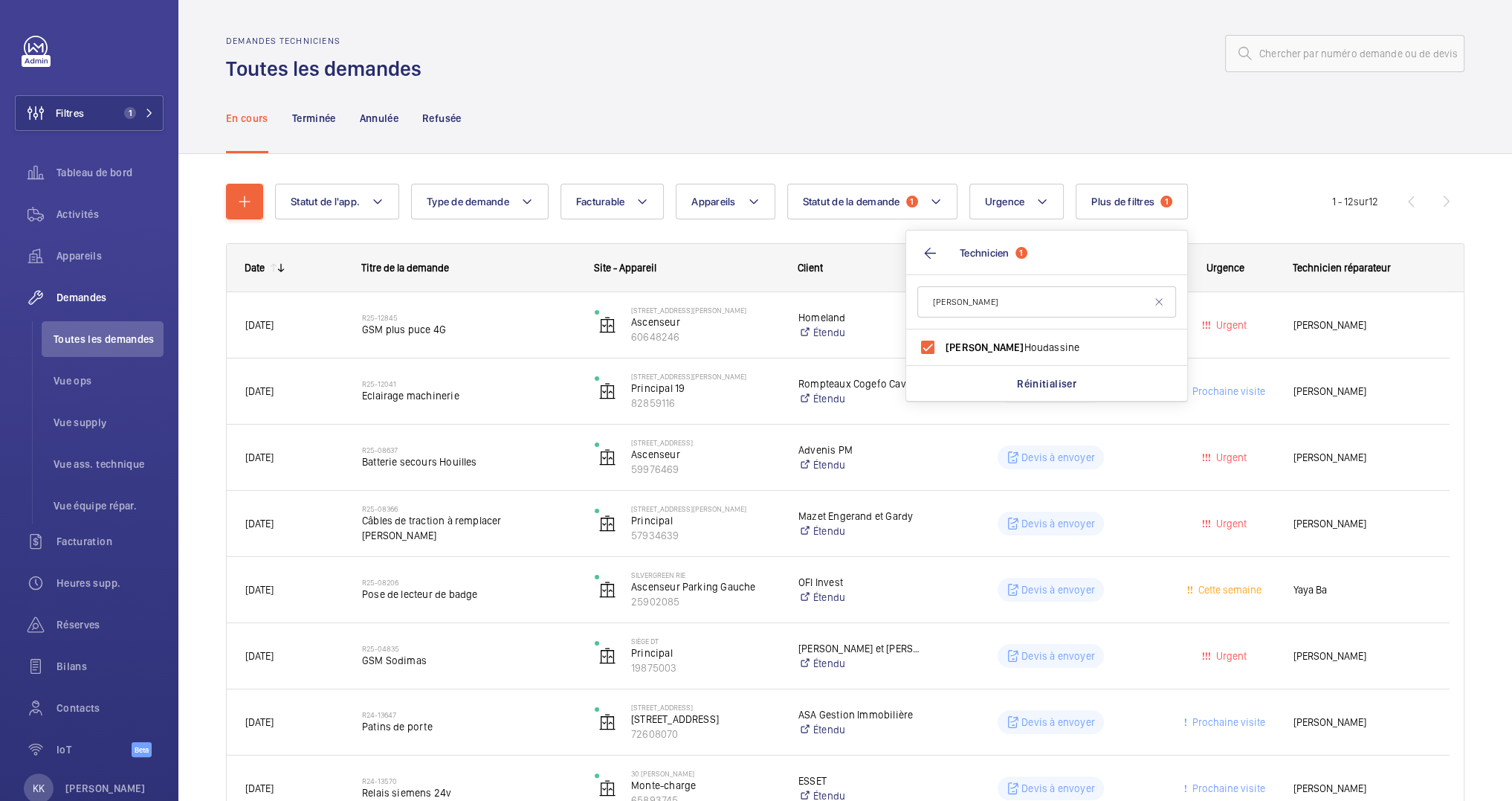
drag, startPoint x: 968, startPoint y: 339, endPoint x: 967, endPoint y: 313, distance: 26.0
click at [967, 340] on span "Jamal Houdassine" at bounding box center [1047, 347] width 204 height 15
click at [942, 339] on input "Jamal Houdassine" at bounding box center [928, 347] width 30 height 30
checkbox input "false"
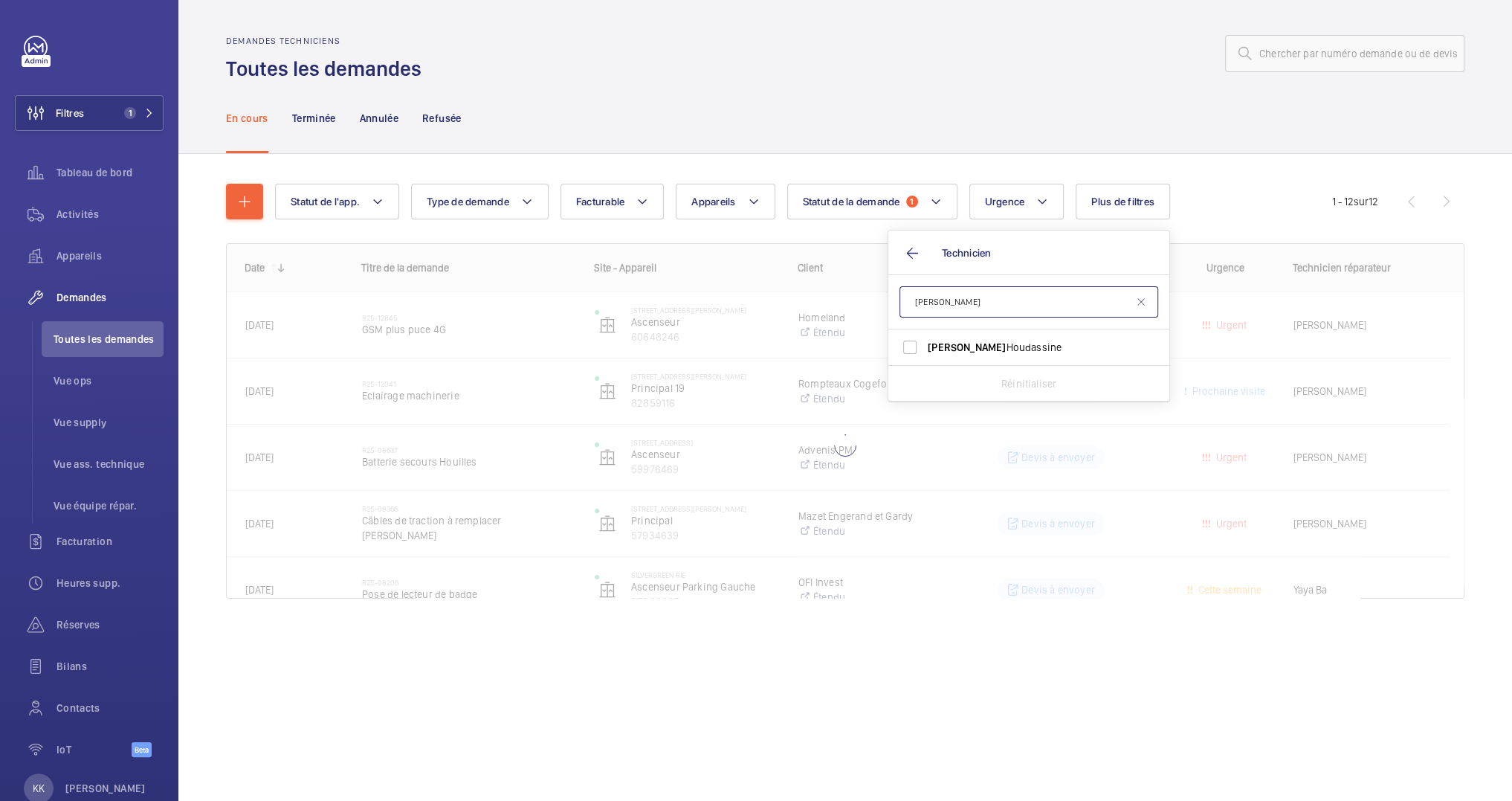
click at [967, 306] on wm-front-shared-table-view-engine "Statut de l'app. Type de demande Facturable Appareils Statut de la demande 1 Ur…" at bounding box center [845, 409] width 1238 height 450
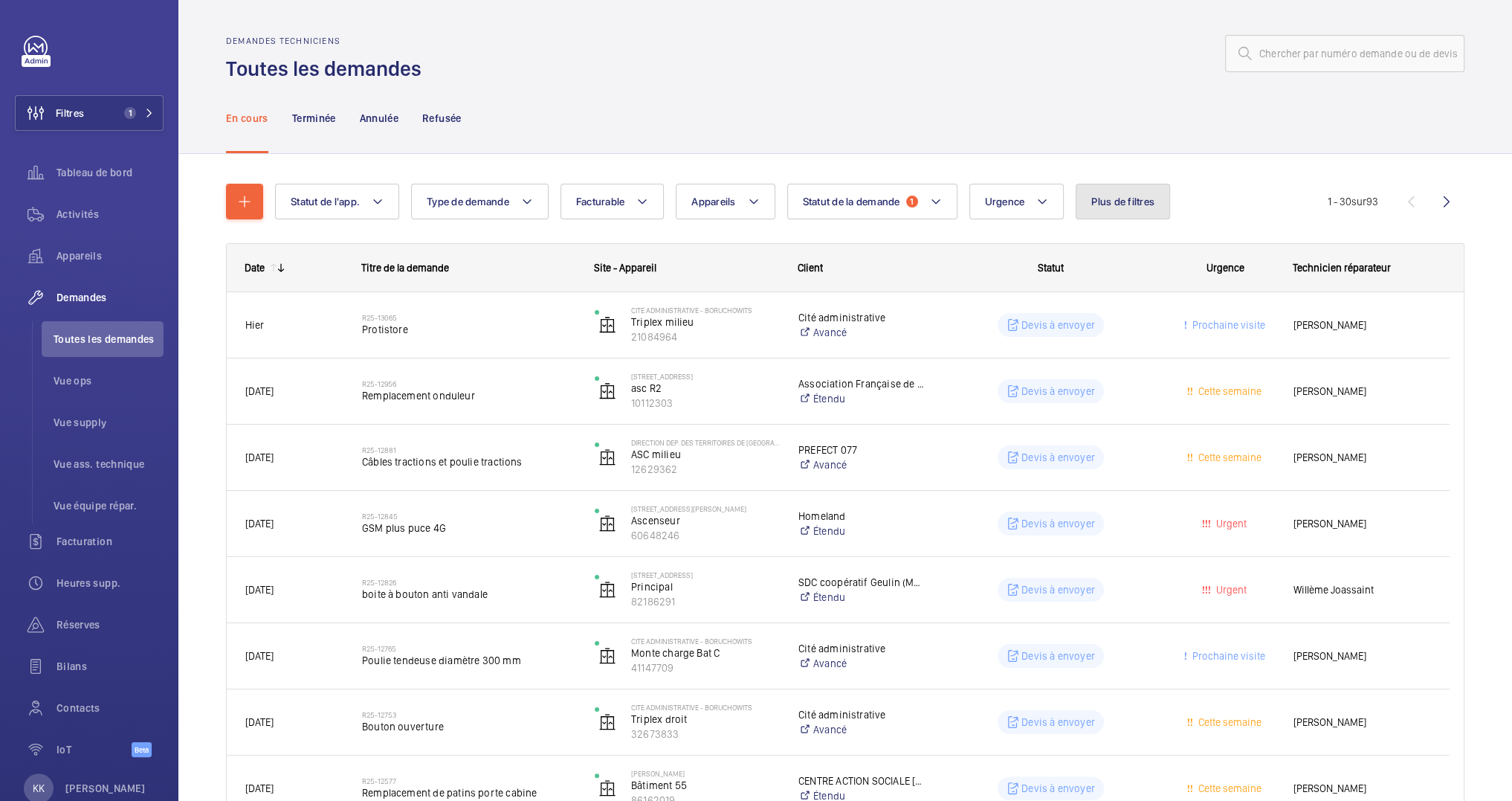
click at [1119, 215] on button "Plus de filtres" at bounding box center [1123, 201] width 94 height 35
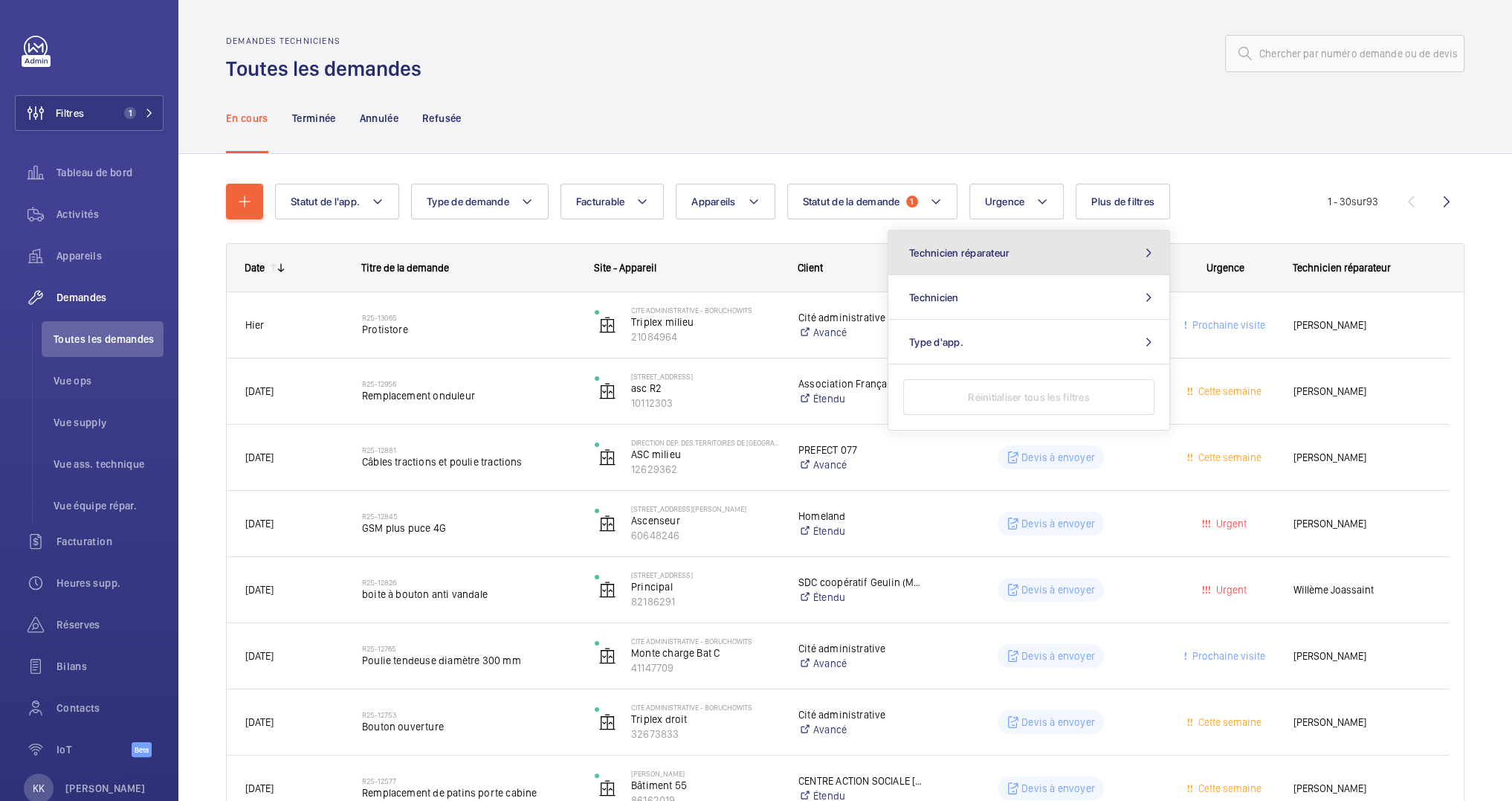
click at [1063, 272] on button "Technicien réparateur" at bounding box center [1029, 253] width 281 height 45
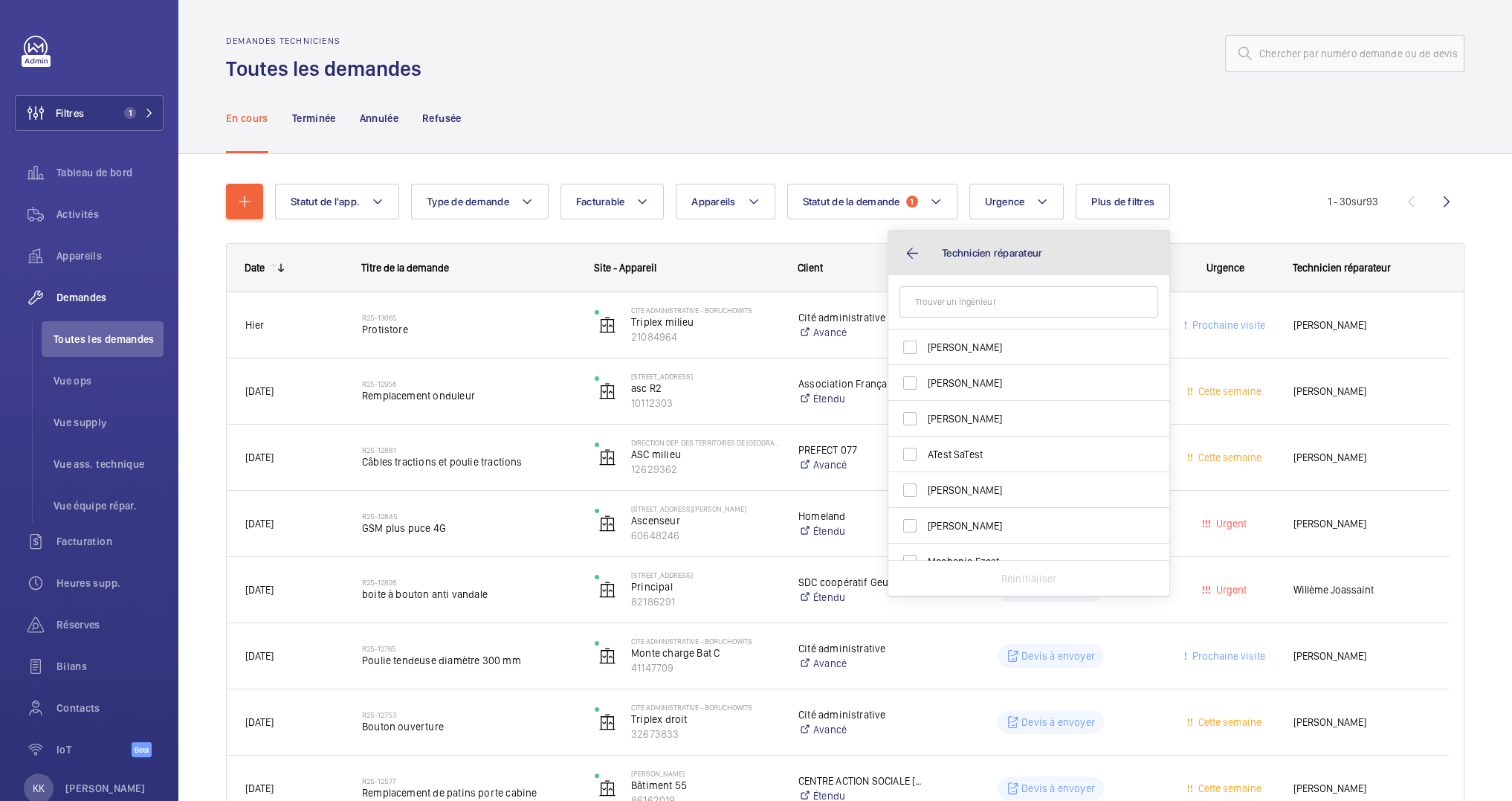
click at [1058, 268] on button "Technicien réparateur" at bounding box center [1029, 253] width 281 height 45
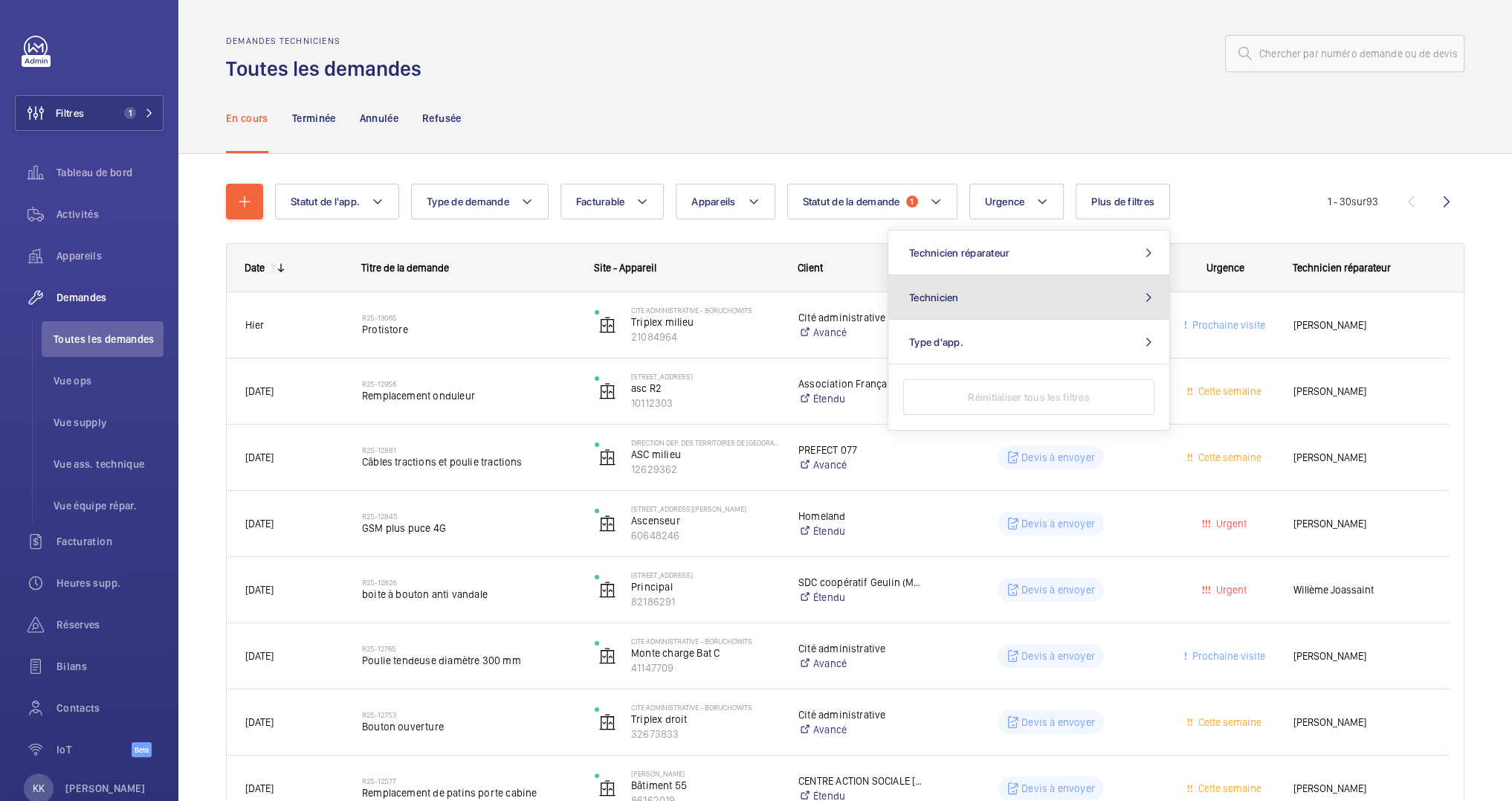
click at [1033, 299] on button "Technicien" at bounding box center [1029, 297] width 281 height 45
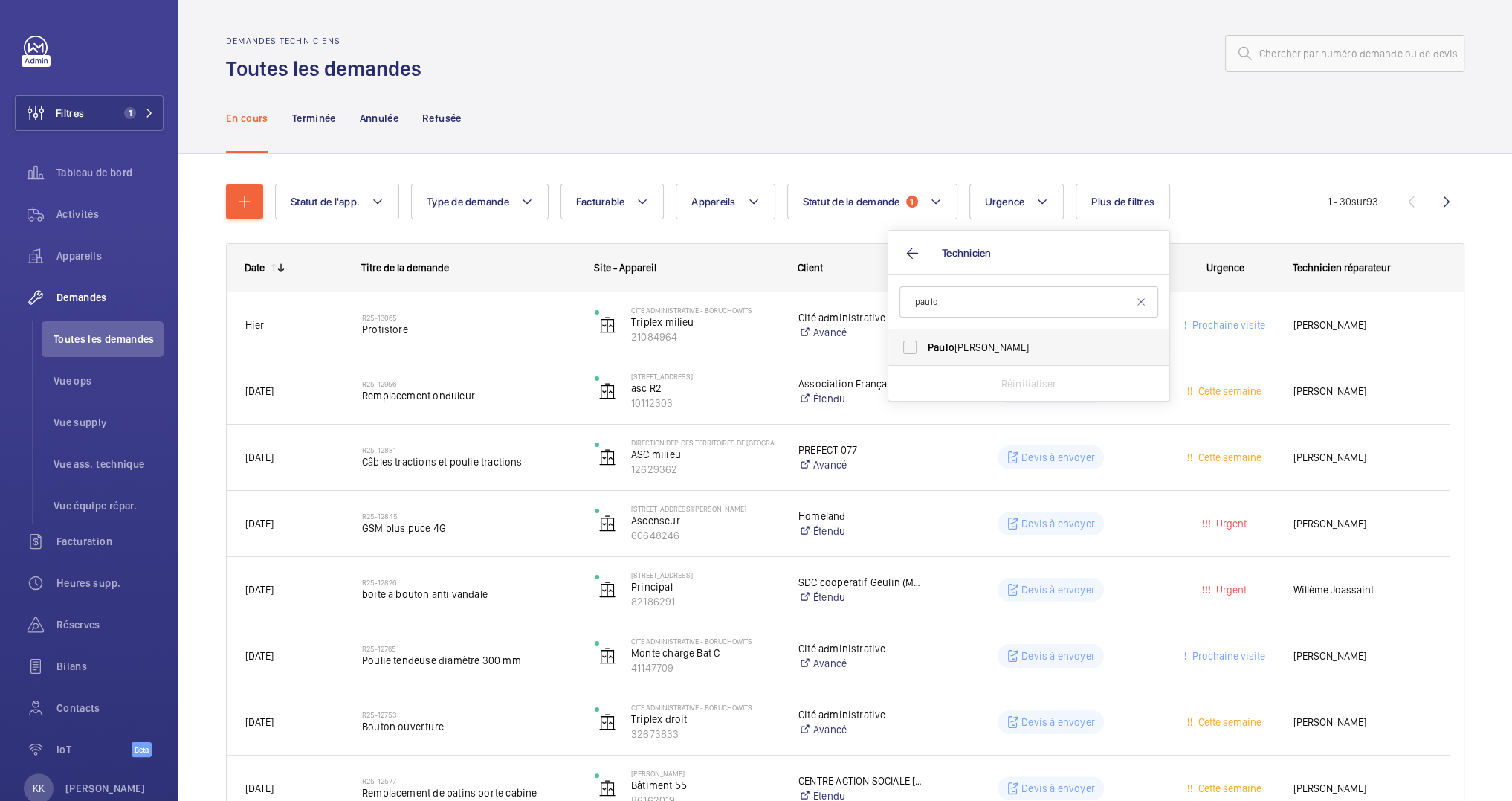
type input "paulo"
click at [943, 341] on span "Paulo" at bounding box center [941, 346] width 26 height 11
click at [925, 341] on input "Paulo Sergio" at bounding box center [910, 347] width 30 height 30
checkbox input "true"
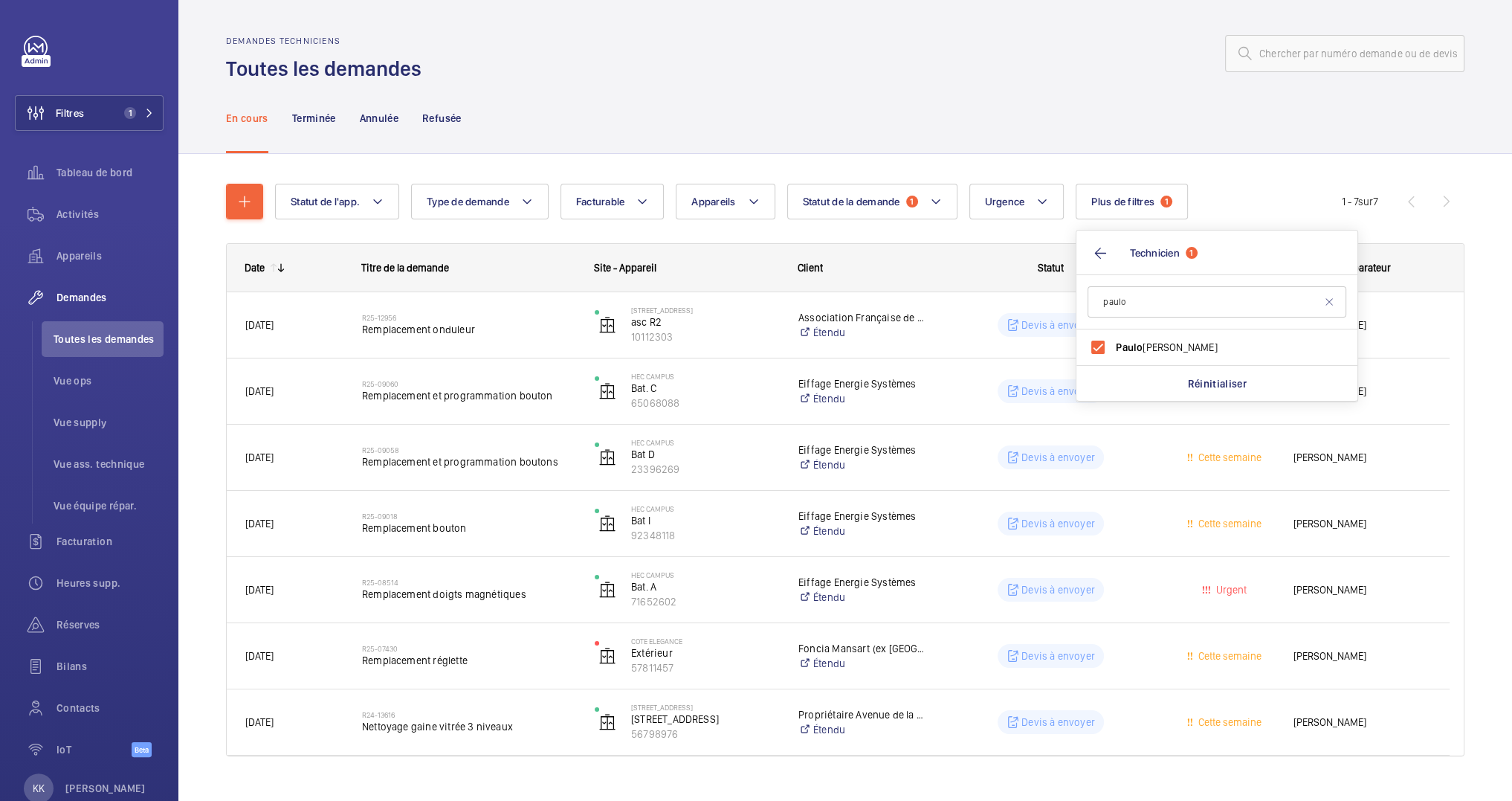
click at [1200, 170] on div "Statut de l'app. Type de demande Facturable Appareils Statut de la demande 1 Ur…" at bounding box center [845, 475] width 1238 height 631
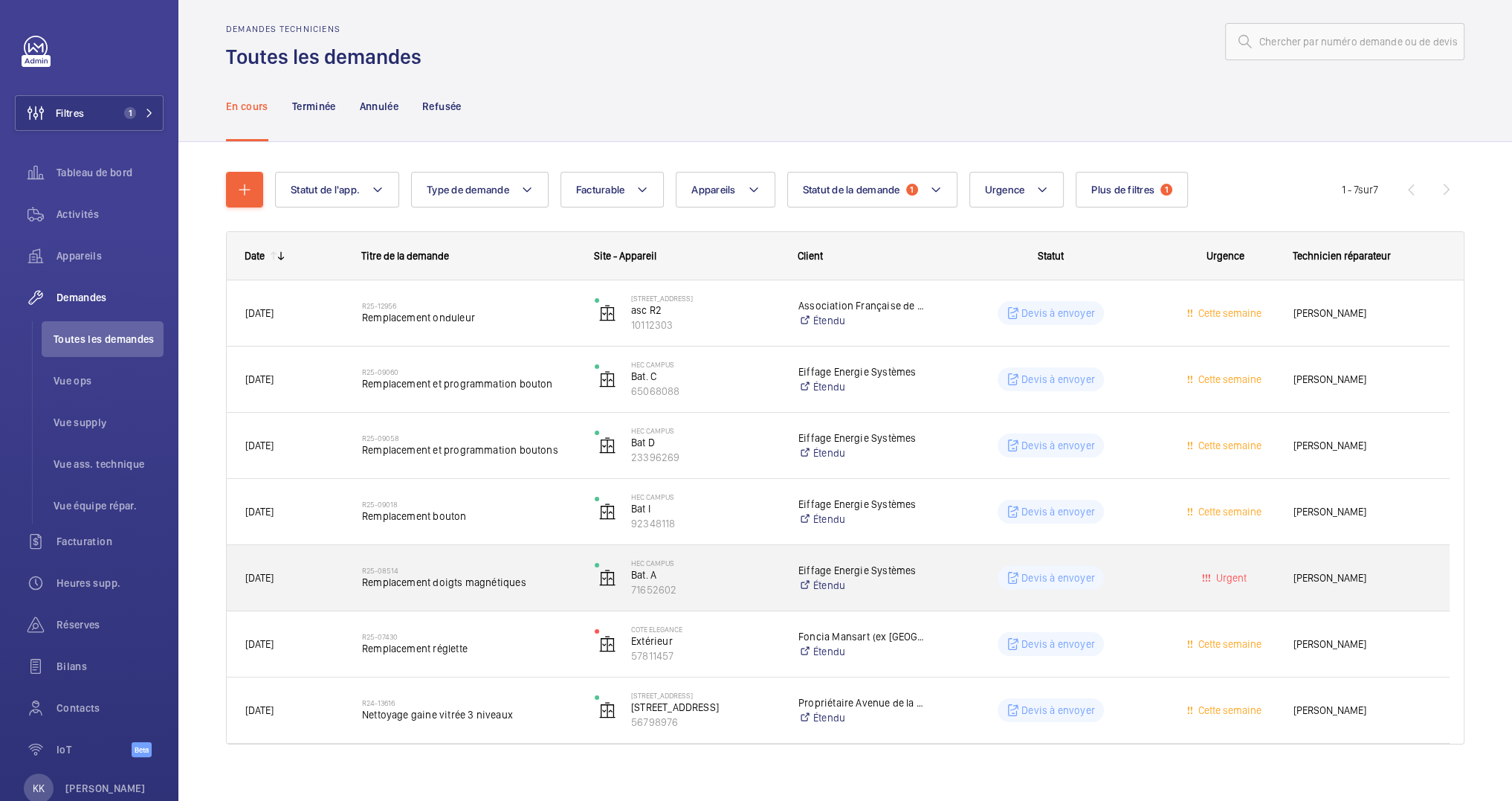
scroll to position [11, 0]
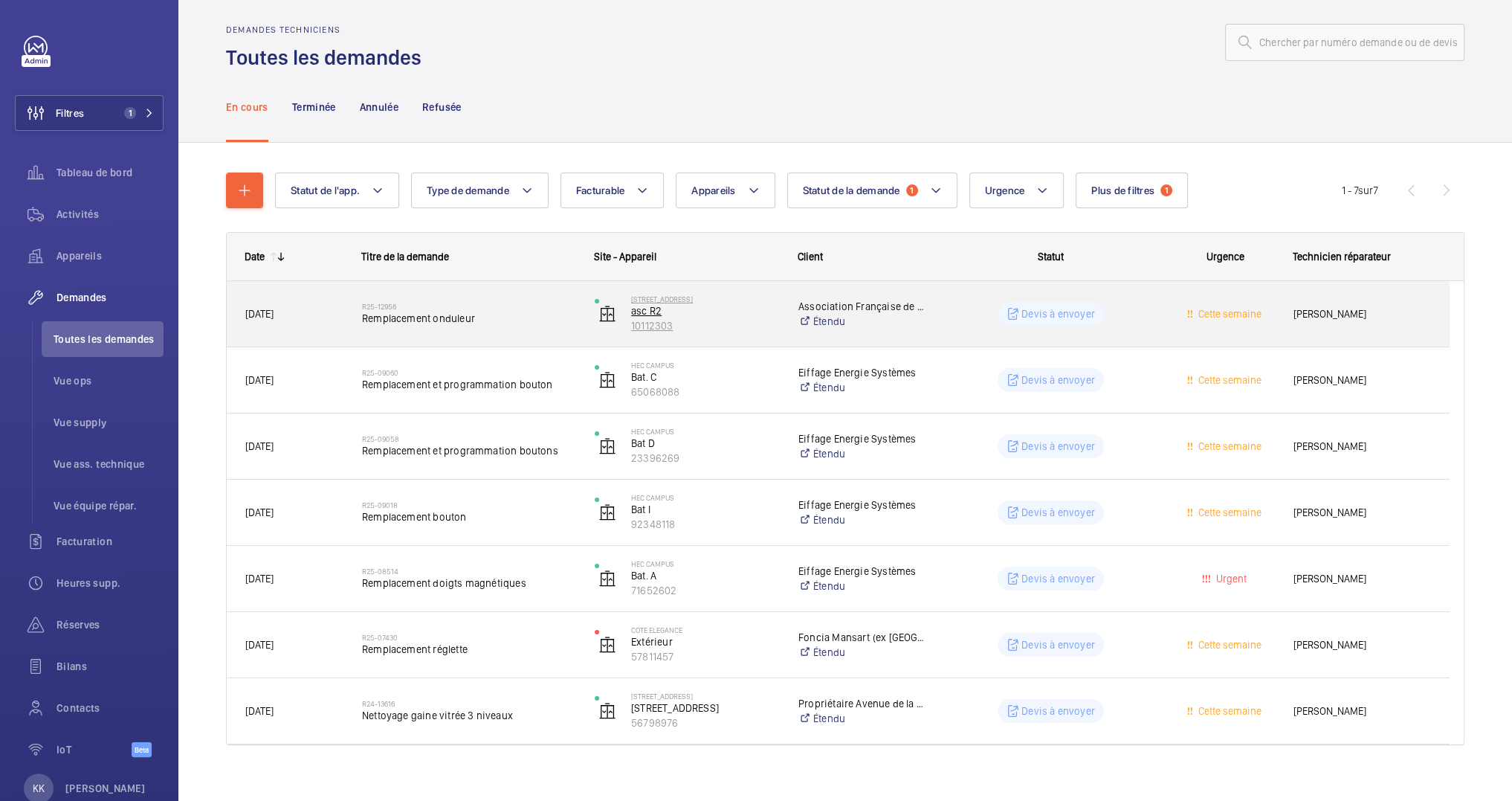
click at [751, 307] on p "asc R2" at bounding box center [706, 310] width 148 height 15
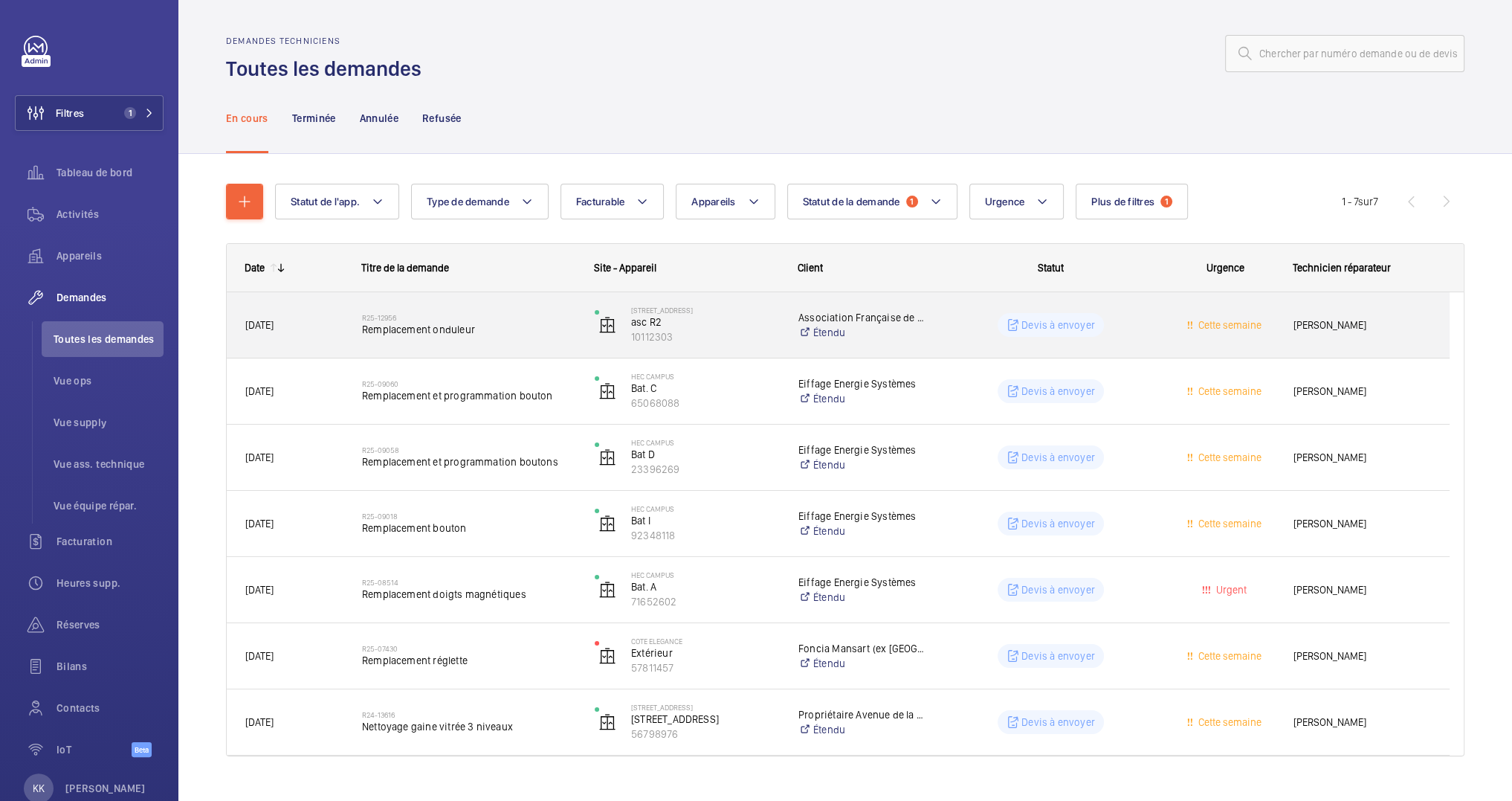
click at [825, 315] on p "Association Française de l’Eglise de [PERSON_NAME] - [PERSON_NAME]" at bounding box center [861, 317] width 126 height 15
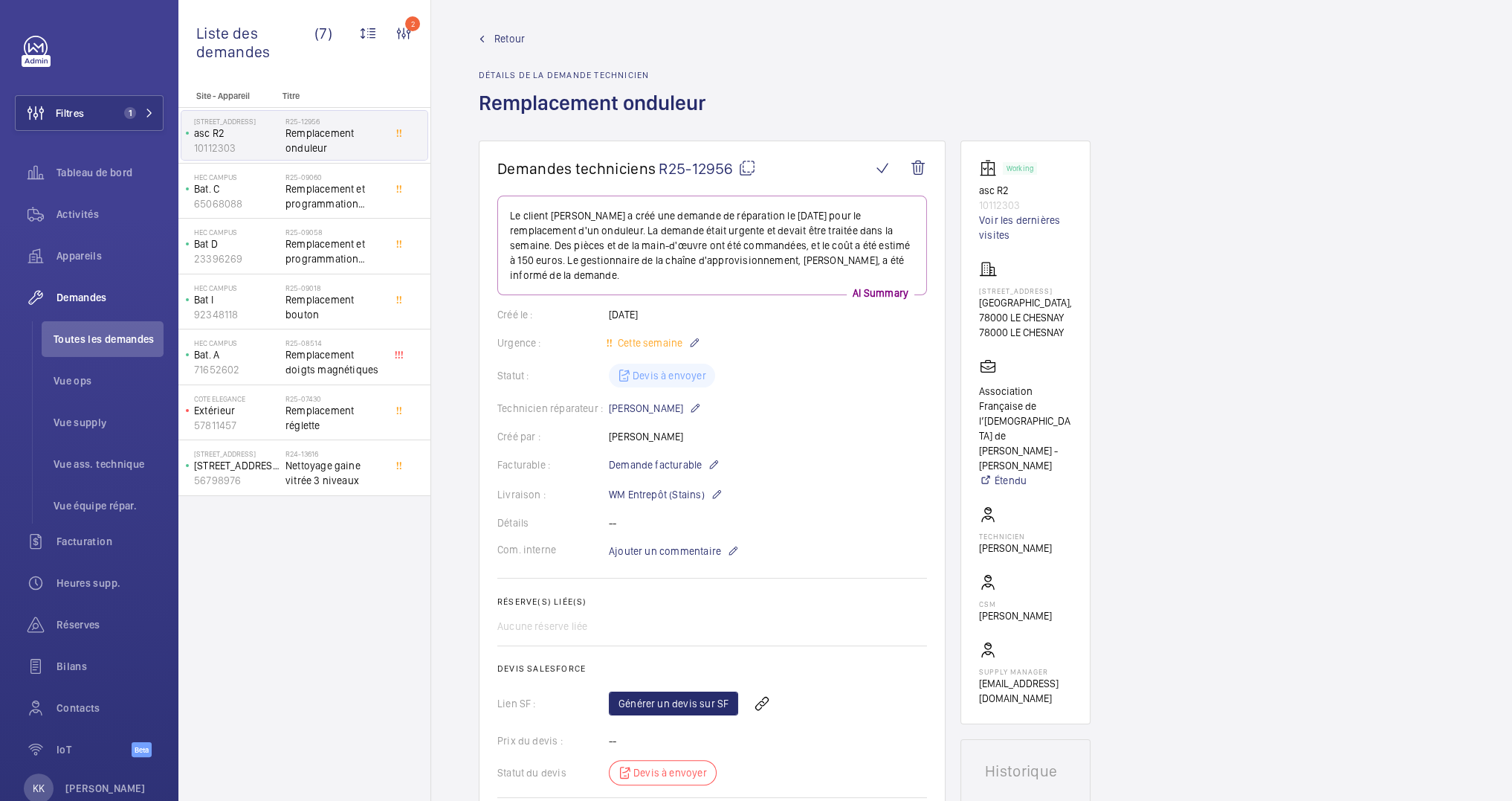
scroll to position [363, 0]
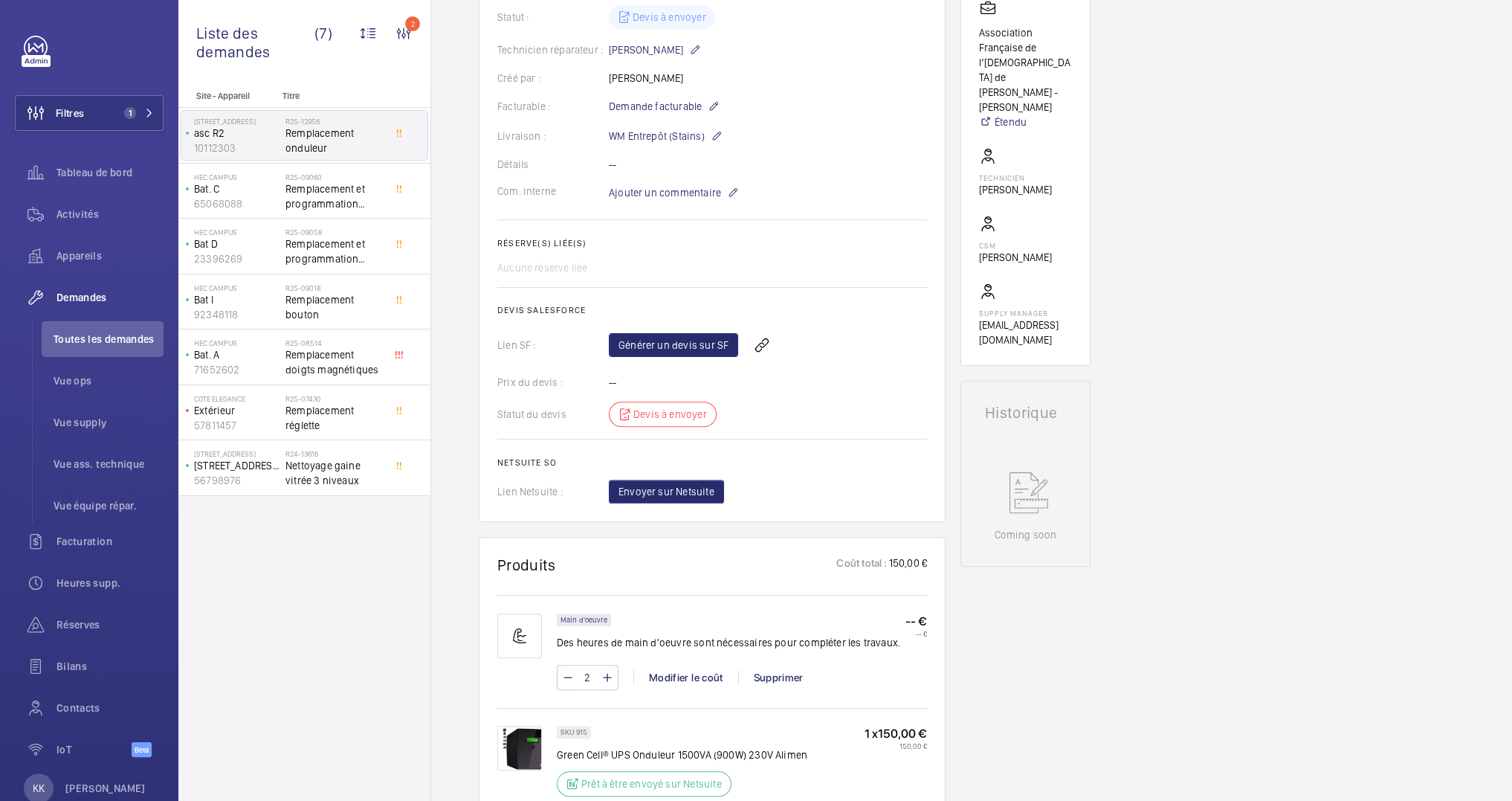
click at [689, 359] on div "Générer un devis sur SF" at bounding box center [767, 344] width 318 height 35
click at [688, 351] on link "Générer un devis sur SF" at bounding box center [673, 344] width 129 height 24
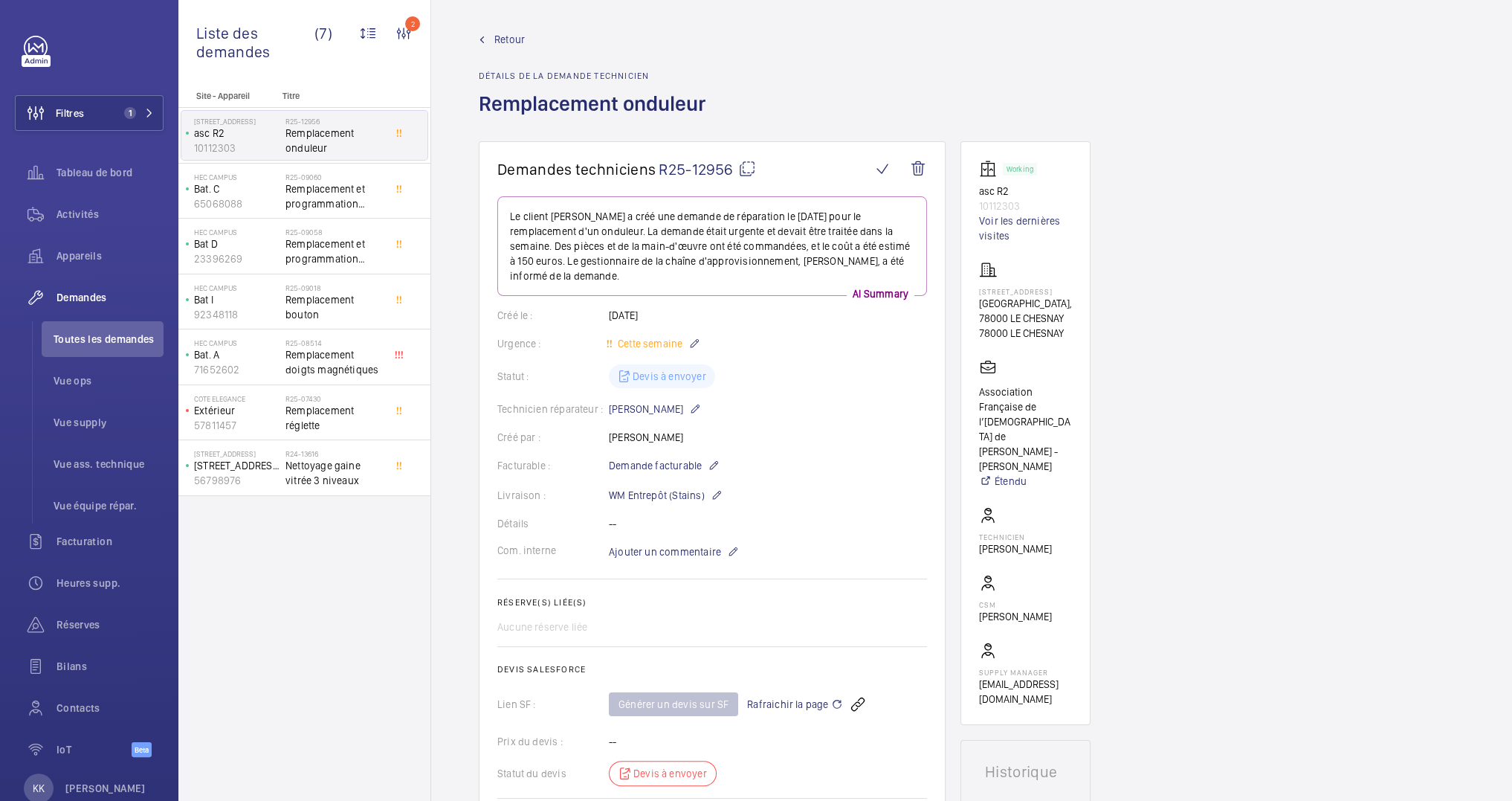
scroll to position [0, 0]
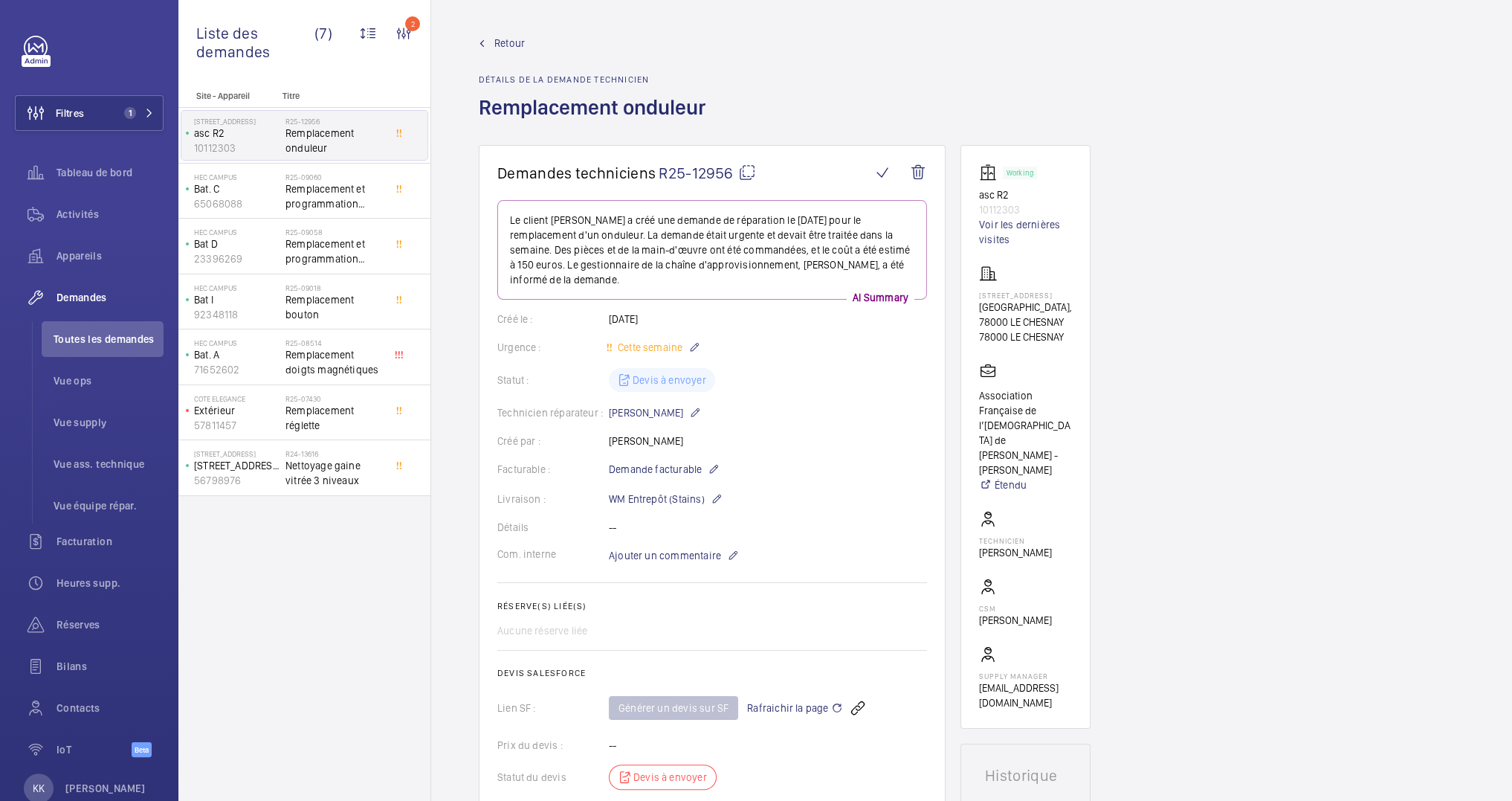
drag, startPoint x: 650, startPoint y: 151, endPoint x: 656, endPoint y: 139, distance: 13.4
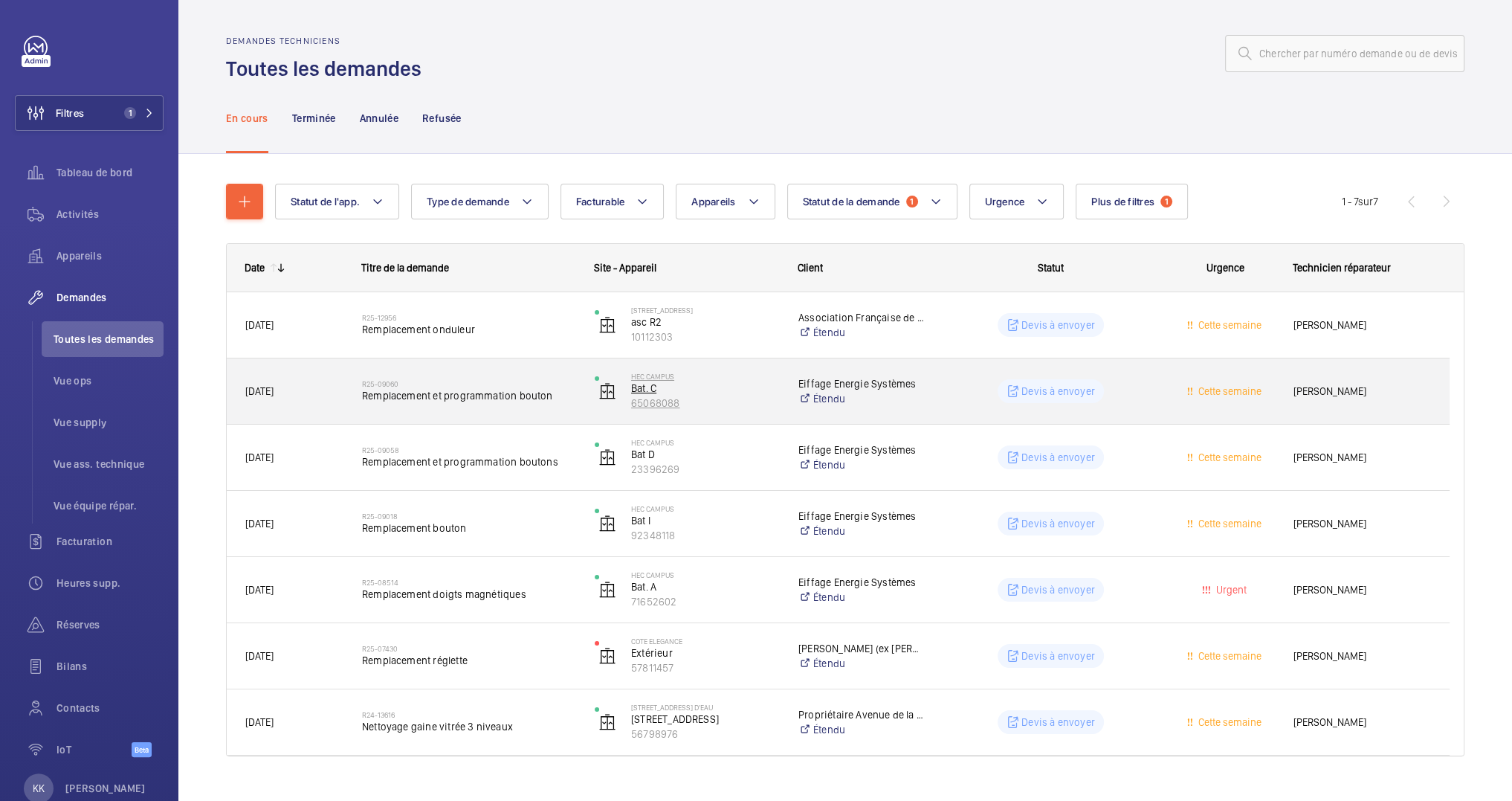
scroll to position [26, 0]
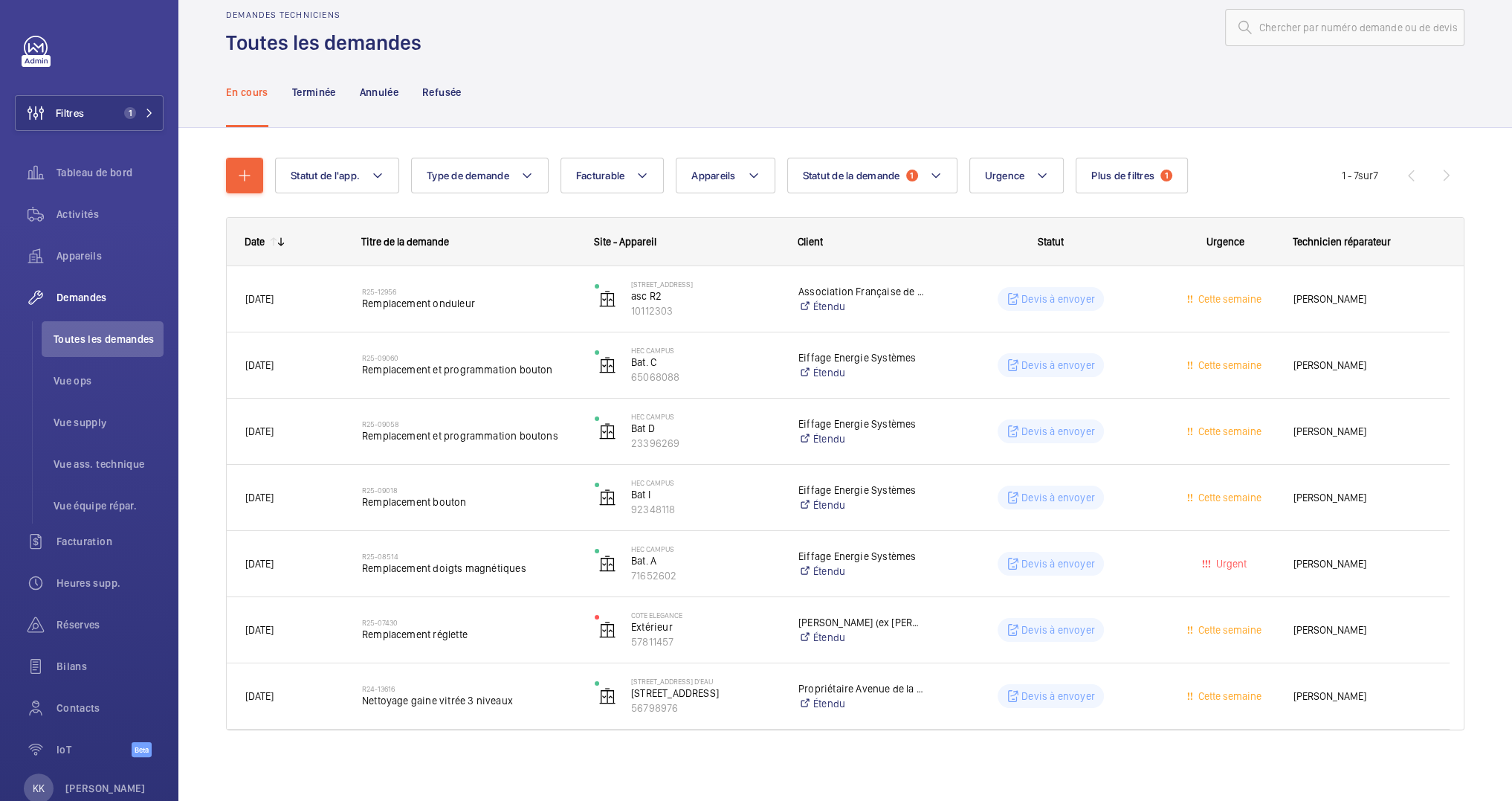
click at [1108, 194] on wm-front-shared-table-view-engine "Statut de l'app. Type de demande Facturable Appareils Statut de la demande 1 Ur…" at bounding box center [845, 461] width 1238 height 608
click at [1122, 181] on button "Plus de filtres 1" at bounding box center [1131, 175] width 112 height 35
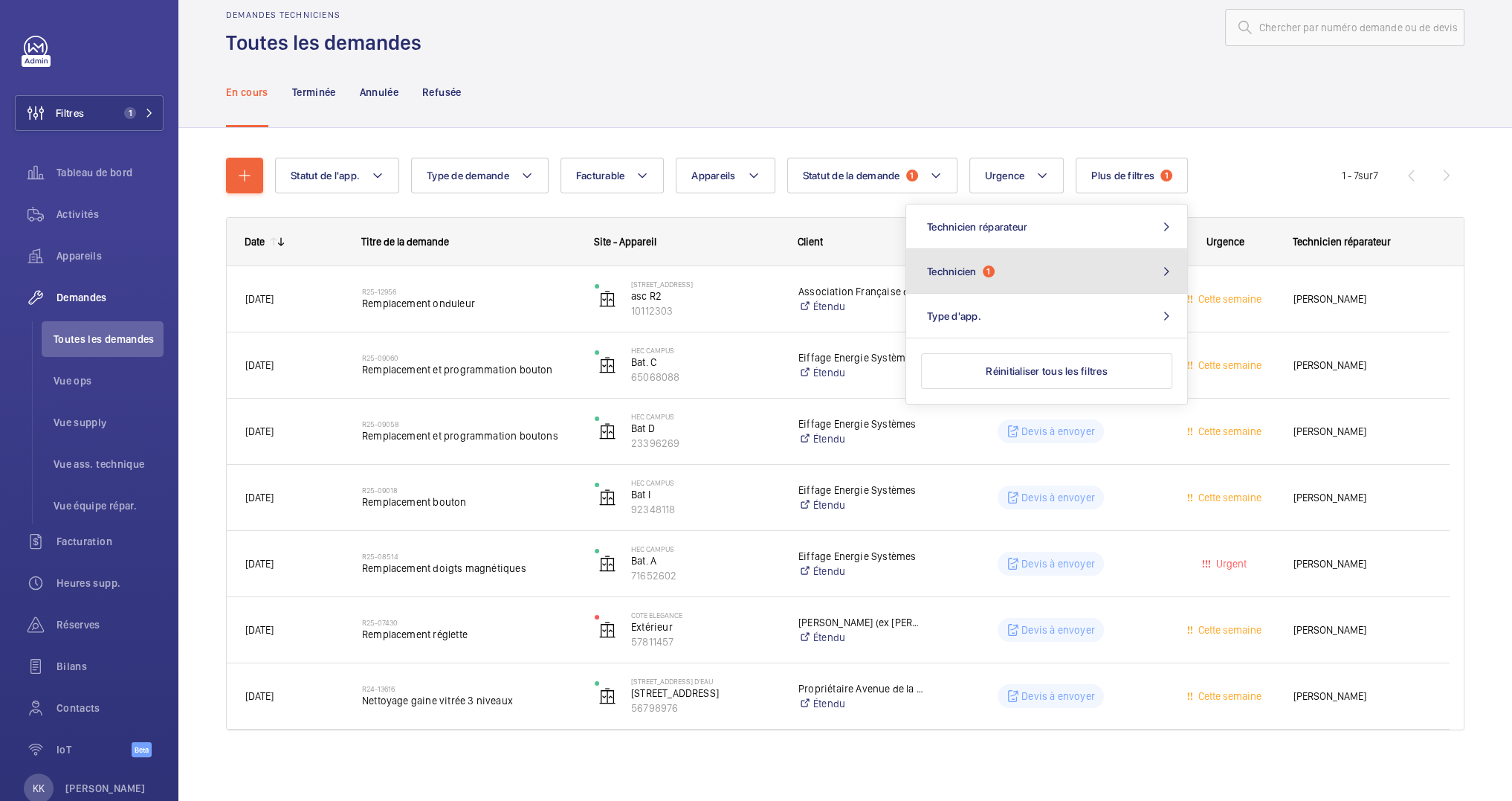
click at [1120, 253] on button "Technicien 1" at bounding box center [1047, 271] width 281 height 45
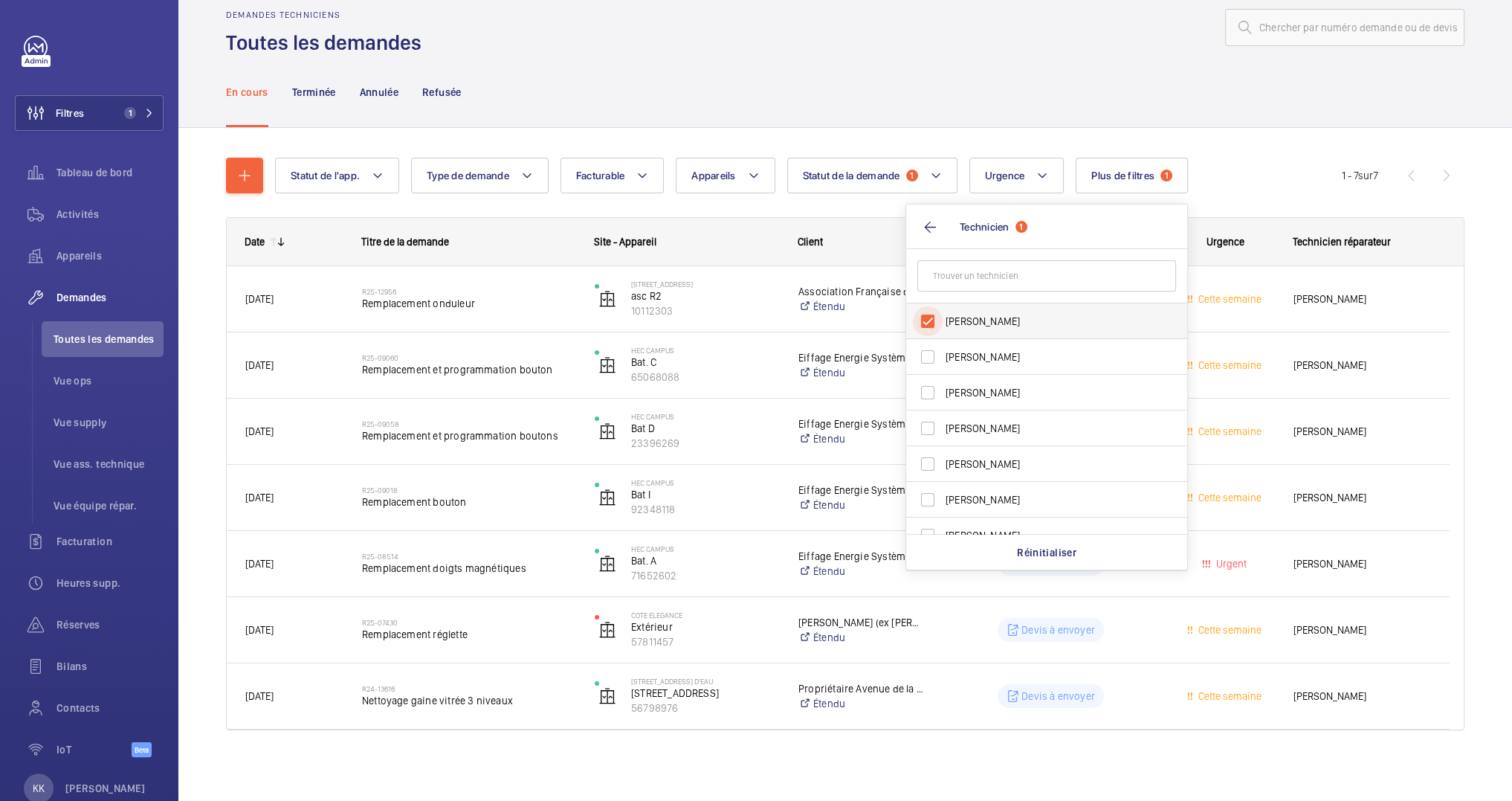
click at [929, 309] on input "[PERSON_NAME]" at bounding box center [928, 321] width 30 height 30
checkbox input "false"
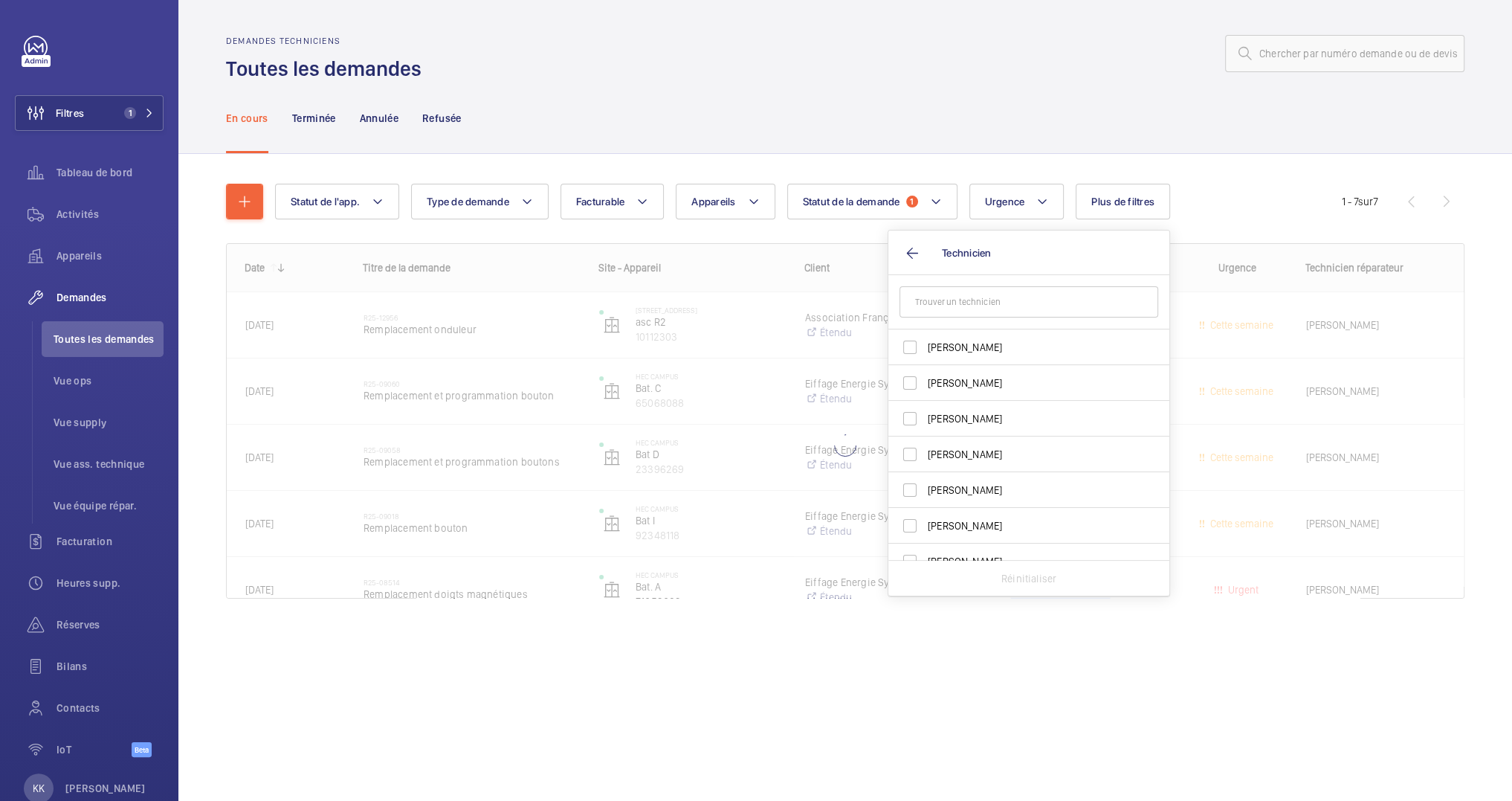
click at [949, 281] on wm-front-shared-table-view-engine "Statut de l'app. Type de demande Facturable Appareils Statut de la demande 1 Ur…" at bounding box center [845, 409] width 1238 height 450
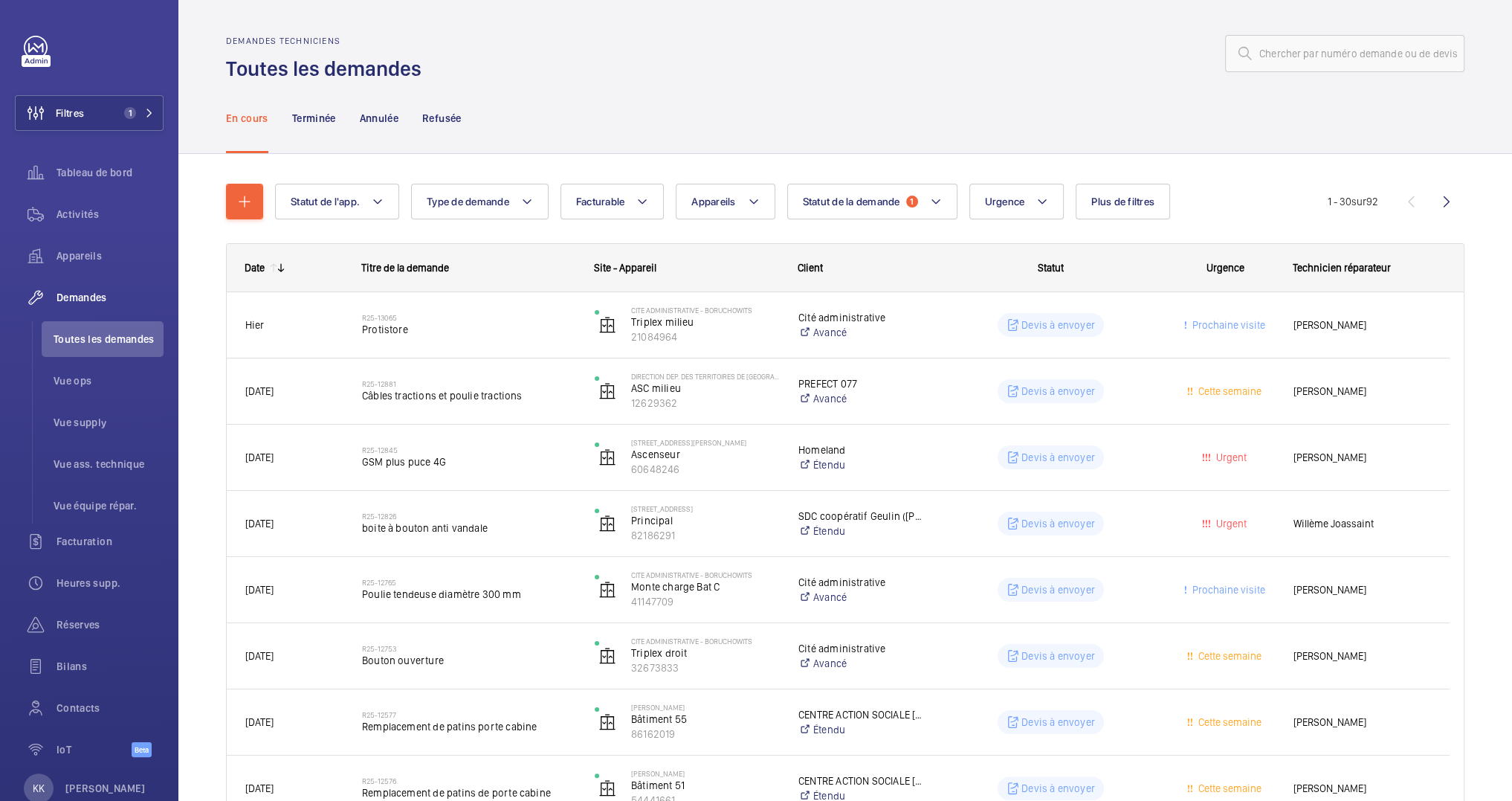
click at [1275, 192] on div "Statut de l'app. Type de demande Facturable Appareils Statut de la demande 1 Ur…" at bounding box center [801, 201] width 1053 height 35
click at [1176, 197] on div "Statut de l'app. Type de demande Facturable Appareils Statut de la demande 1 Ur…" at bounding box center [801, 201] width 1053 height 35
click at [1158, 202] on button "Plus de filtres" at bounding box center [1123, 201] width 94 height 35
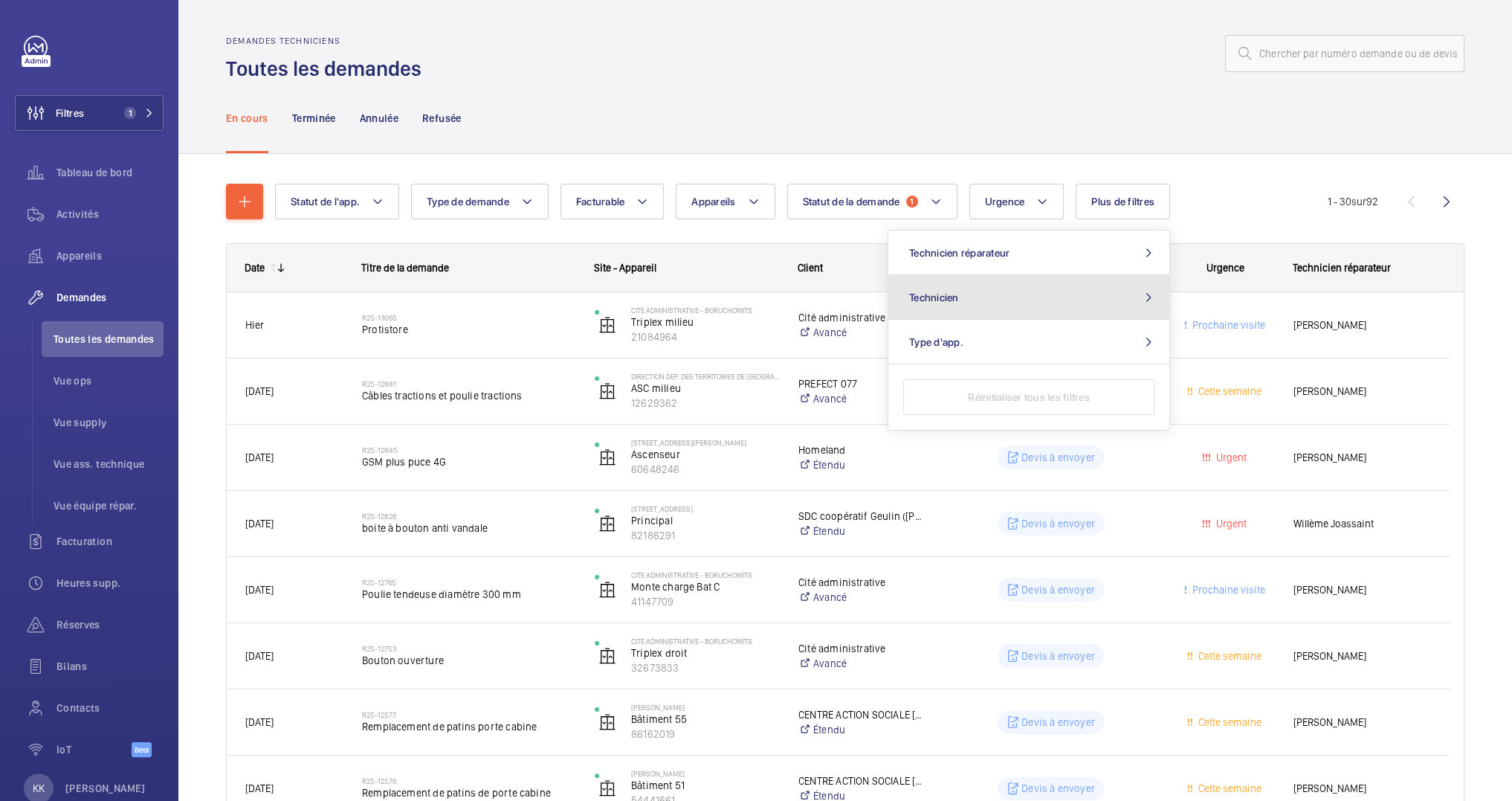
click at [1055, 287] on button "Technicien" at bounding box center [1029, 297] width 281 height 45
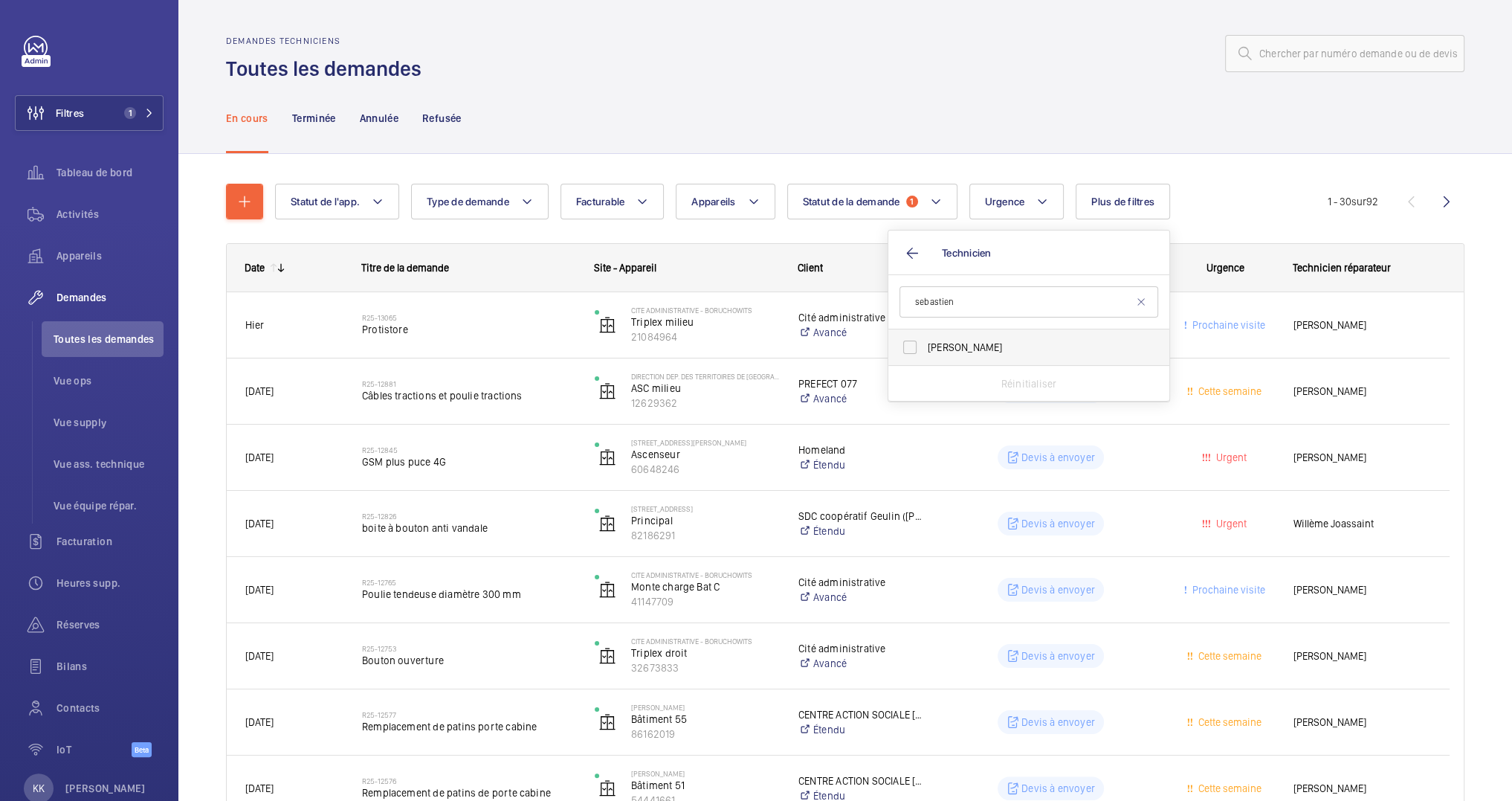
type input "sebastien"
click at [987, 346] on span "[PERSON_NAME]" at bounding box center [1029, 347] width 204 height 15
click at [925, 346] on input "[PERSON_NAME]" at bounding box center [910, 347] width 30 height 30
checkbox input "true"
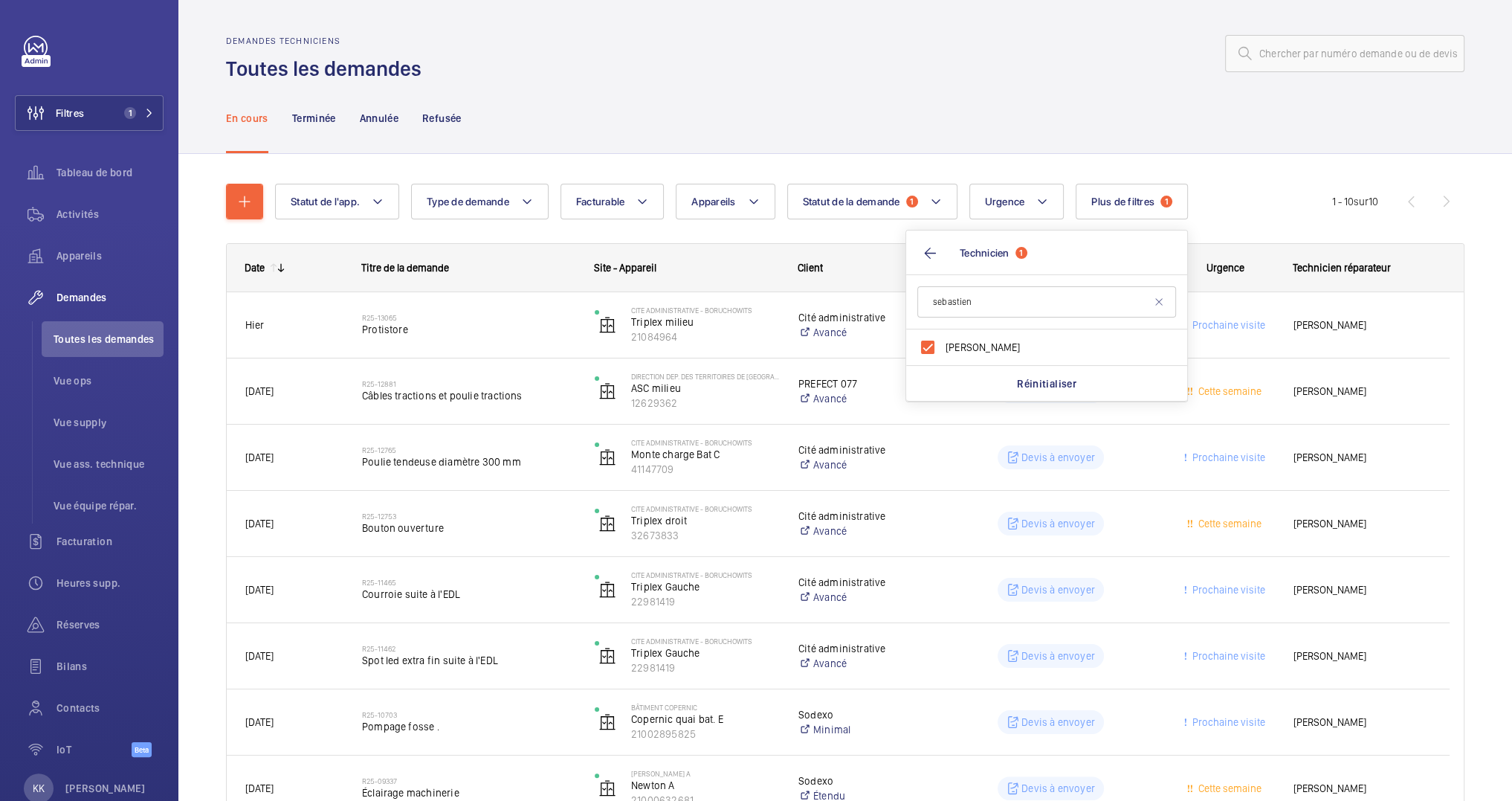
click at [1016, 160] on div "Statut de l'app. Type de demande Facturable Appareils Statut de la demande 1 Ur…" at bounding box center [845, 575] width 1238 height 830
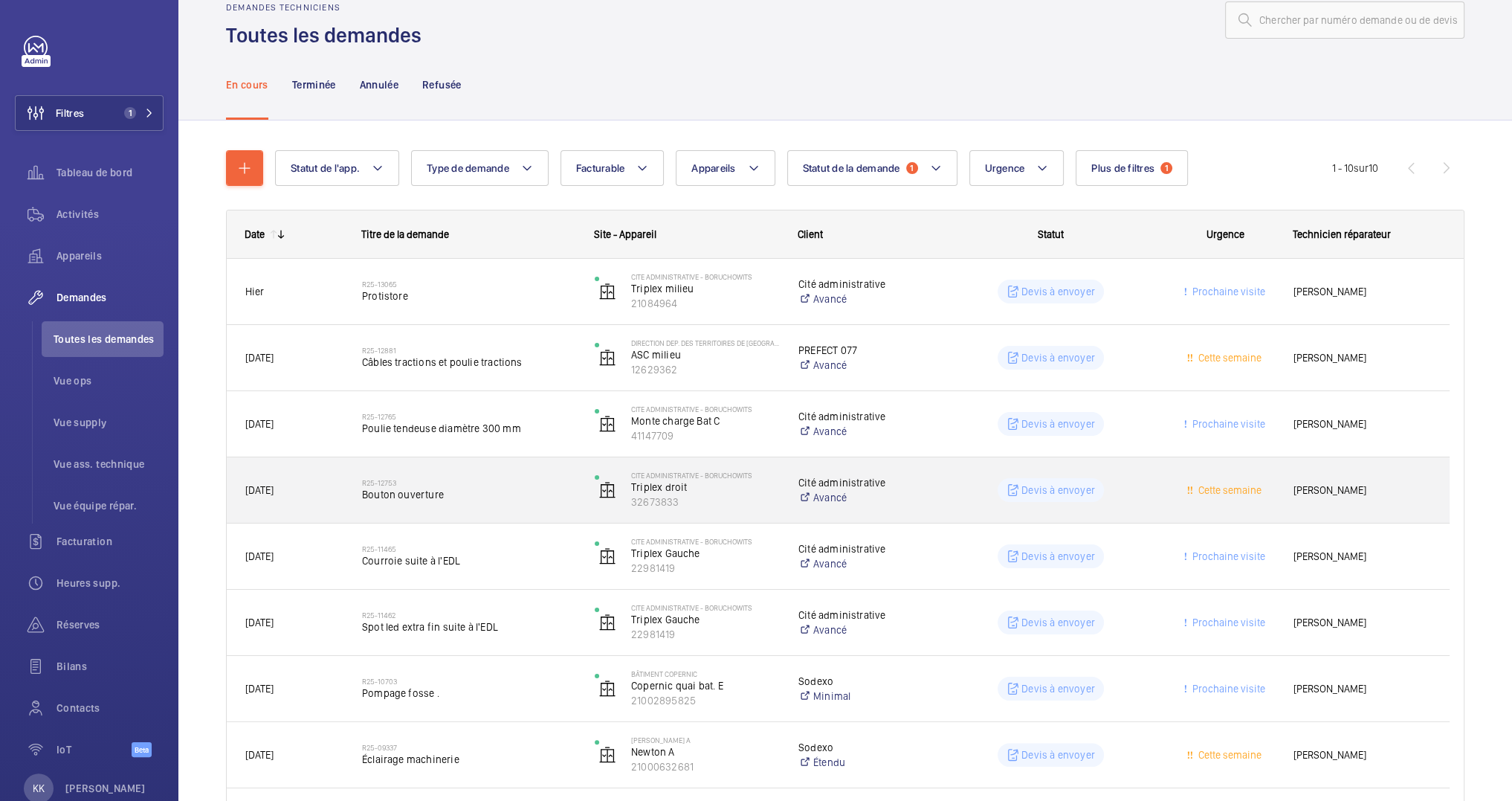
scroll to position [33, 0]
click at [485, 491] on span "Bouton ouverture" at bounding box center [469, 495] width 214 height 15
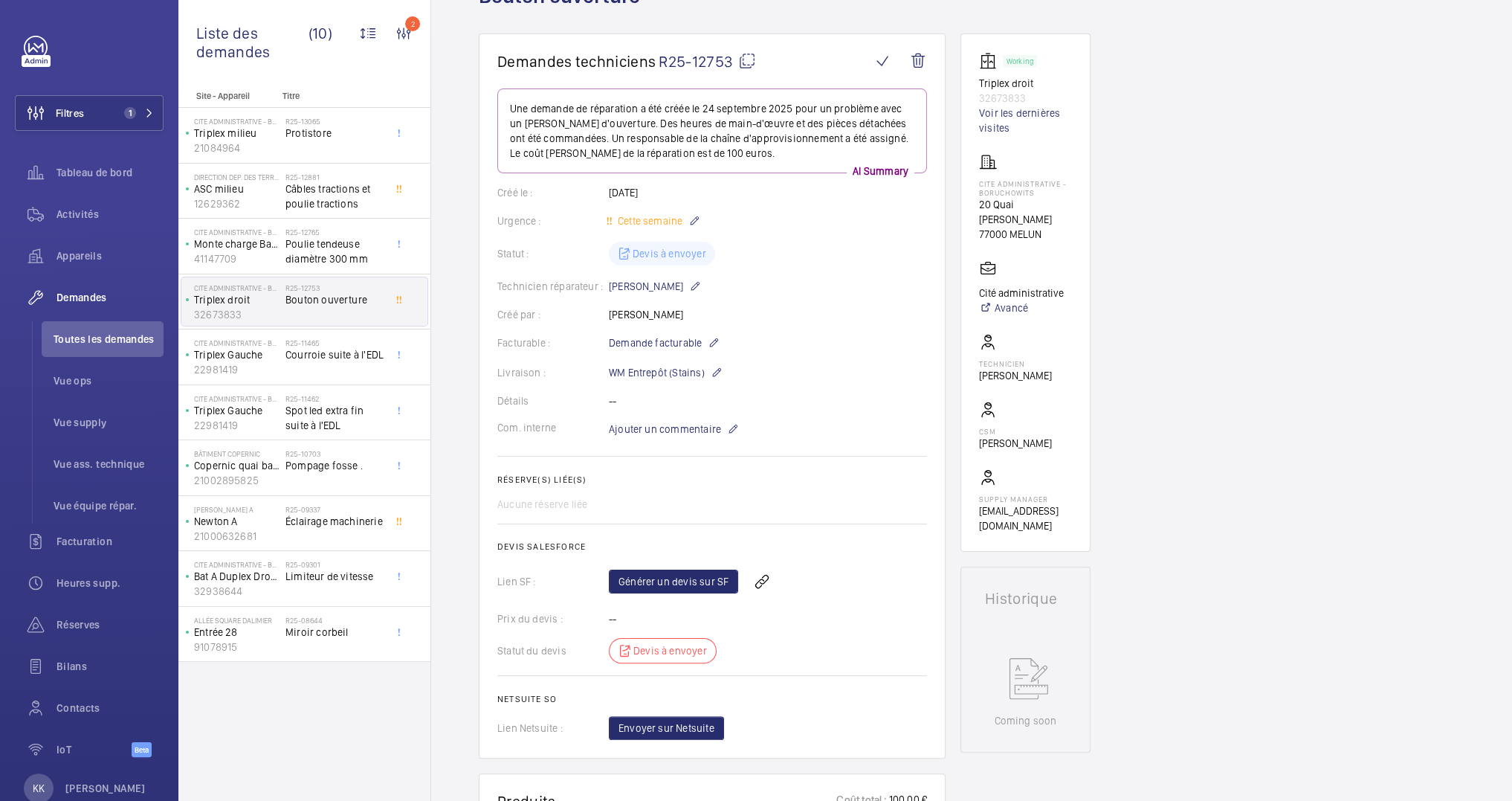
scroll to position [132, 0]
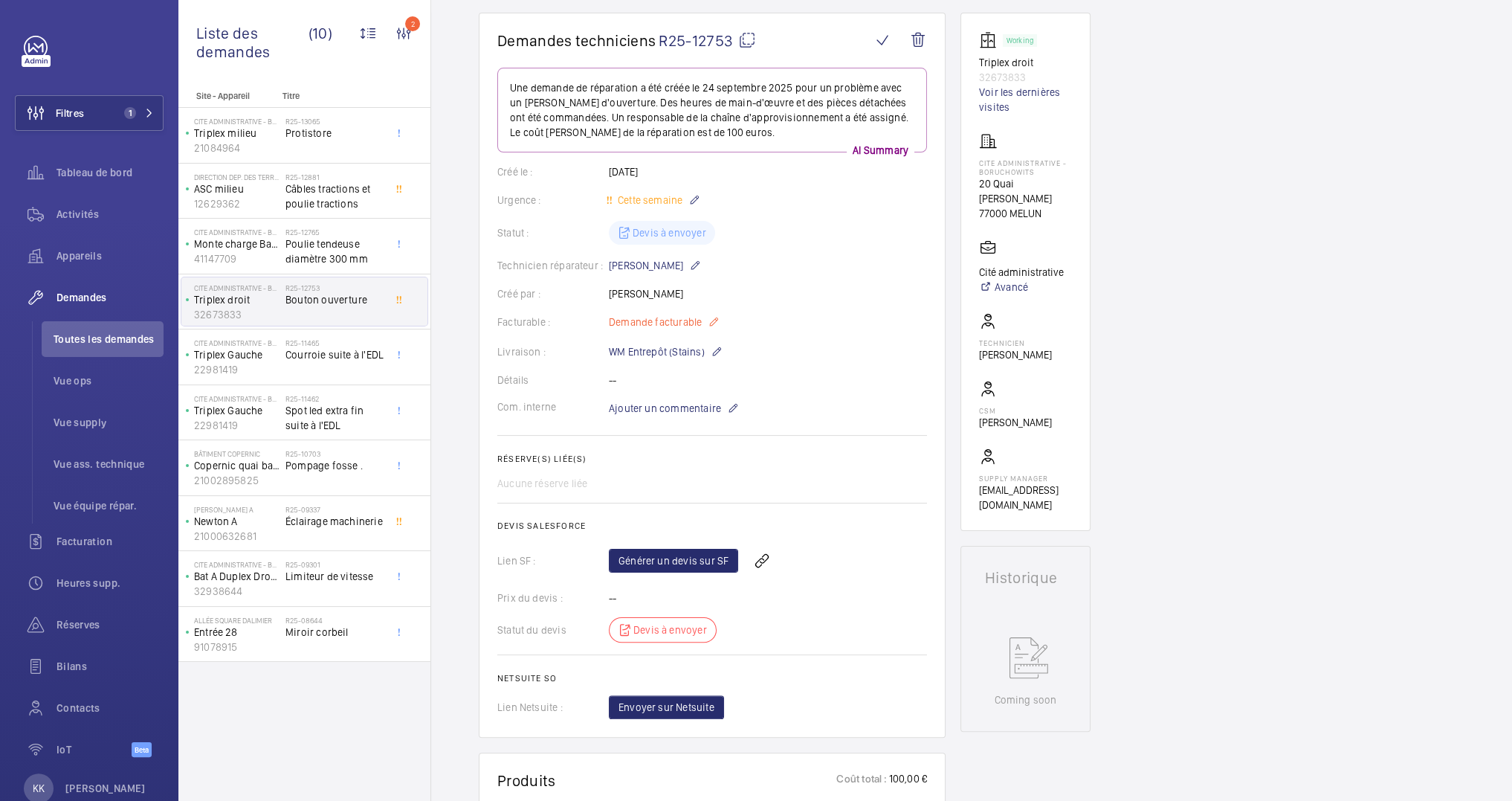
click at [650, 326] on span "Demande facturable" at bounding box center [654, 321] width 93 height 15
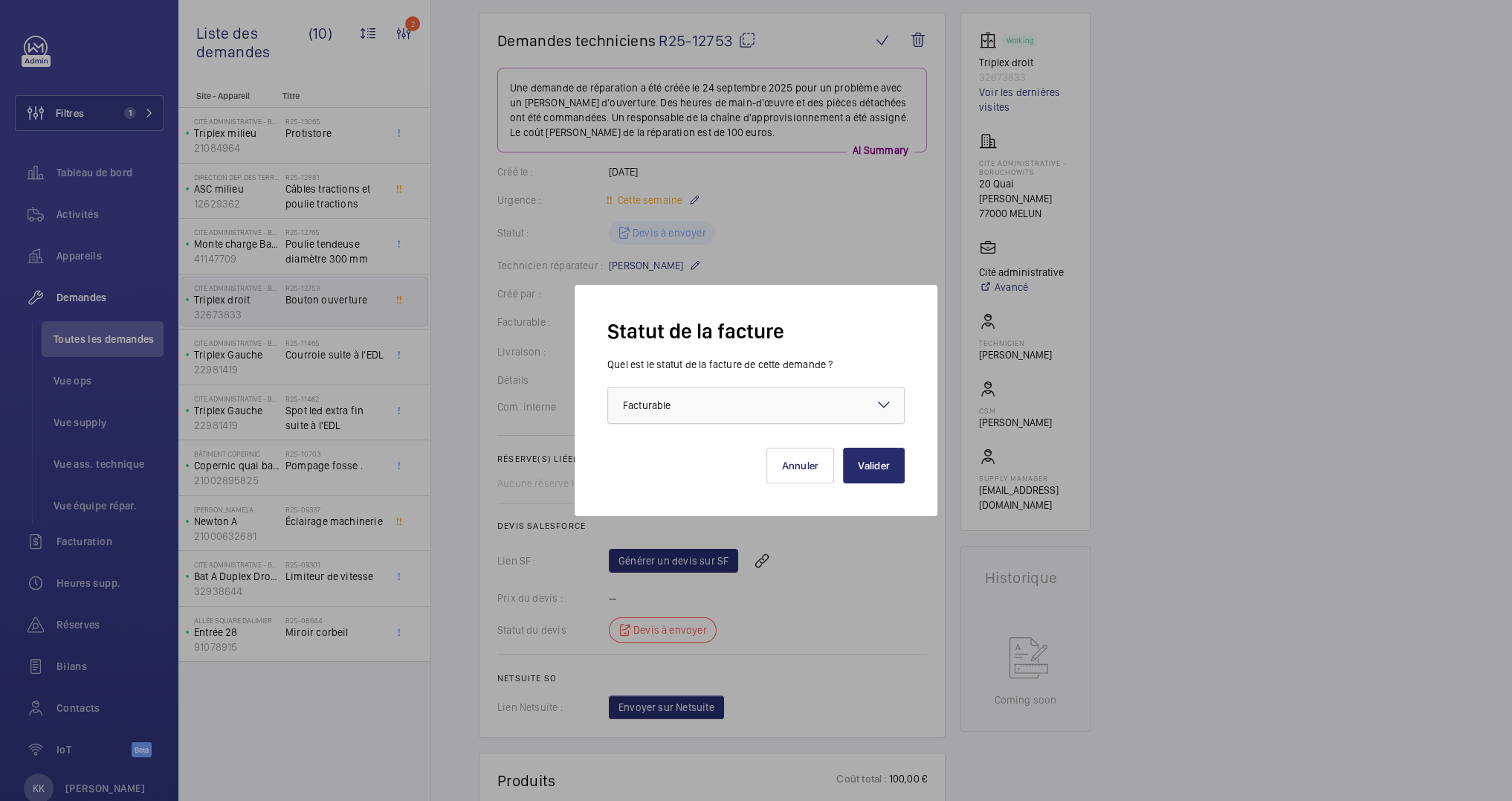
click at [678, 388] on div at bounding box center [756, 405] width 296 height 35
click at [806, 238] on div at bounding box center [756, 400] width 1512 height 801
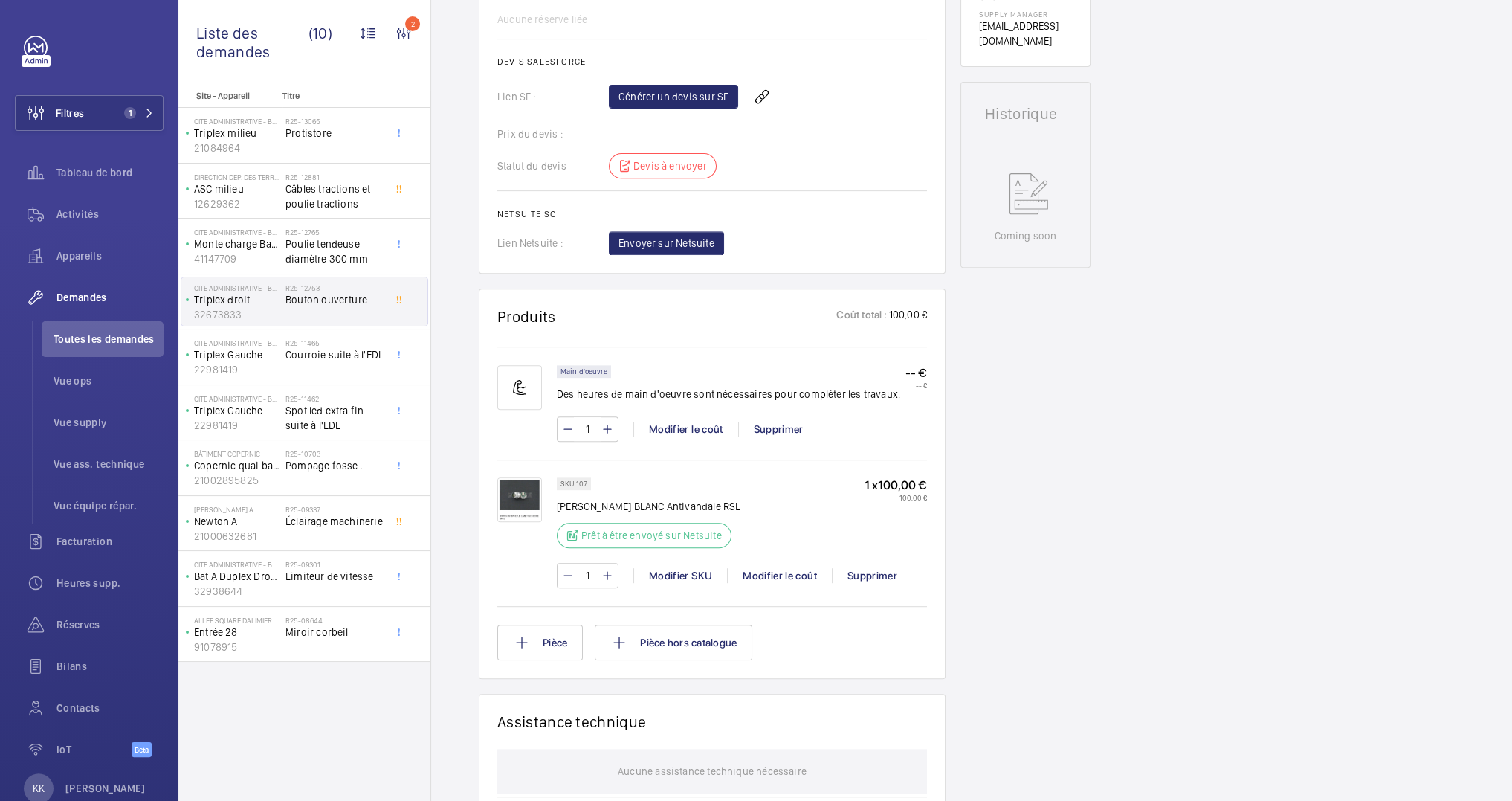
scroll to position [471, 0]
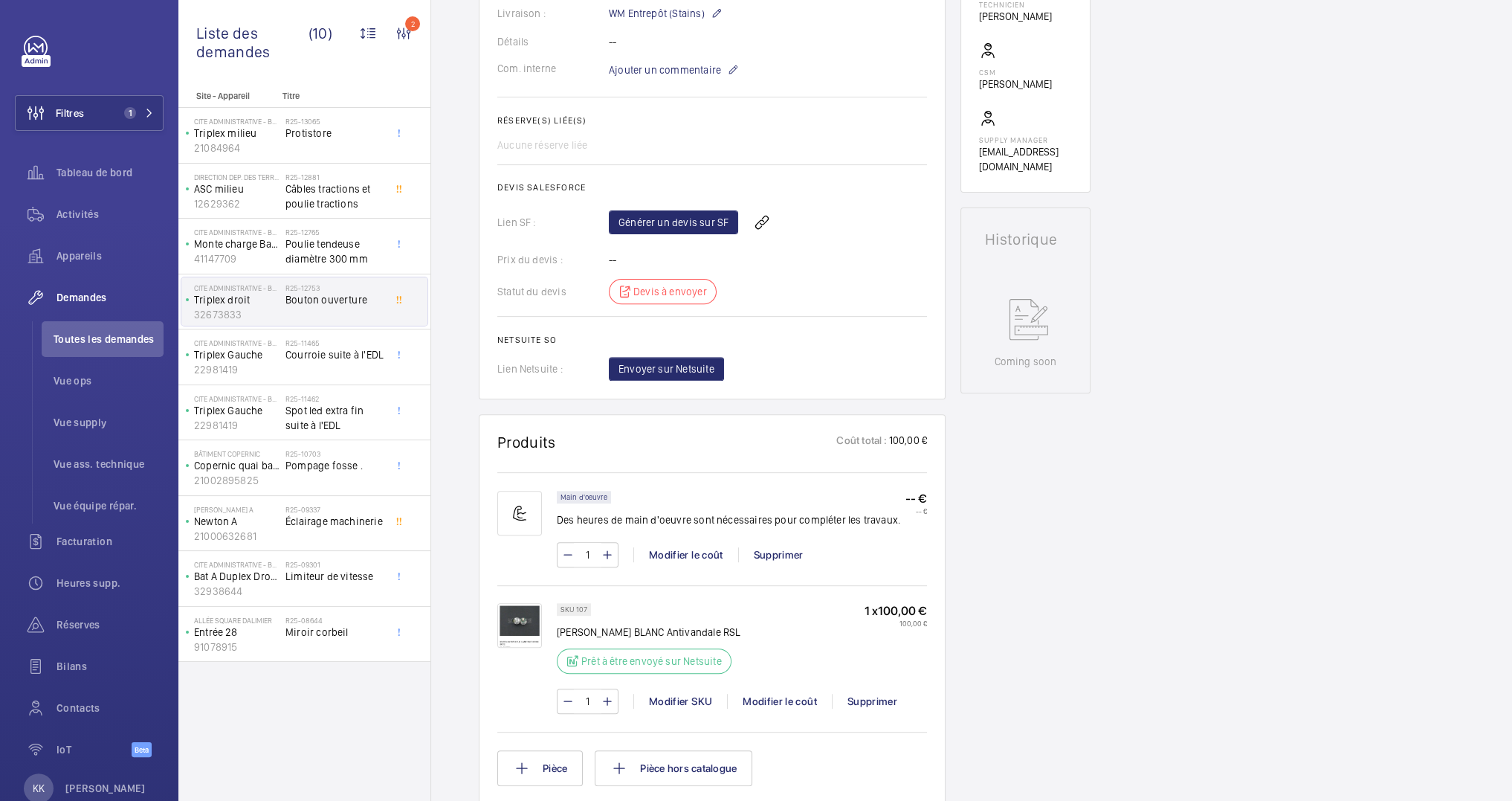
drag, startPoint x: 813, startPoint y: 426, endPoint x: 835, endPoint y: 402, distance: 32.6
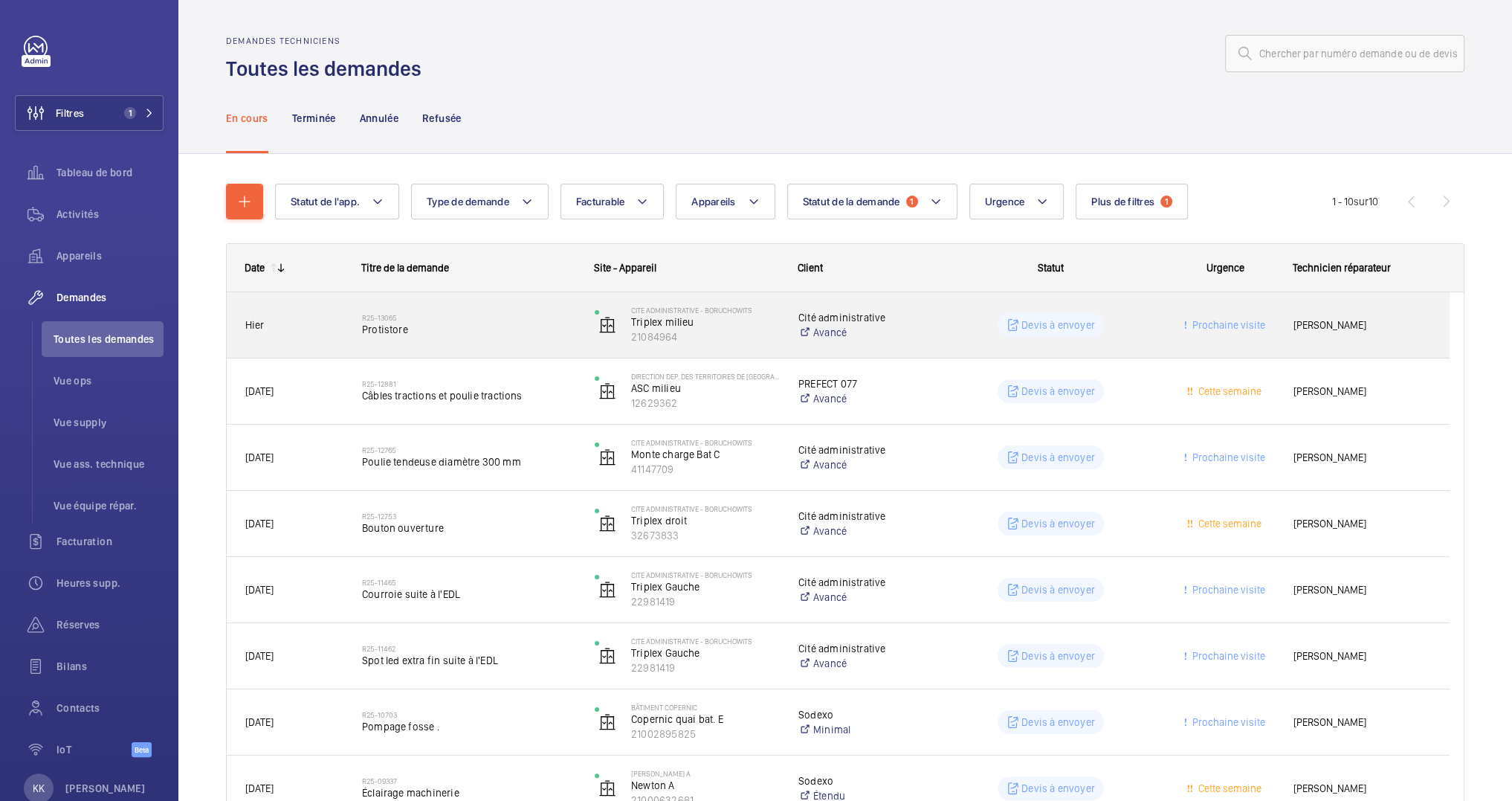
click at [409, 330] on span "Protistore" at bounding box center [469, 329] width 214 height 15
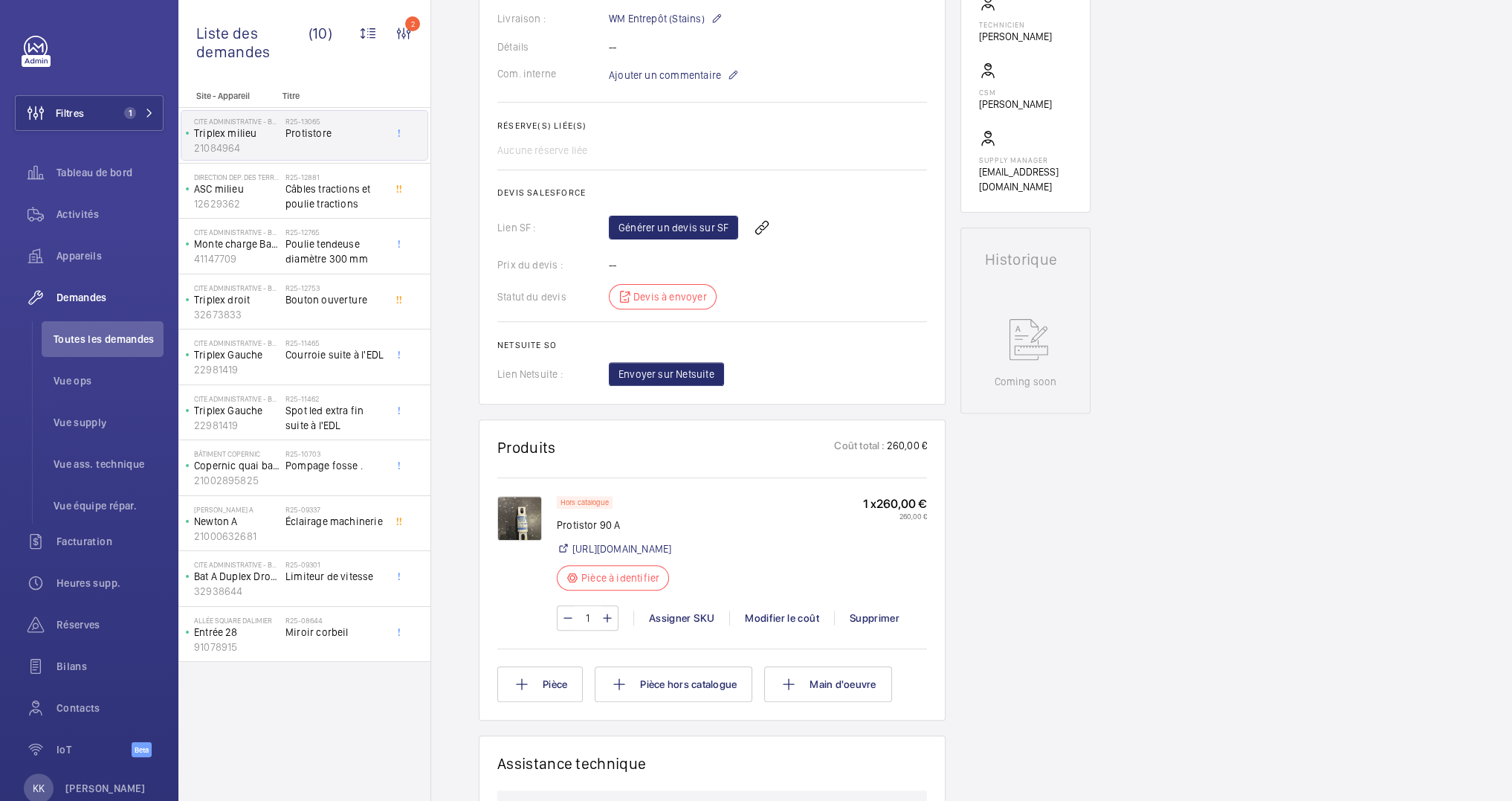
scroll to position [451, 0]
click at [512, 497] on img at bounding box center [519, 518] width 45 height 45
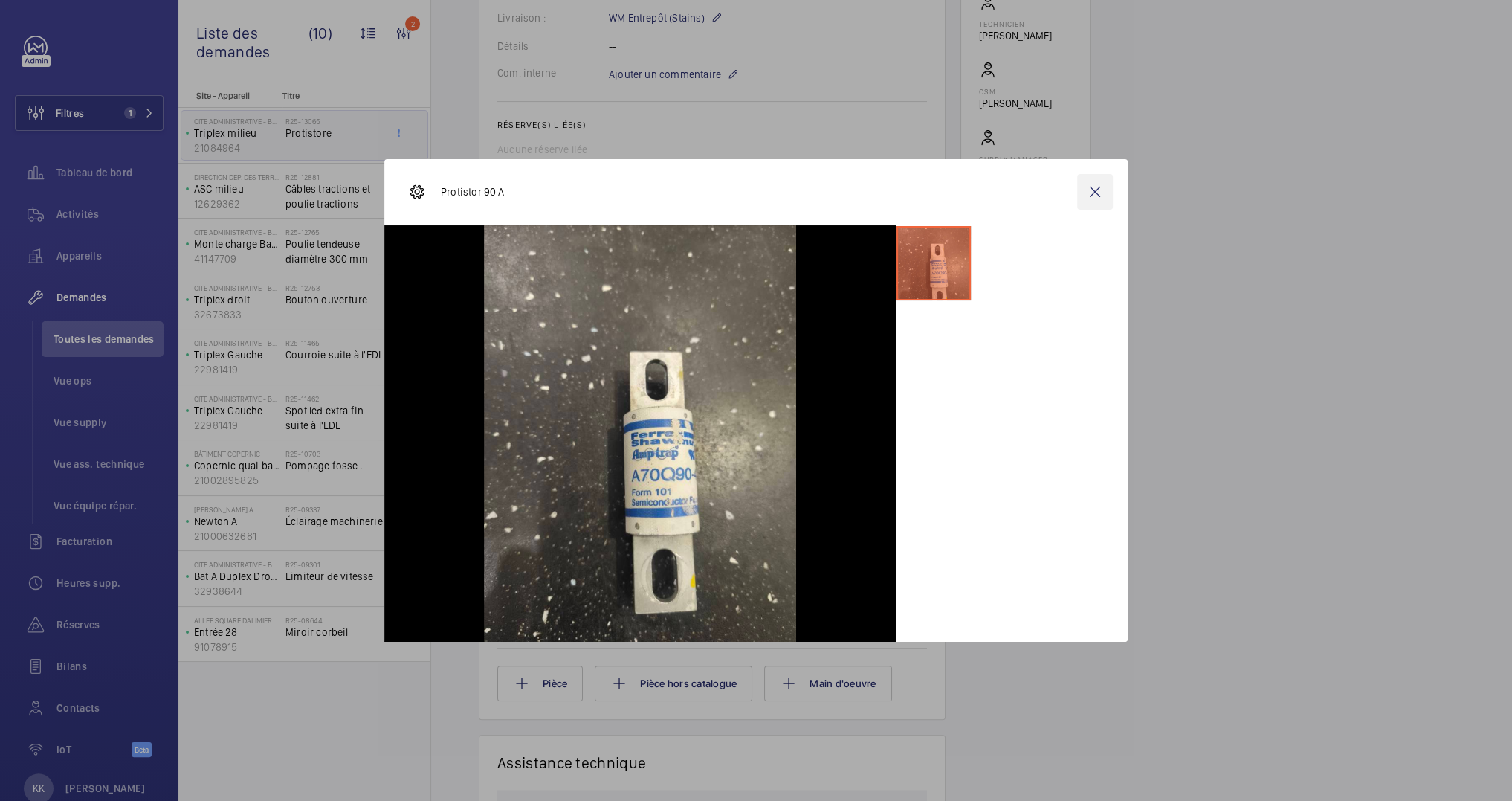
click at [1086, 196] on wm-front-icon-button at bounding box center [1095, 192] width 35 height 35
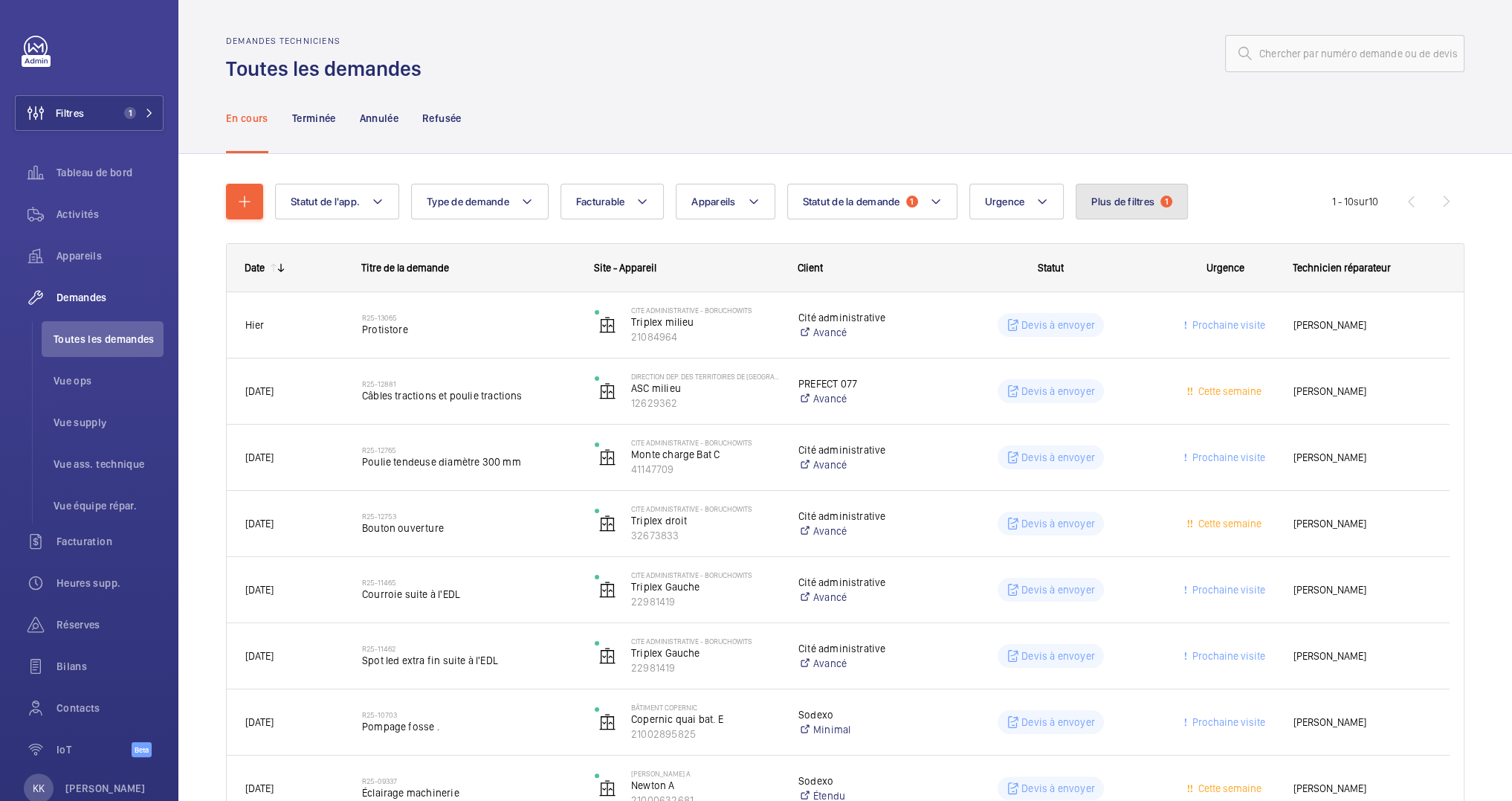
click at [1097, 195] on span "Plus de filtres" at bounding box center [1123, 200] width 64 height 11
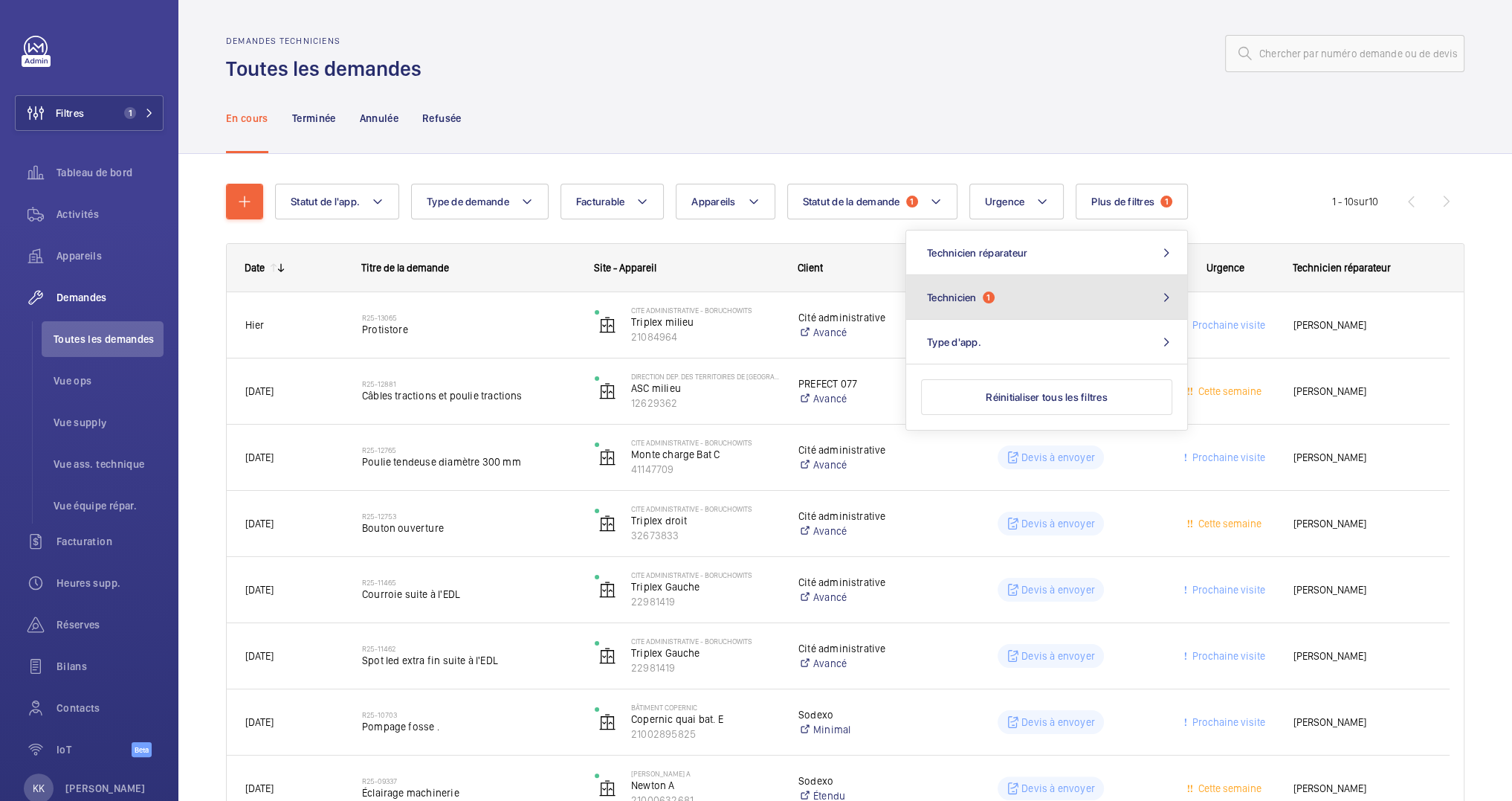
click at [1008, 285] on button "Technicien 1" at bounding box center [1047, 297] width 281 height 45
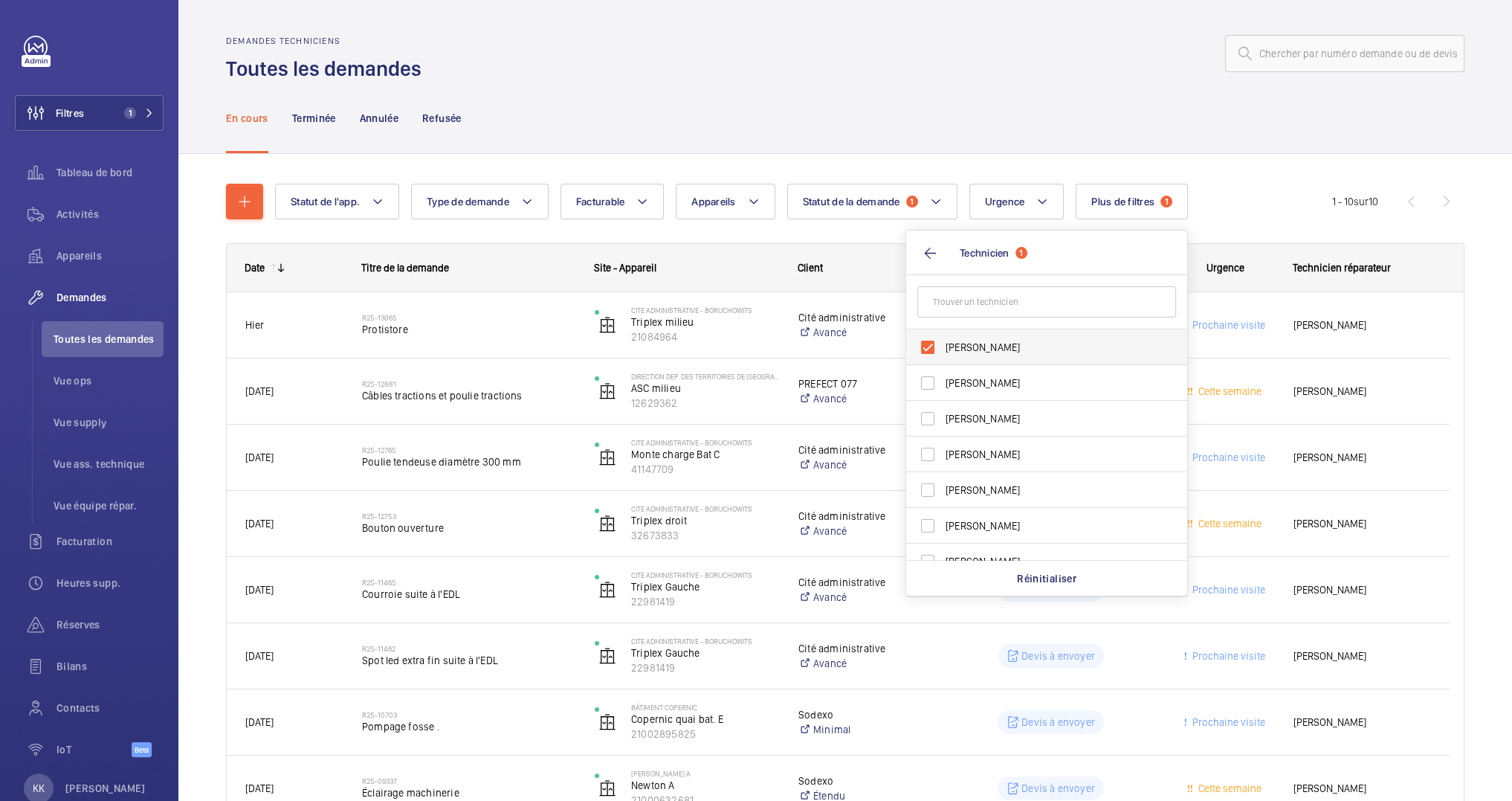
click at [944, 338] on label "[PERSON_NAME]" at bounding box center [1035, 347] width 259 height 35
click at [942, 338] on input "[PERSON_NAME]" at bounding box center [928, 347] width 30 height 30
checkbox input "false"
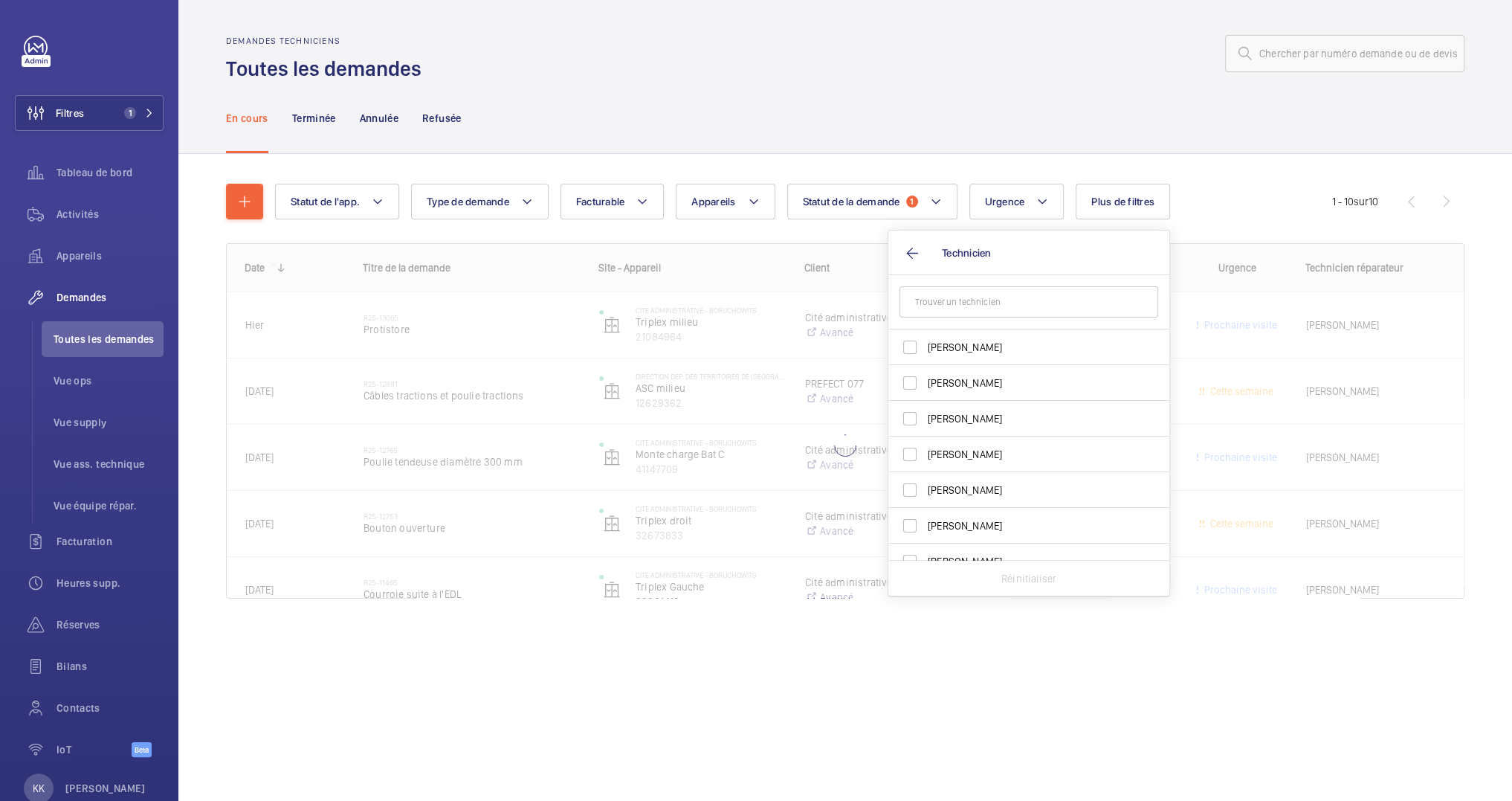
click at [952, 298] on div at bounding box center [845, 420] width 1237 height 354
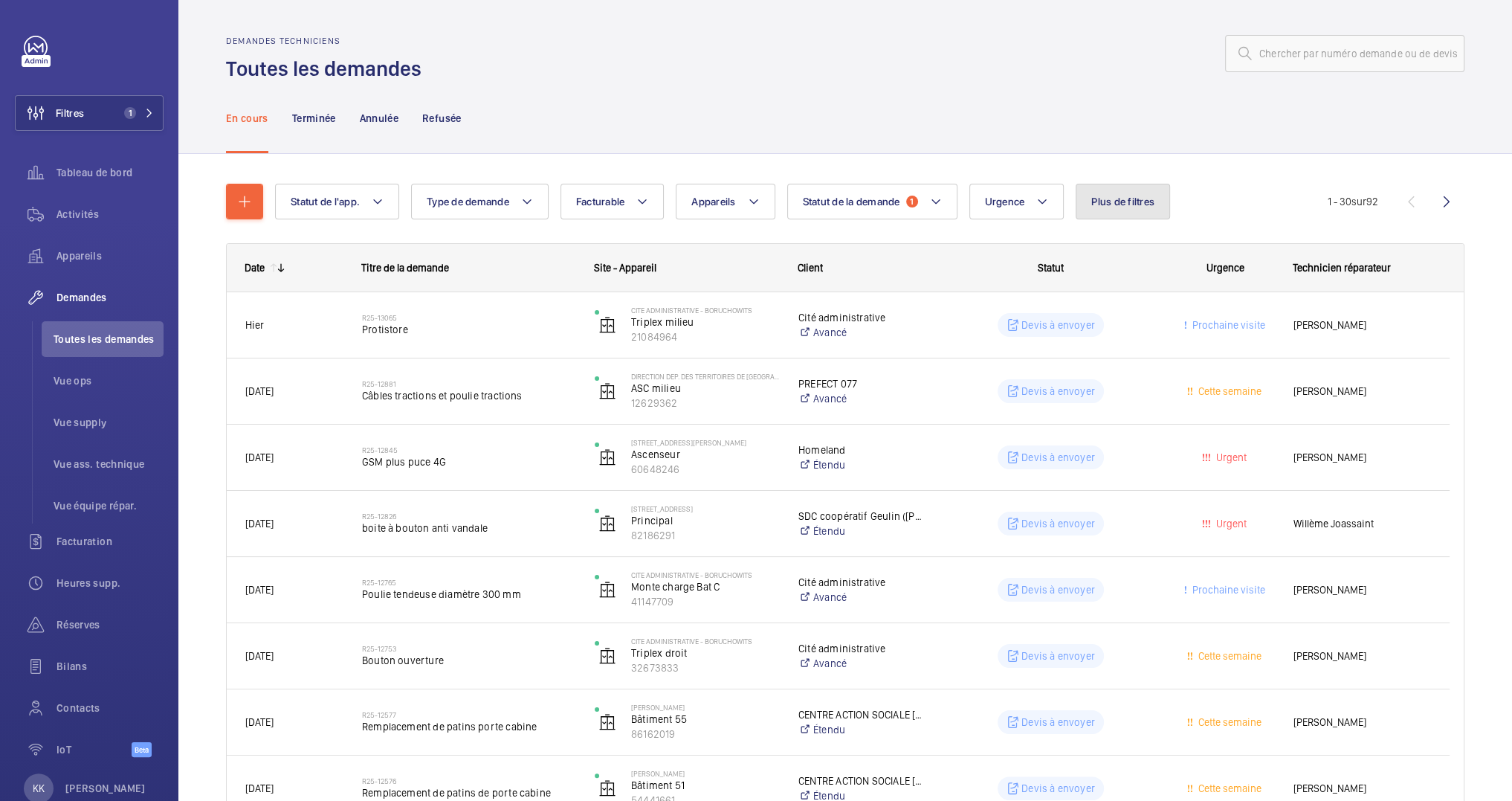
click at [1096, 212] on button "Plus de filtres" at bounding box center [1123, 201] width 94 height 35
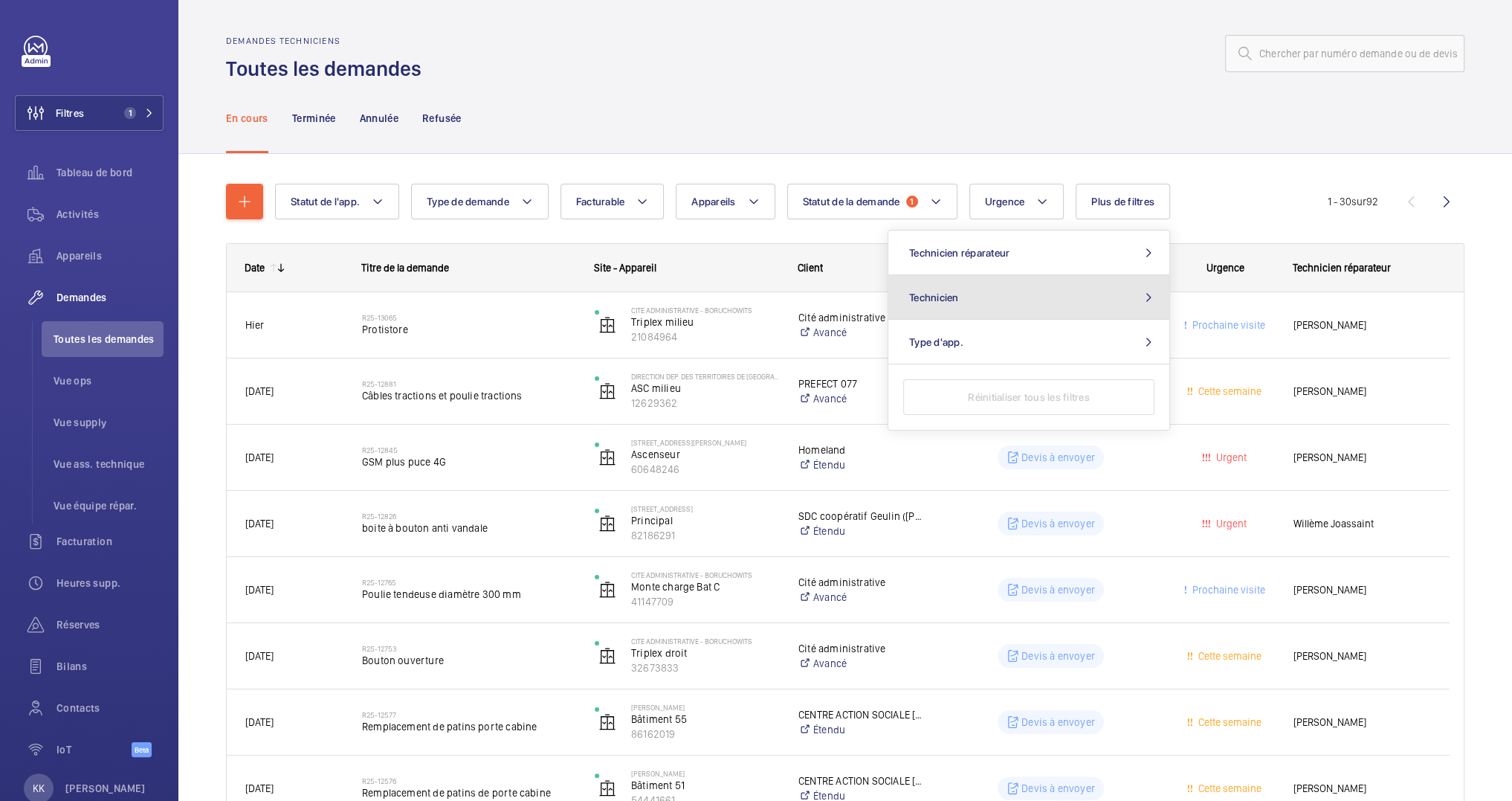
click at [1058, 294] on button "Technicien" at bounding box center [1029, 297] width 281 height 45
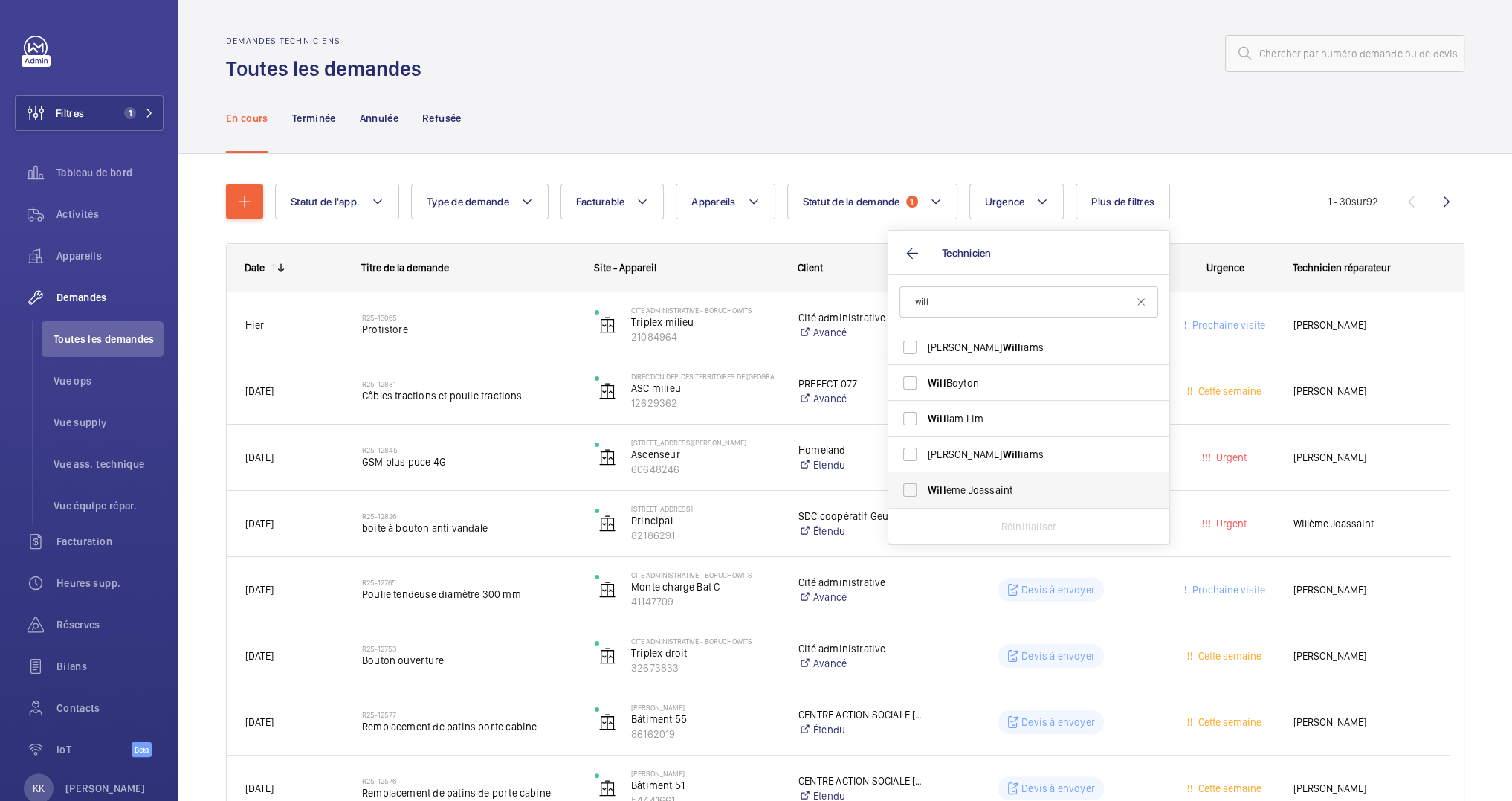
type input "will"
click at [987, 493] on span "Will ème Joassaint" at bounding box center [1029, 489] width 204 height 15
click at [925, 493] on input "Will ème Joassaint" at bounding box center [910, 490] width 30 height 30
checkbox input "true"
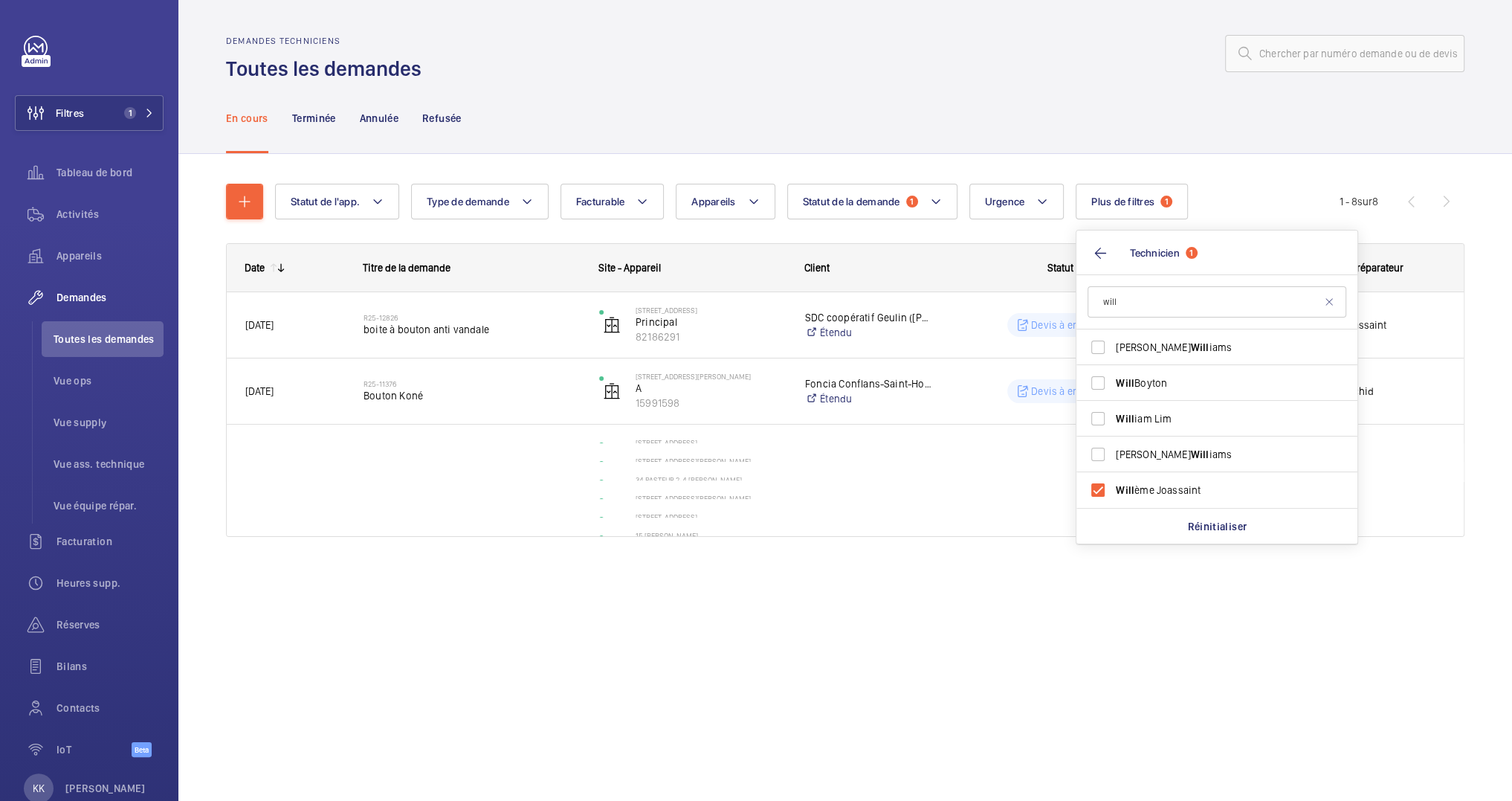
click at [970, 131] on div "En cours Terminée Annulée Refusée" at bounding box center [845, 117] width 1238 height 71
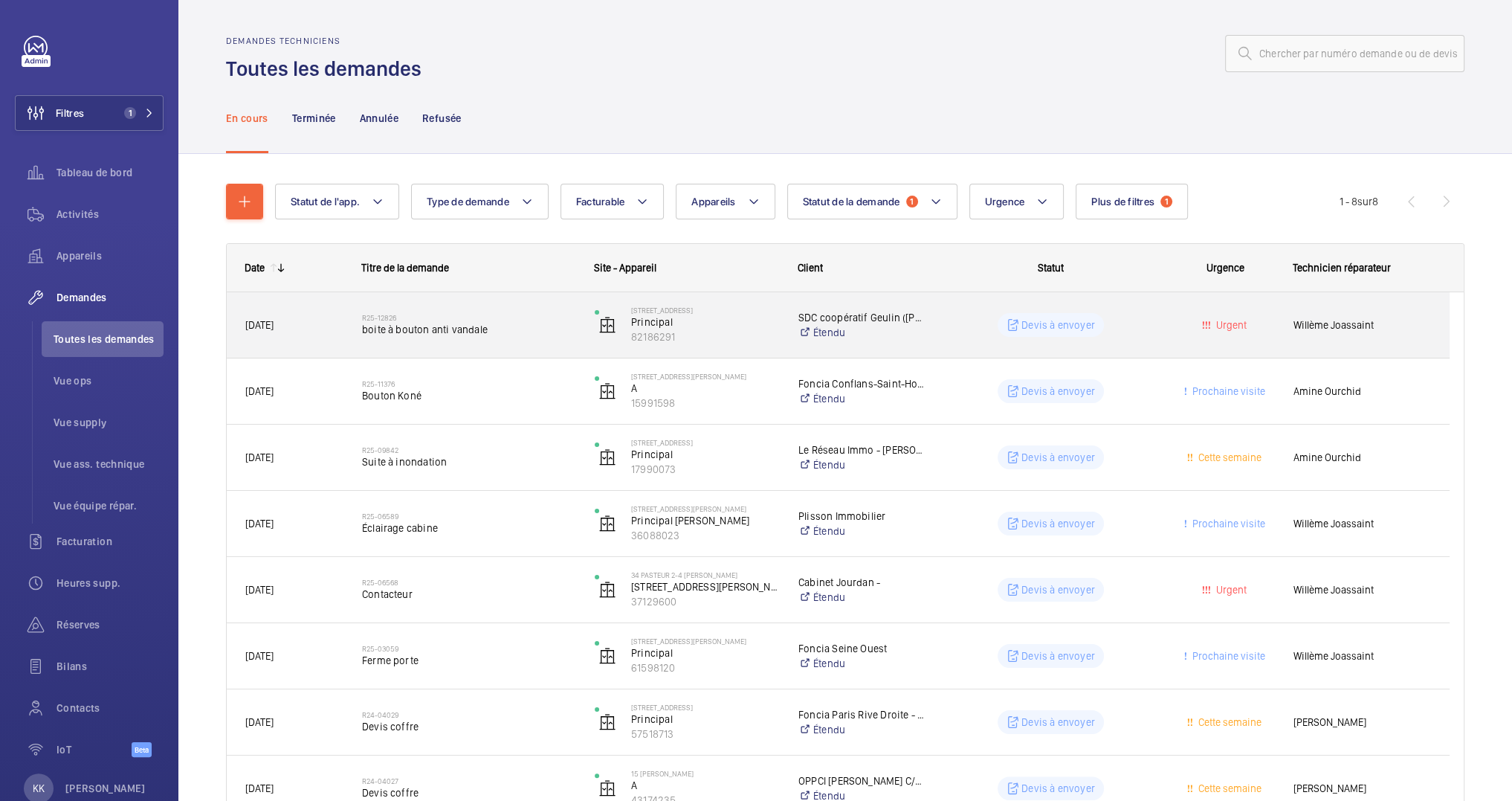
click at [447, 321] on h2 "R25-12826" at bounding box center [469, 317] width 214 height 9
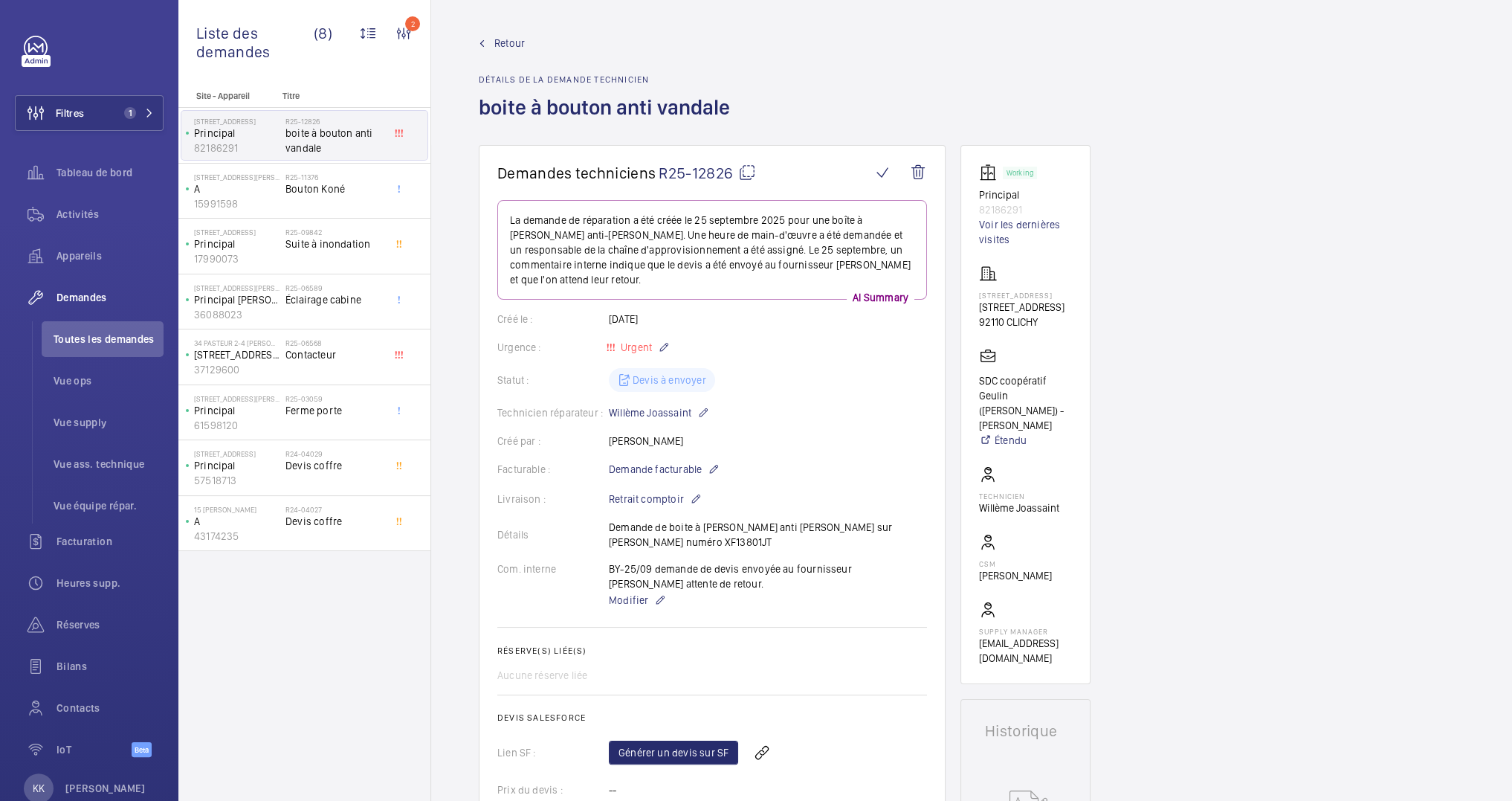
click at [799, 519] on div "Détails Demande de boite à bouton anti vandale sur Orona numéro XF13801JT" at bounding box center [712, 534] width 430 height 30
click at [872, 519] on div "Détails Demande de boite à bouton anti vandale sur Orona numéro XF13801JT" at bounding box center [712, 534] width 430 height 30
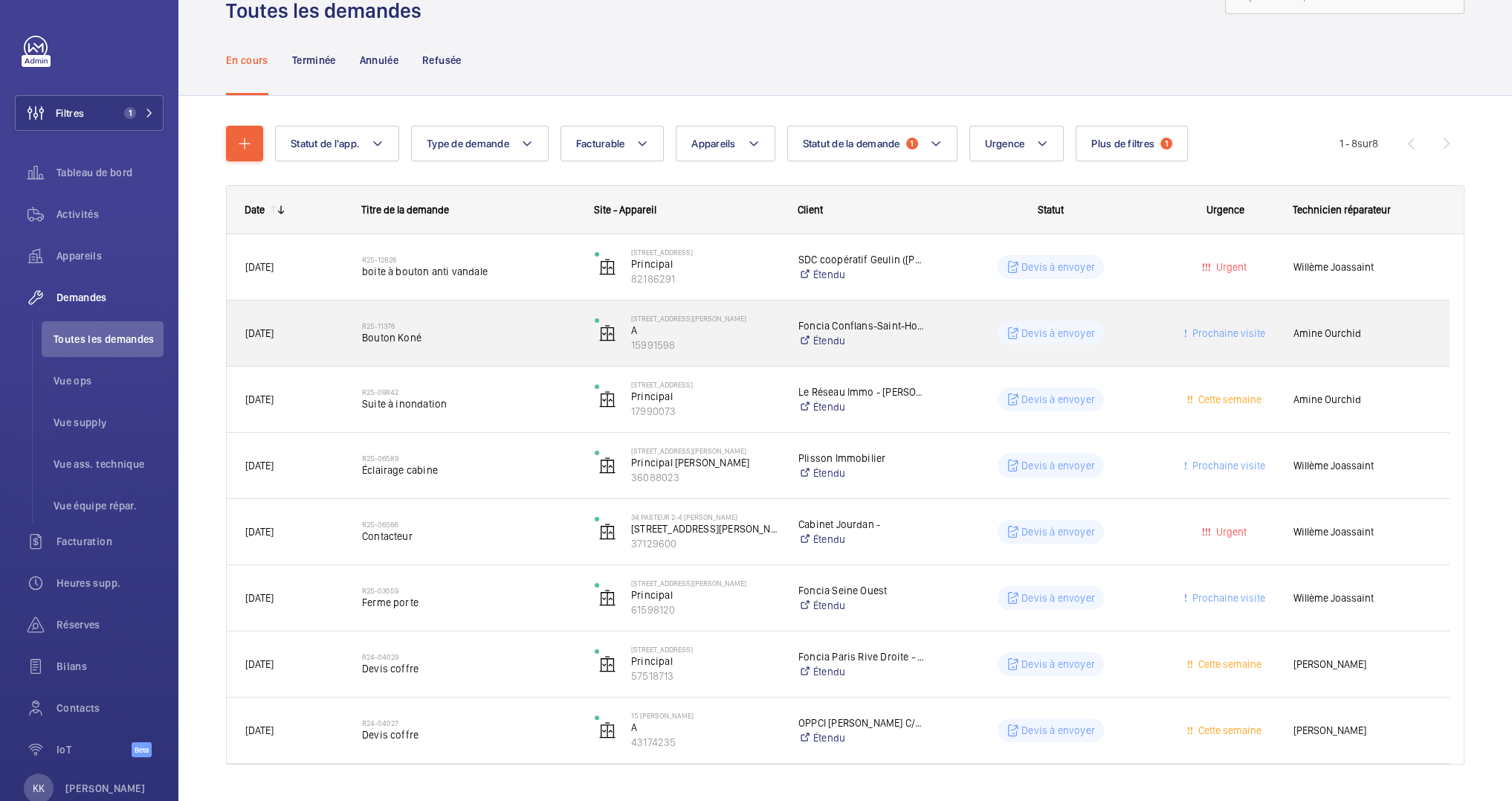
scroll to position [92, 0]
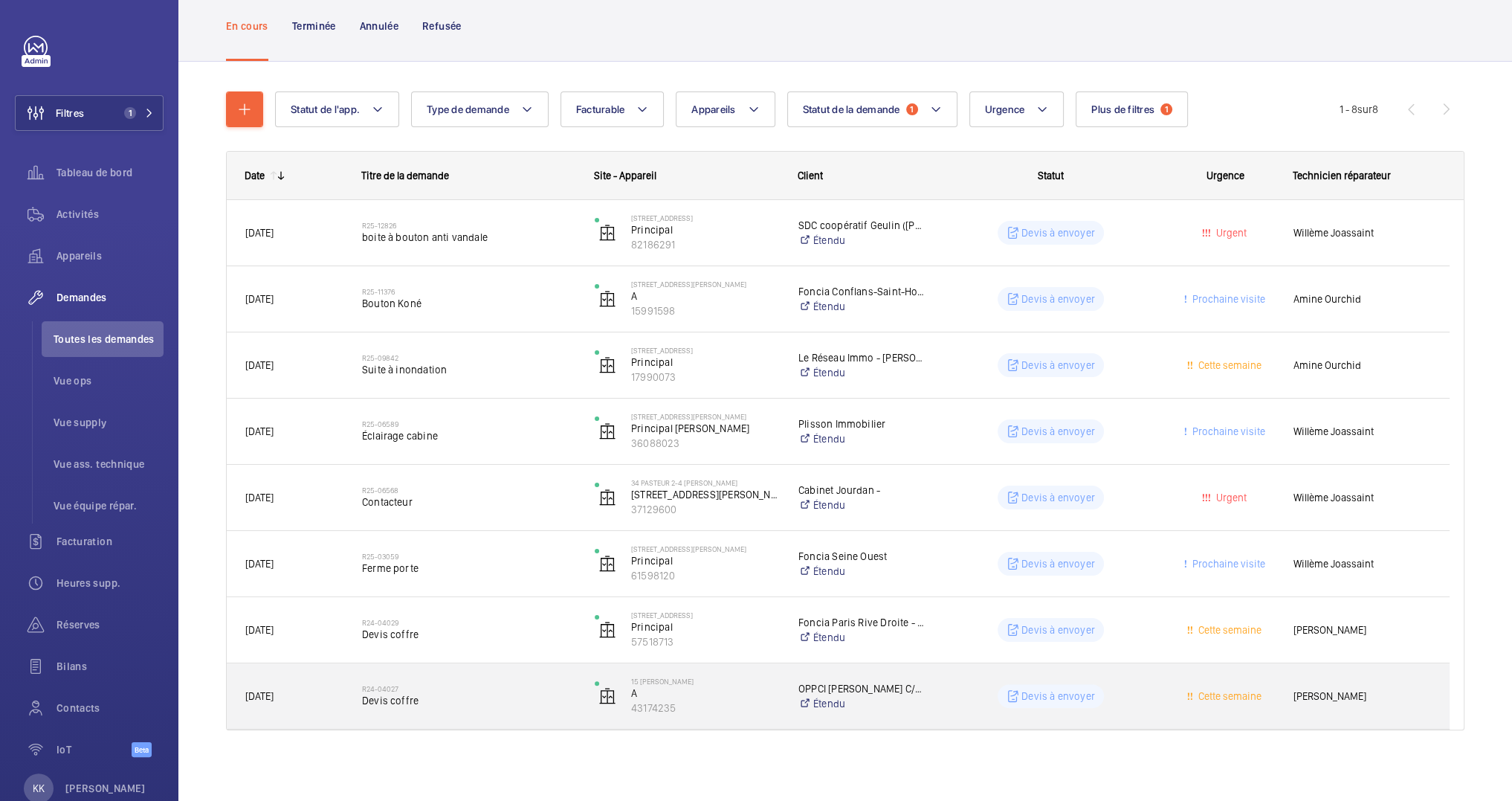
click at [491, 688] on h2 "R24-04027" at bounding box center [469, 688] width 214 height 9
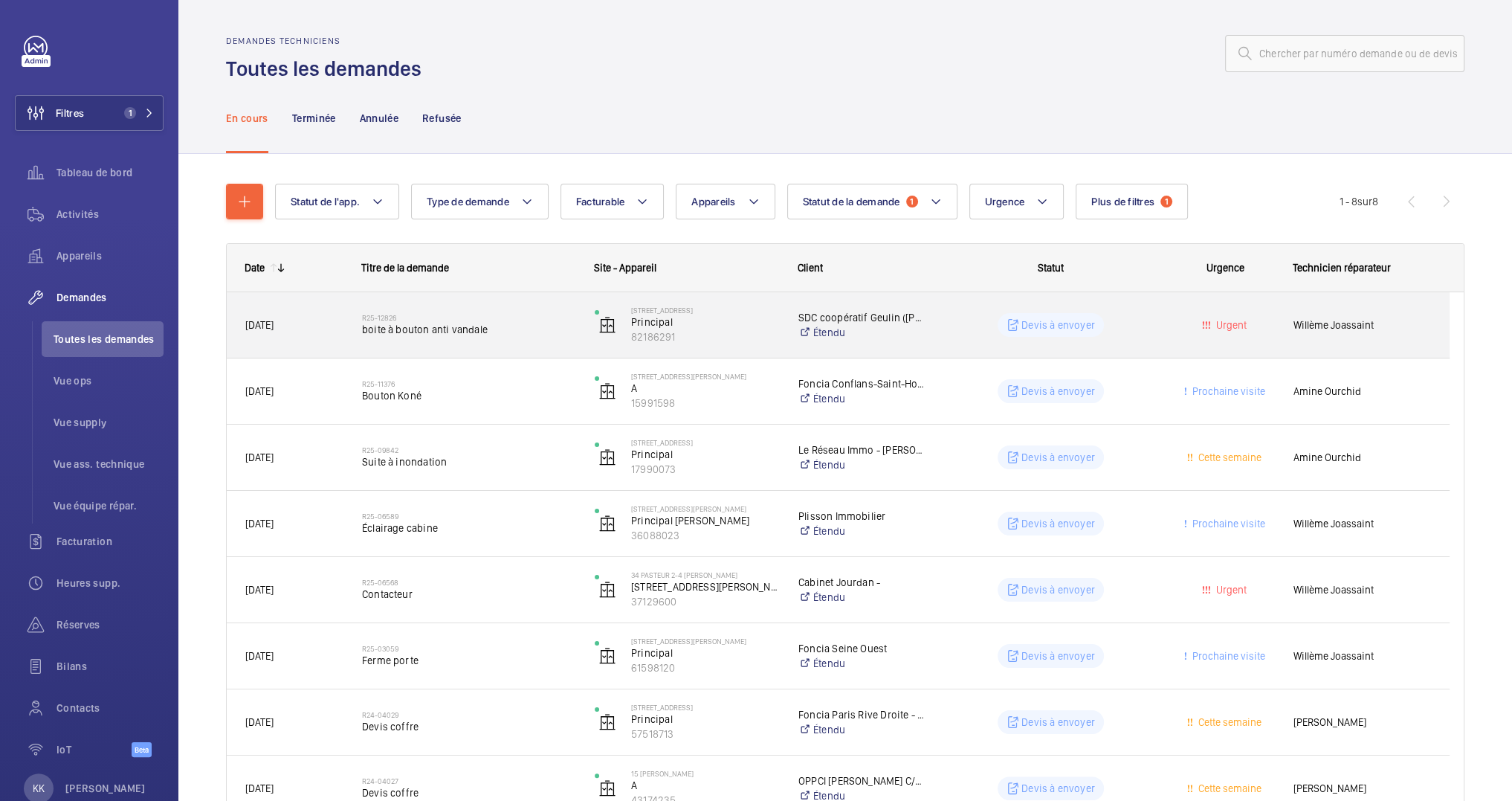
scroll to position [92, 0]
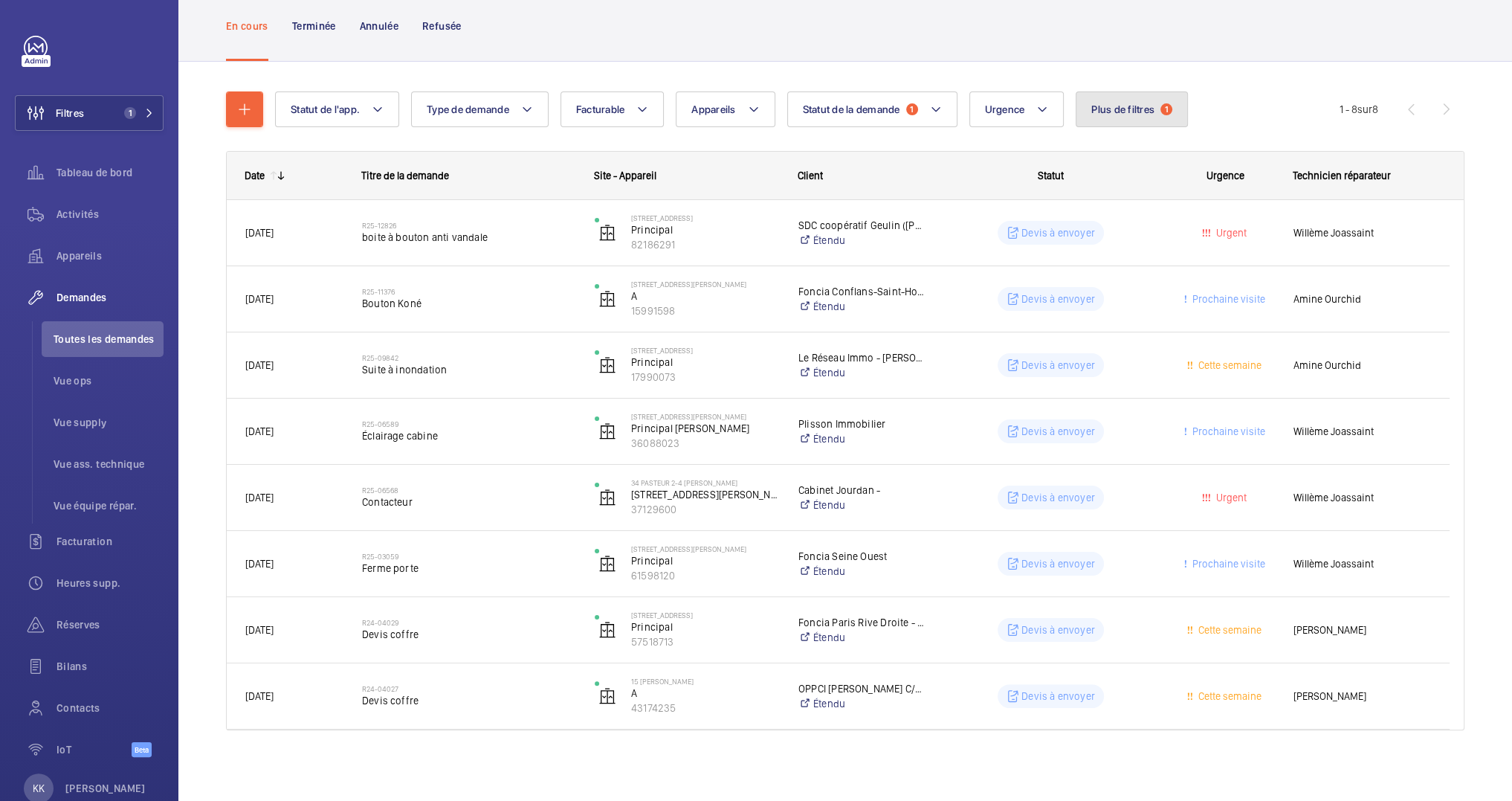
click at [1087, 115] on button "Plus de filtres 1" at bounding box center [1131, 110] width 112 height 35
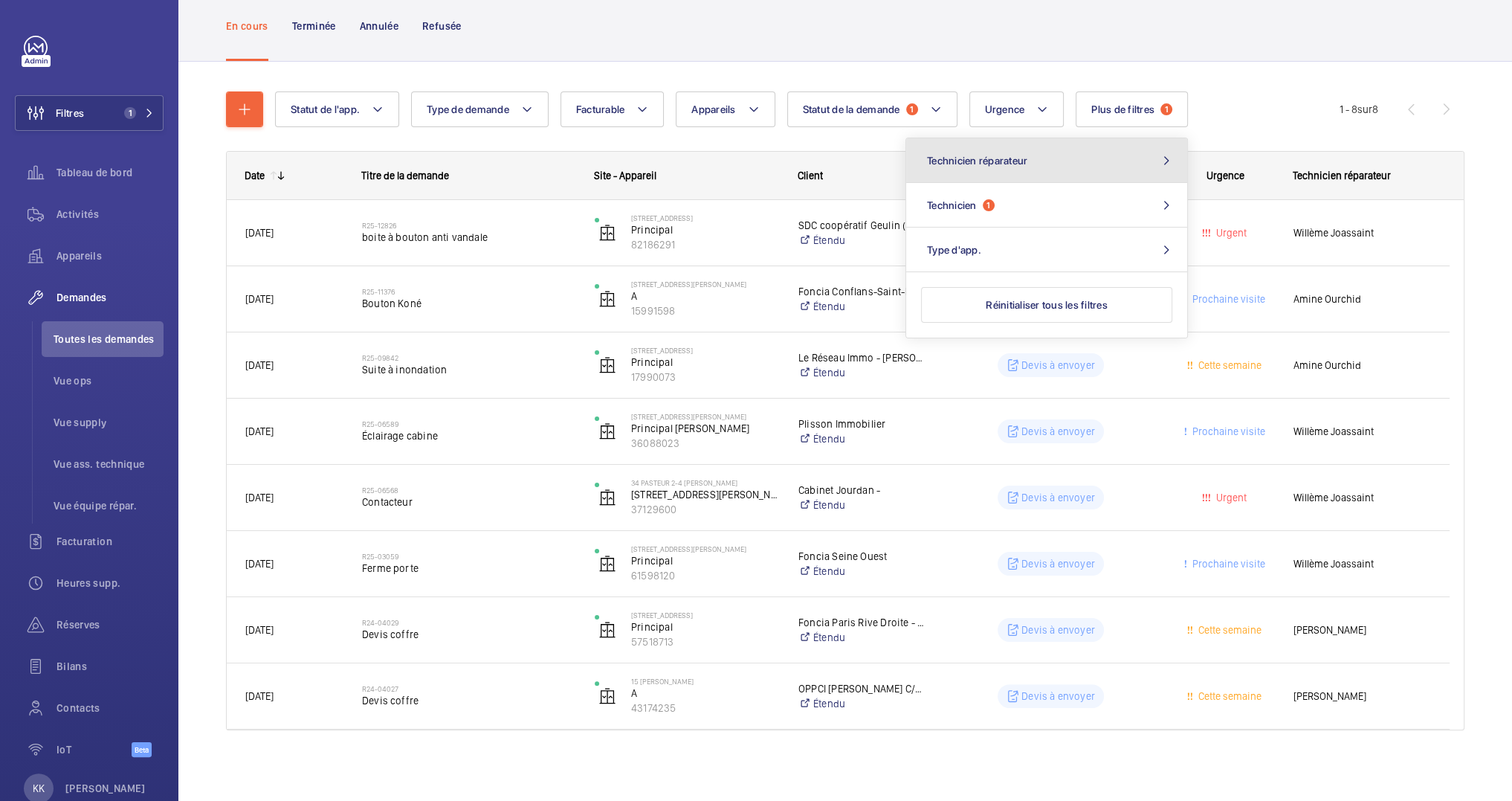
click at [1069, 180] on button "Technicien réparateur" at bounding box center [1047, 161] width 281 height 45
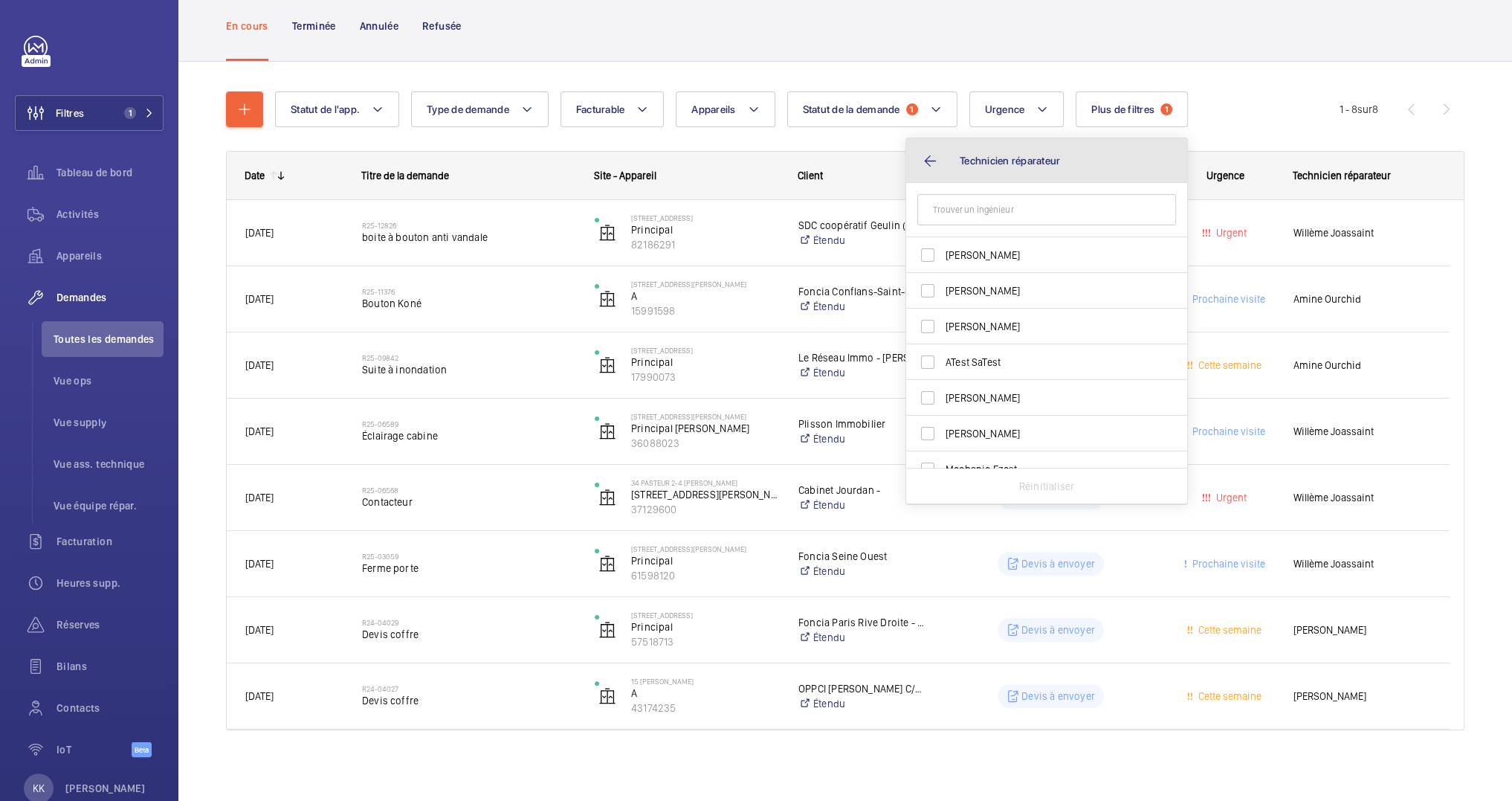
click at [1062, 147] on button "Technicien réparateur" at bounding box center [1047, 161] width 281 height 45
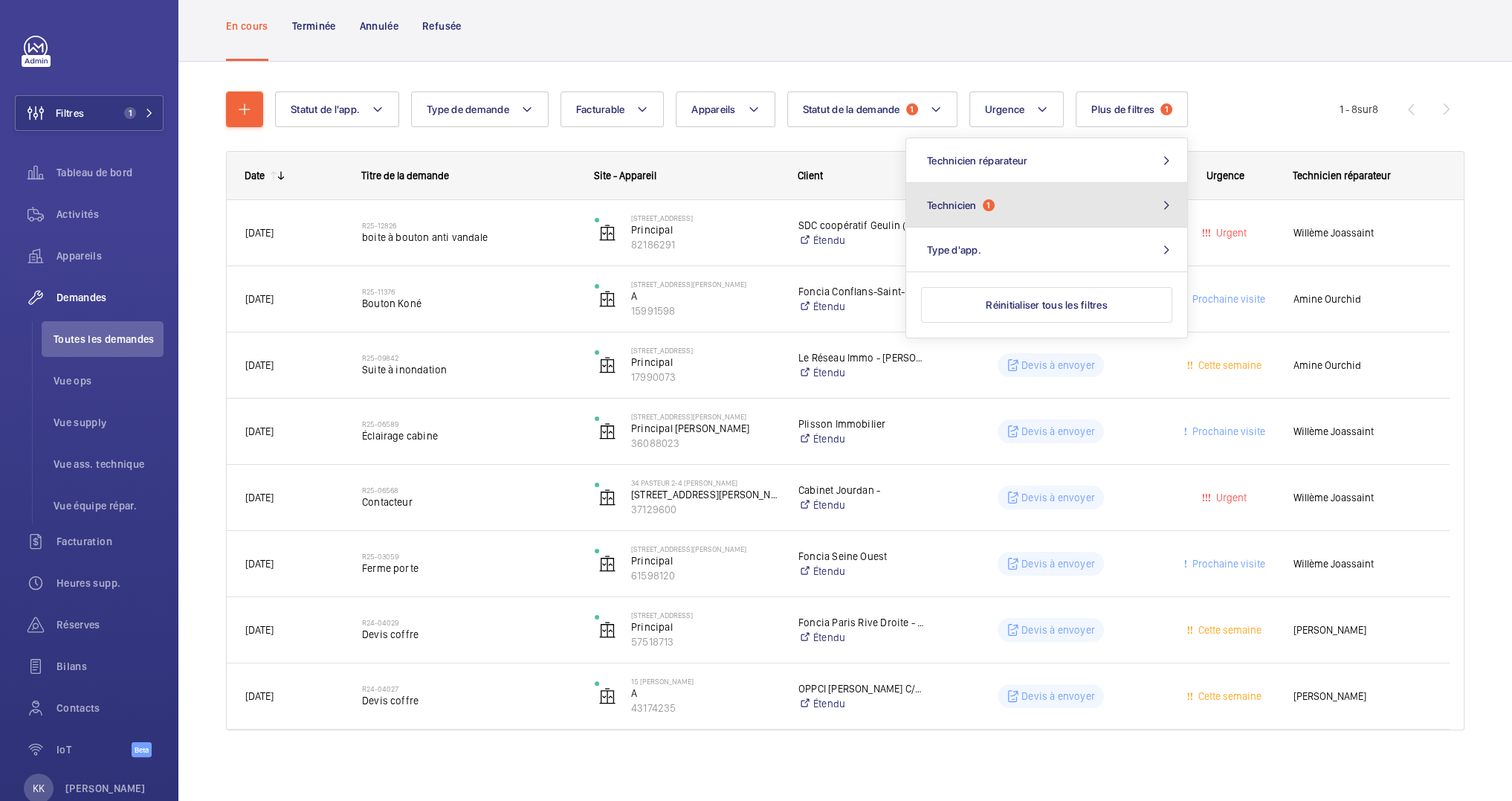
click at [1040, 192] on button "Technicien 1" at bounding box center [1047, 205] width 281 height 45
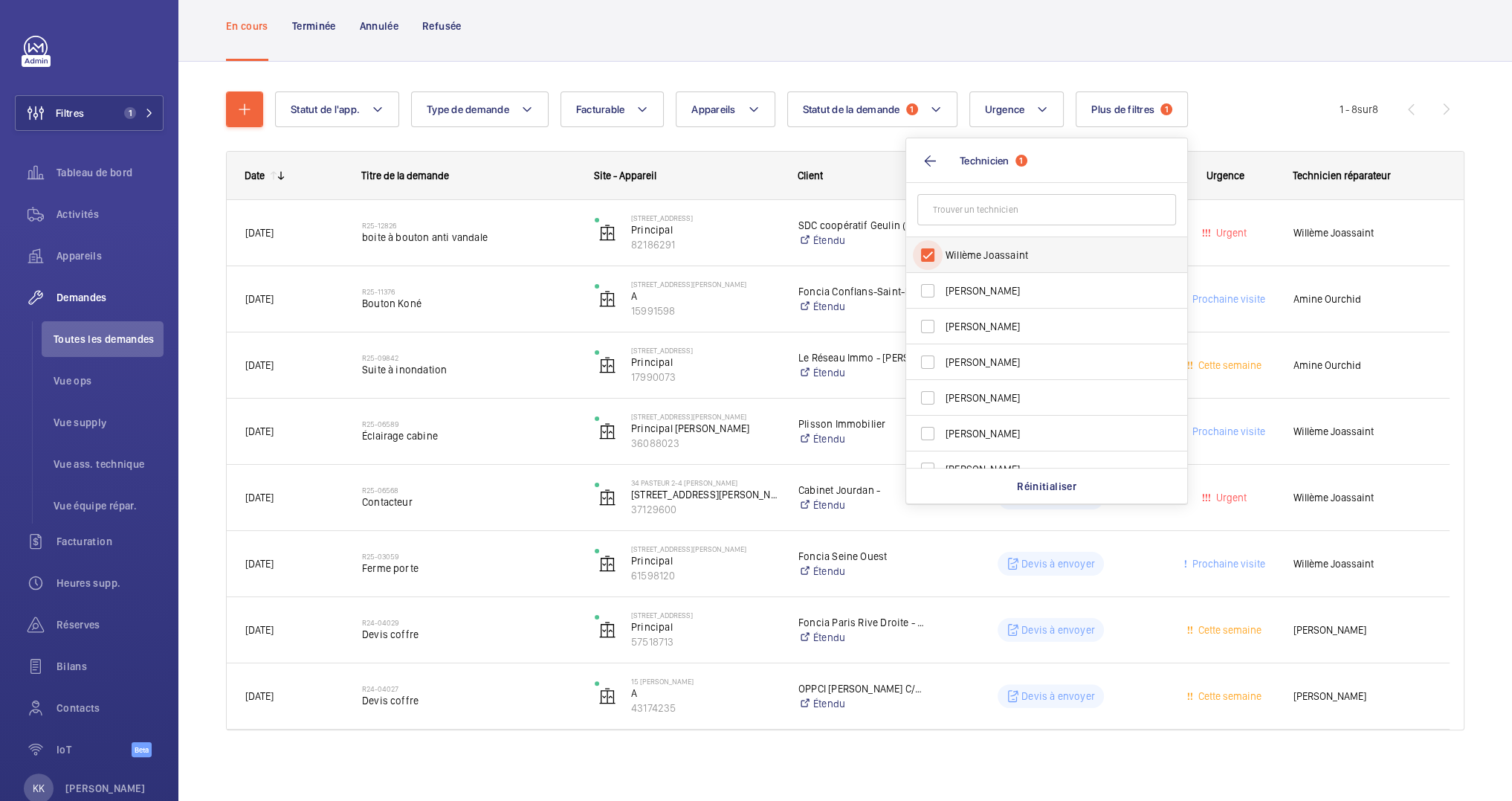
click at [934, 254] on input "Willème Joassaint" at bounding box center [928, 255] width 30 height 30
checkbox input "false"
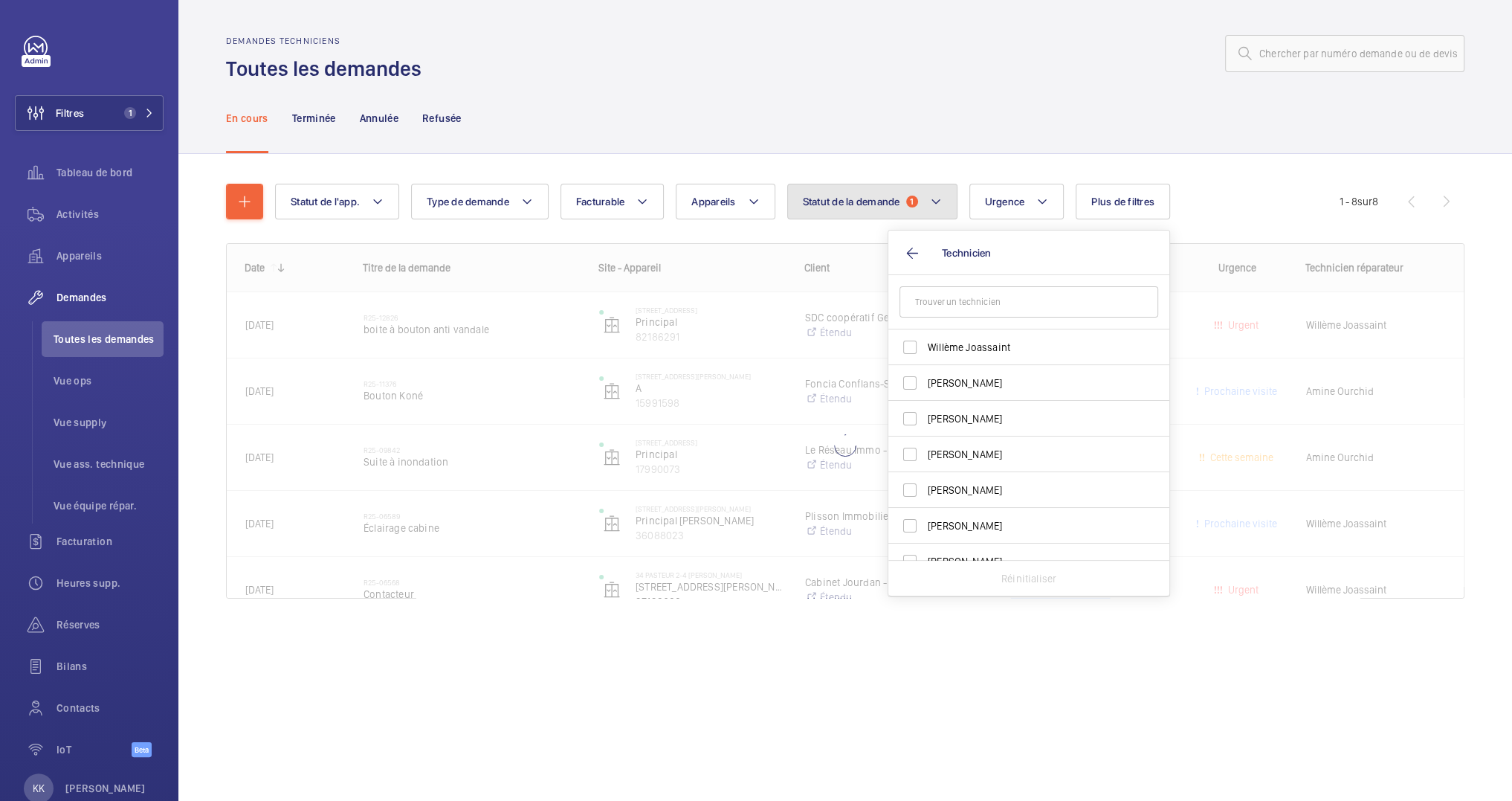
click at [952, 213] on button "Statut de la demande 1" at bounding box center [872, 201] width 170 height 35
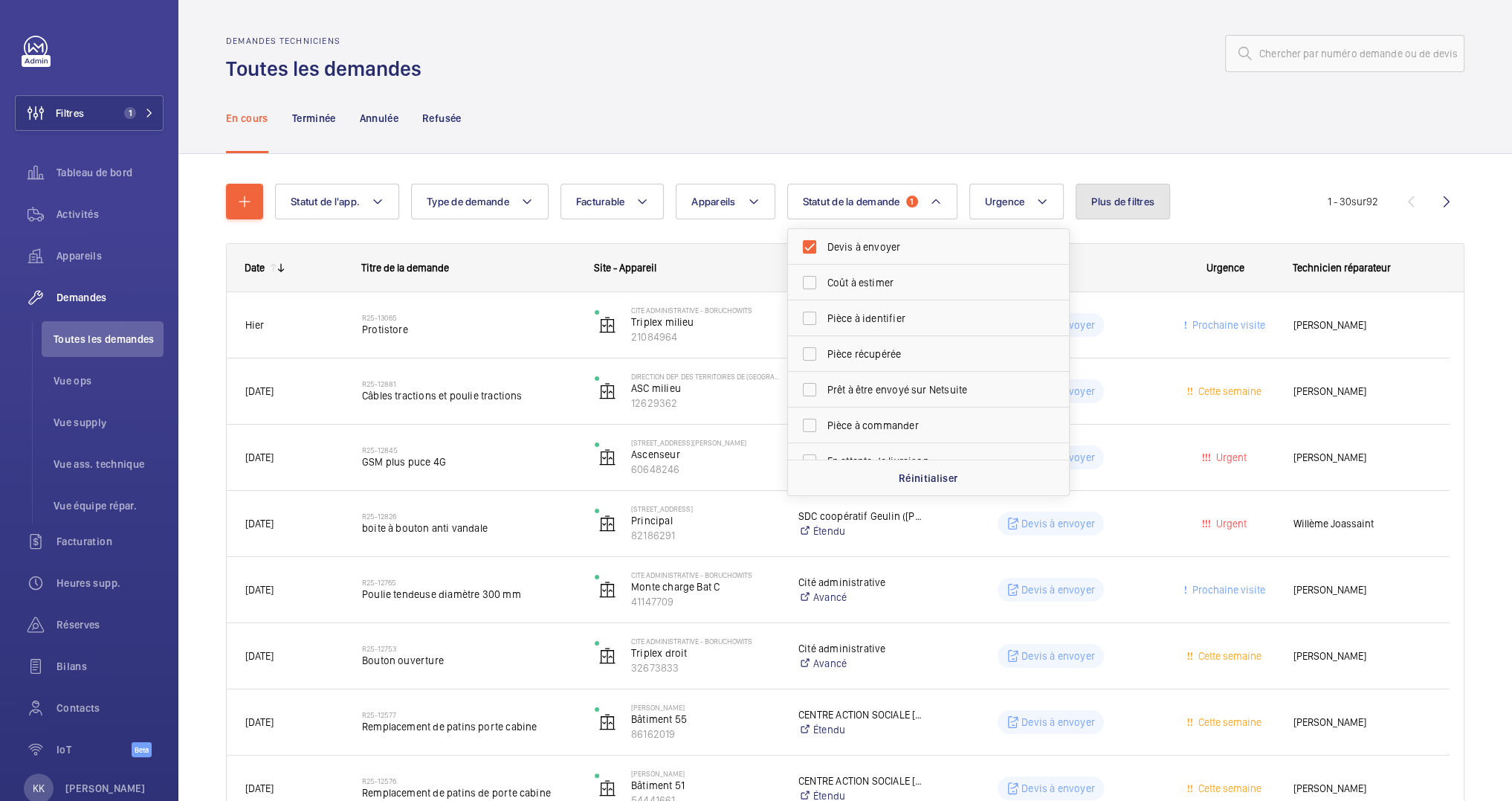
click at [1149, 203] on span "Plus de filtres" at bounding box center [1123, 200] width 64 height 11
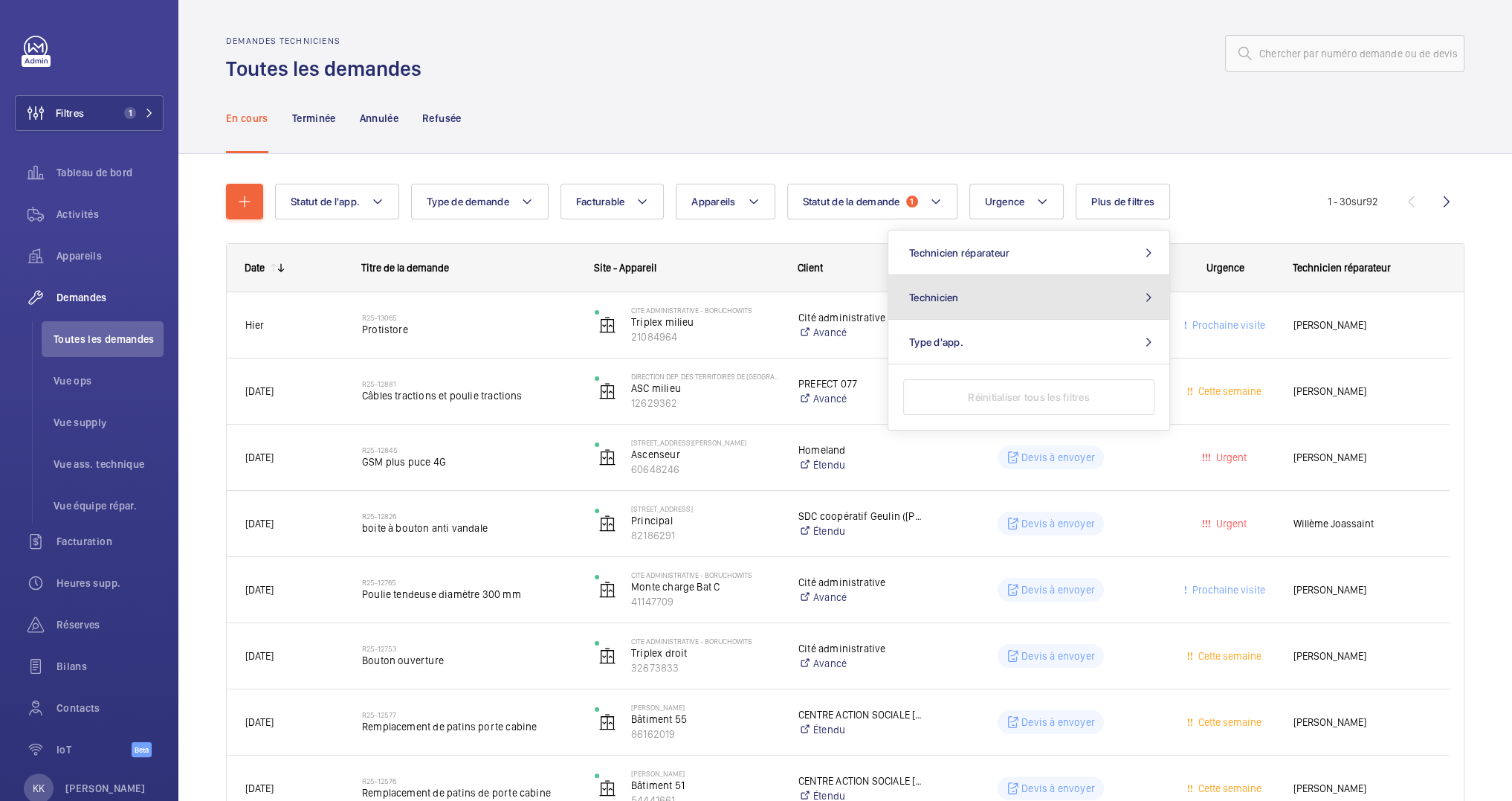
click at [1037, 298] on button "Technicien" at bounding box center [1029, 297] width 281 height 45
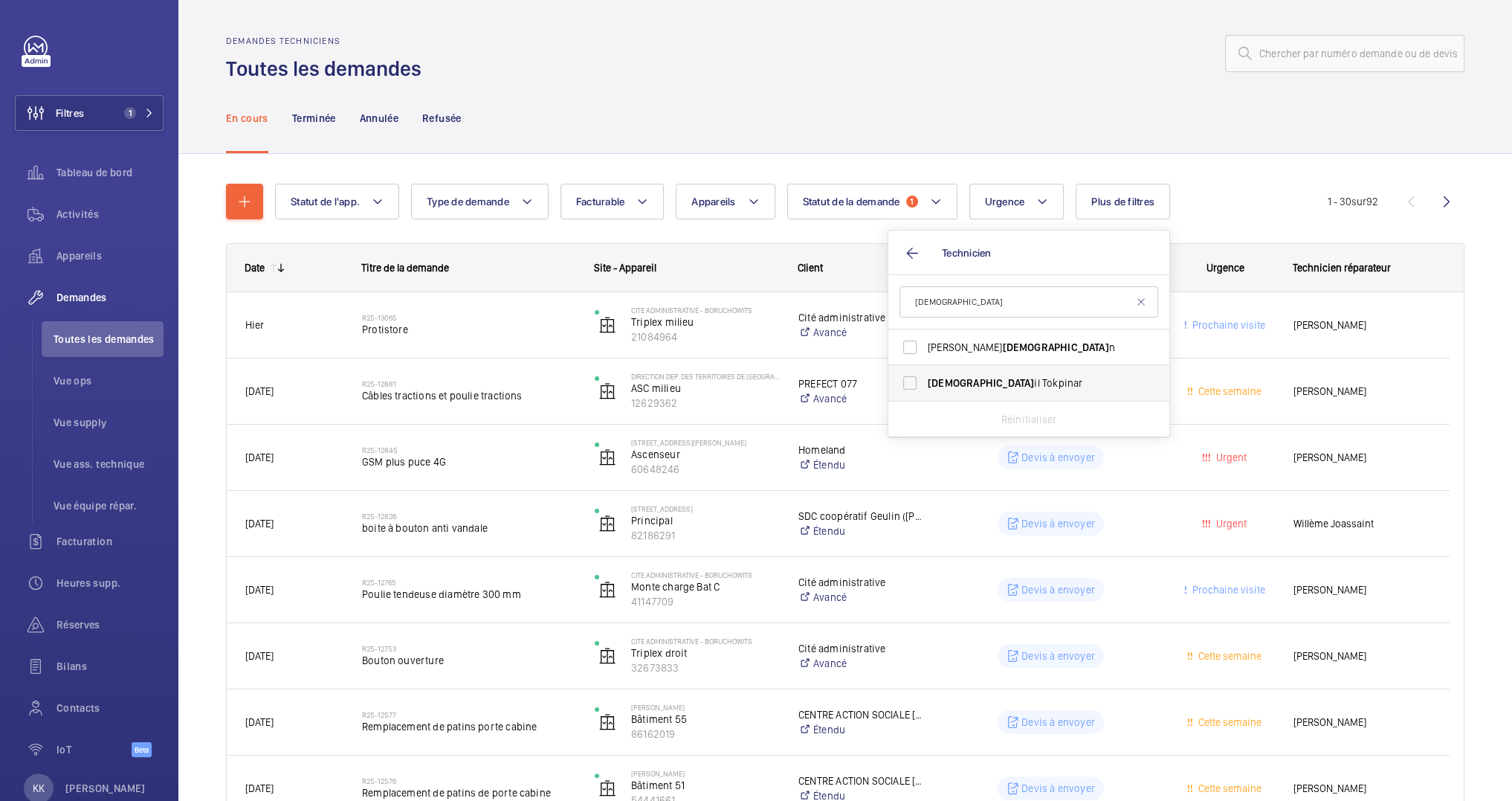
type input "isma"
click at [1061, 374] on label "Isma il Tokpinar" at bounding box center [1017, 382] width 259 height 35
click at [925, 374] on input "Isma il Tokpinar" at bounding box center [910, 383] width 30 height 30
checkbox input "true"
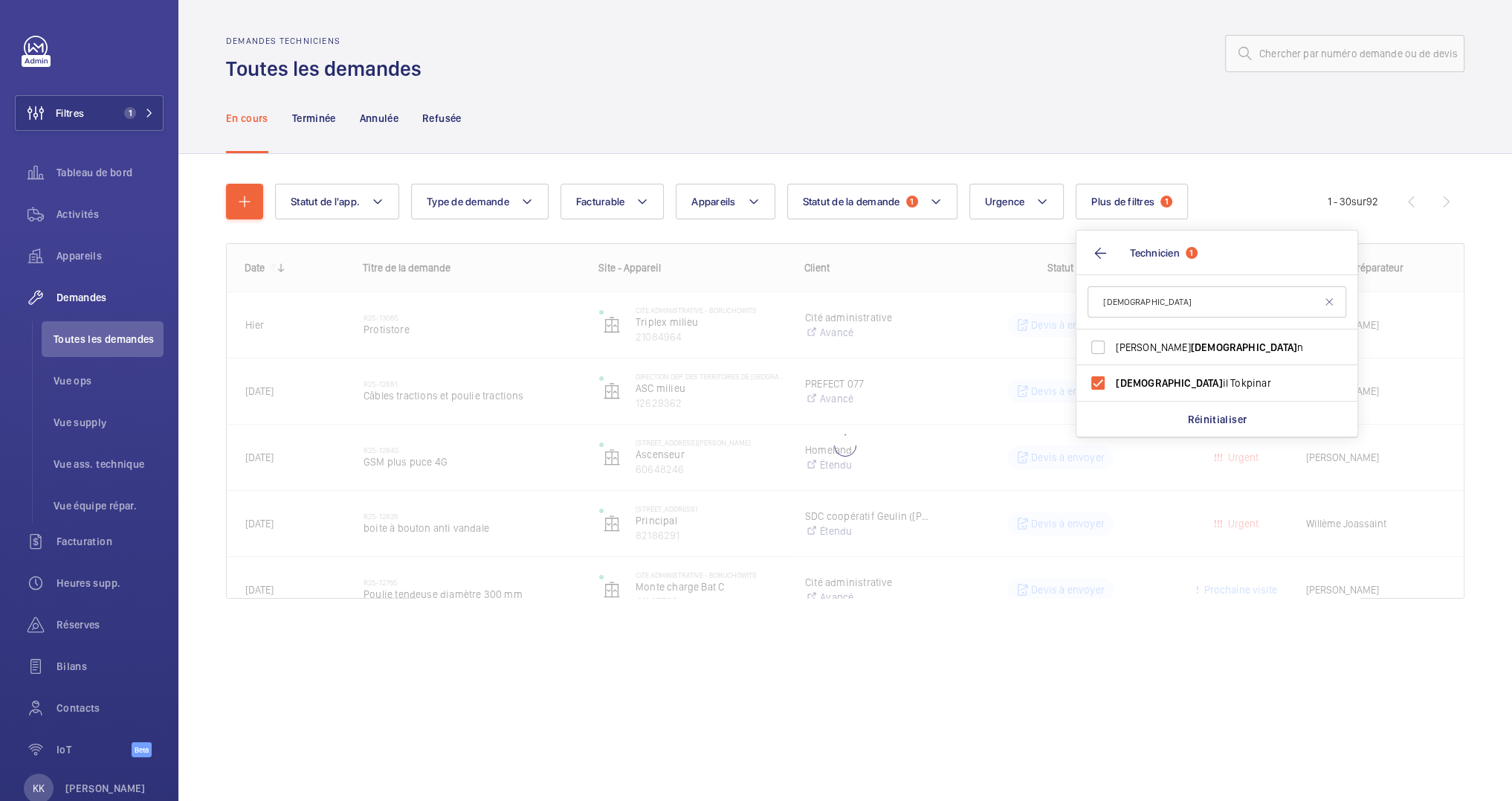
click at [1028, 168] on div "Statut de l'app. Type de demande Facturable Appareils Statut de la demande 1 Ur…" at bounding box center [845, 397] width 1238 height 474
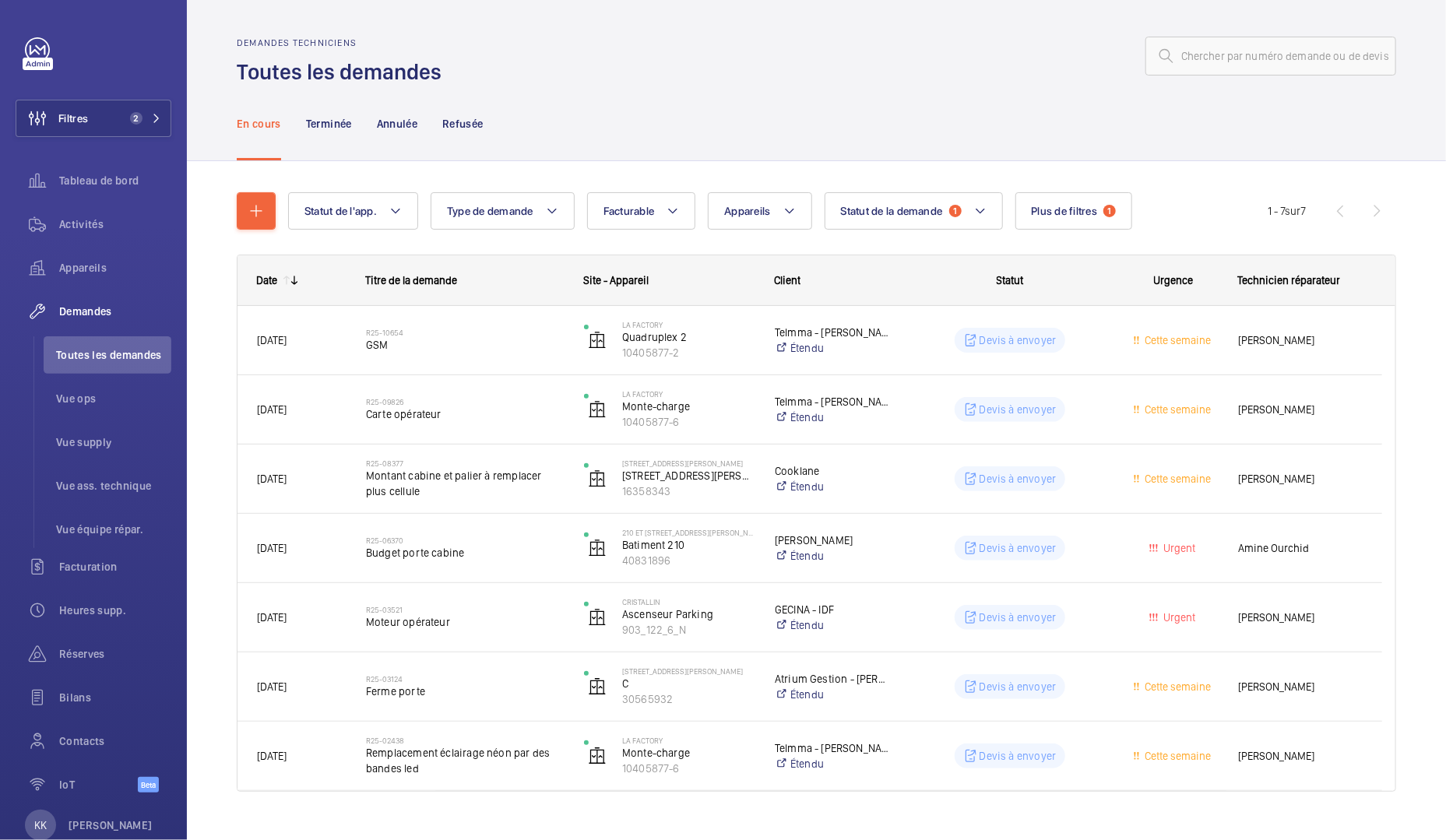
scroll to position [26, 0]
